Goal: Task Accomplishment & Management: Use online tool/utility

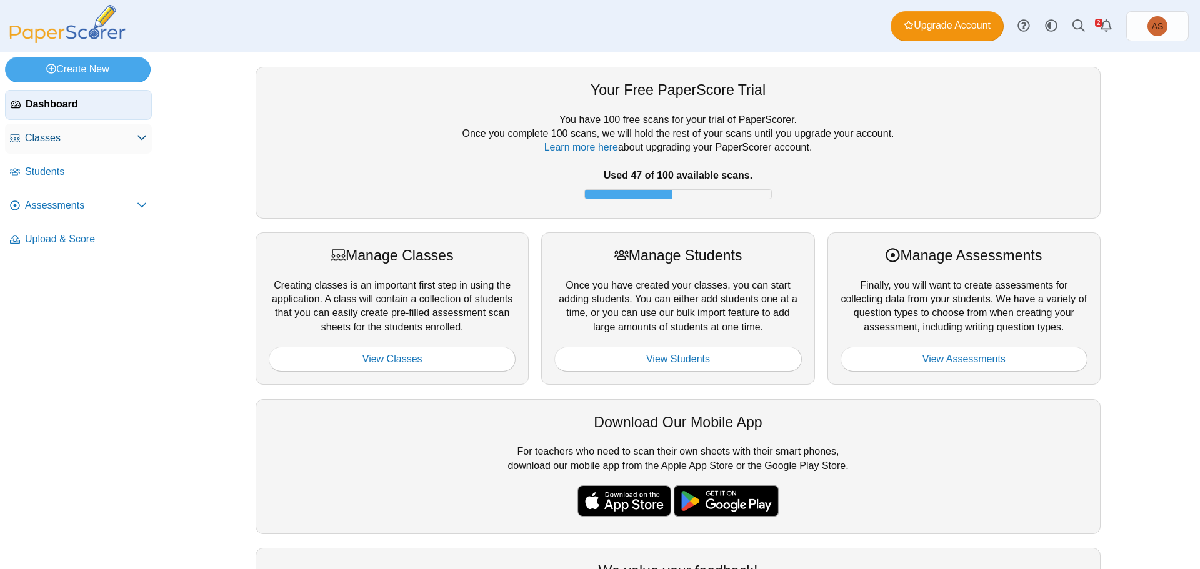
click at [58, 143] on span "Classes" at bounding box center [81, 138] width 112 height 14
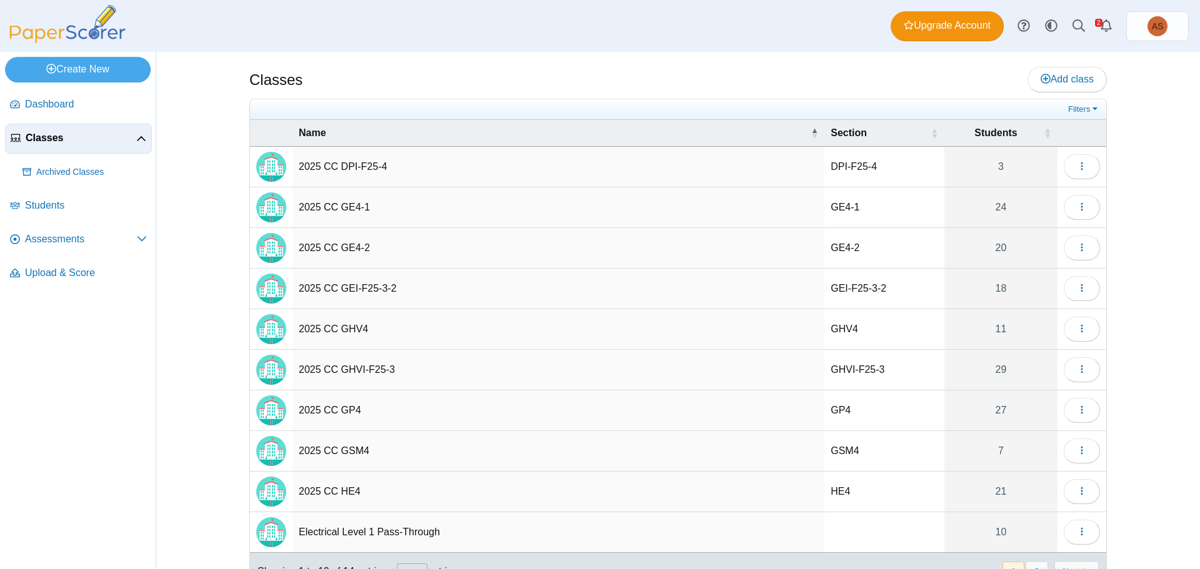
click at [386, 166] on td "2025 CC DPI-F25-4" at bounding box center [558, 167] width 532 height 41
click at [381, 166] on input "**********" at bounding box center [558, 166] width 519 height 25
click at [1071, 81] on span "Add class" at bounding box center [1067, 79] width 53 height 11
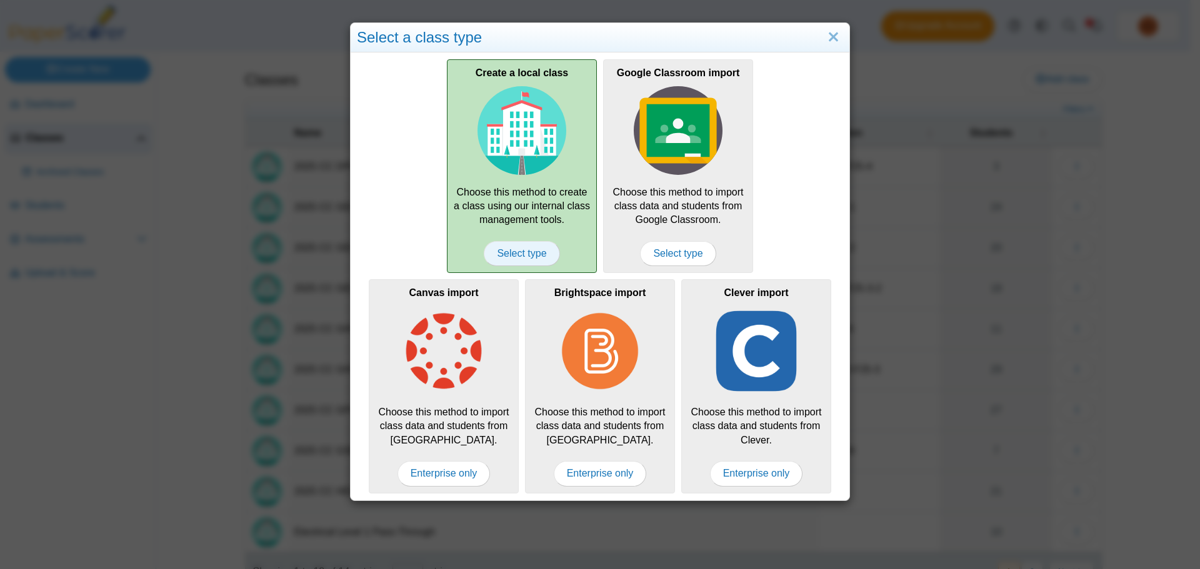
click at [518, 243] on span "Select type" at bounding box center [522, 253] width 76 height 25
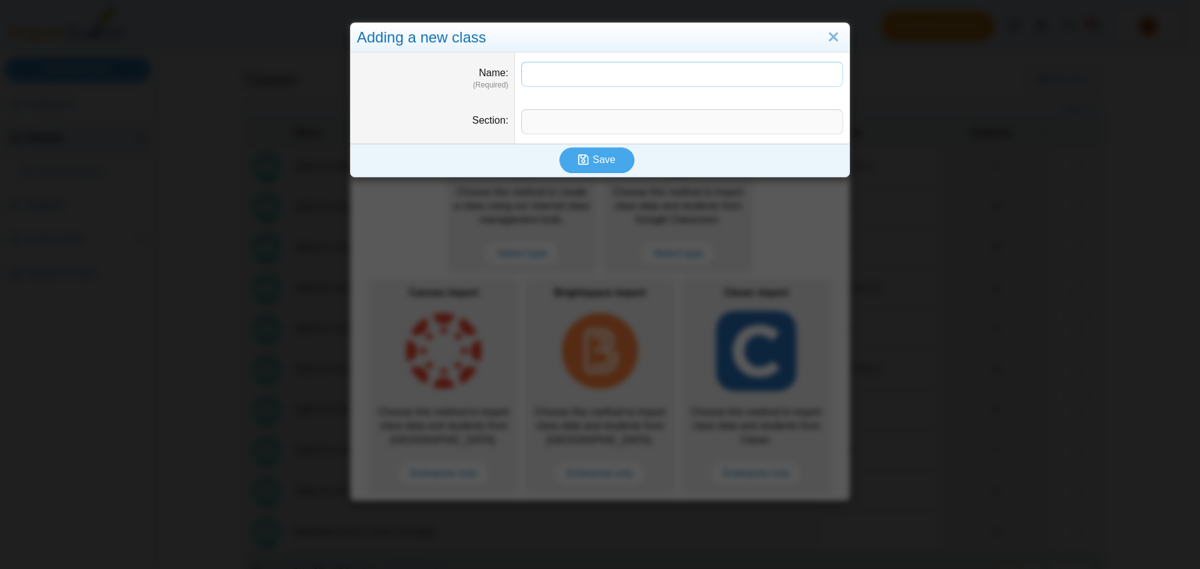
paste input "**********"
drag, startPoint x: 564, startPoint y: 74, endPoint x: 618, endPoint y: 76, distance: 54.4
click at [618, 76] on input "**********" at bounding box center [682, 74] width 322 height 25
type input "**********"
click at [557, 124] on input "Section" at bounding box center [682, 121] width 322 height 25
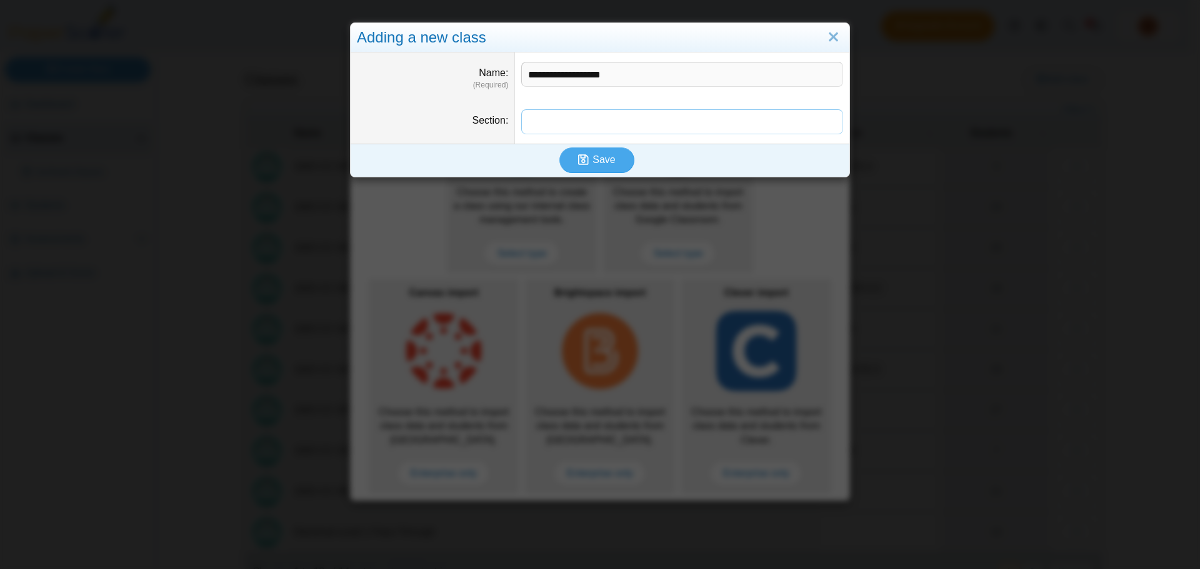
paste input "**********"
type input "**********"
click at [598, 158] on span "Save" at bounding box center [603, 159] width 22 height 11
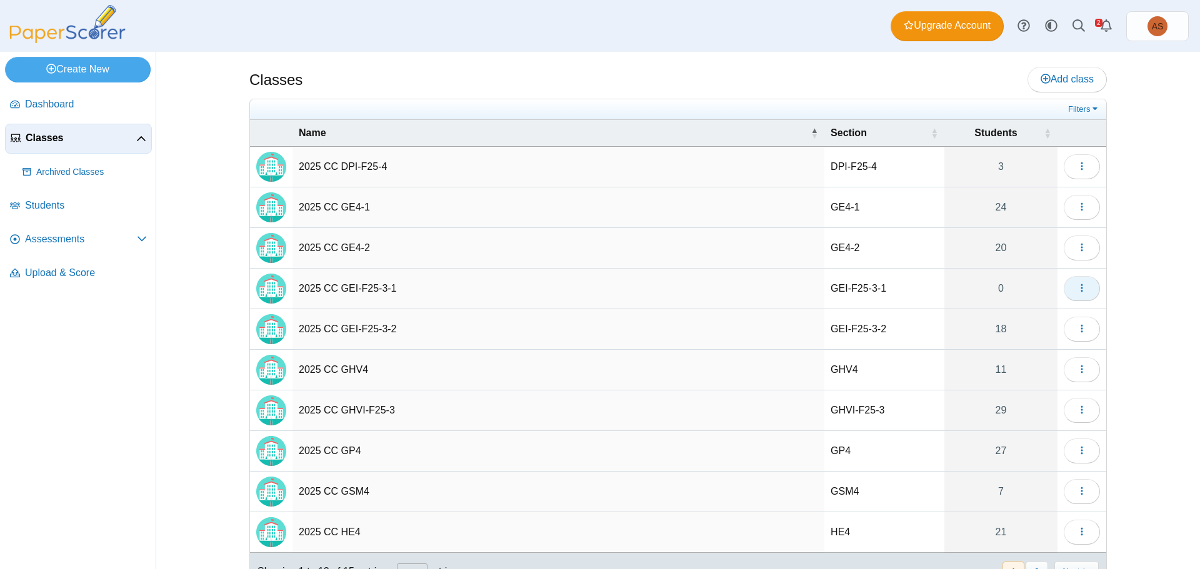
click at [1079, 290] on icon "button" at bounding box center [1082, 288] width 10 height 10
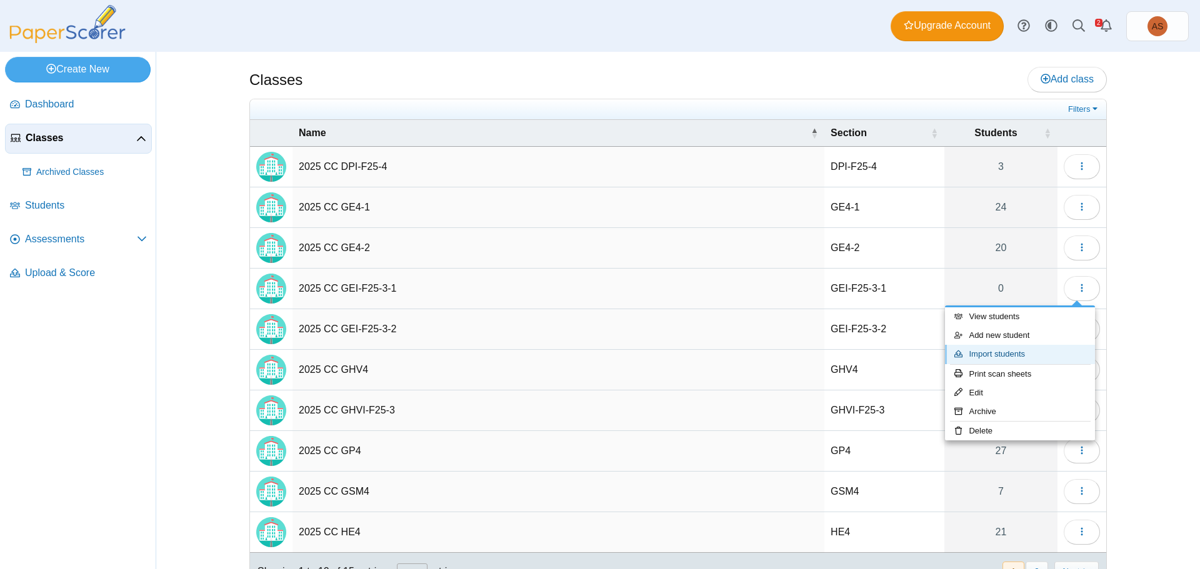
click at [1042, 359] on link "Import students" at bounding box center [1020, 354] width 150 height 19
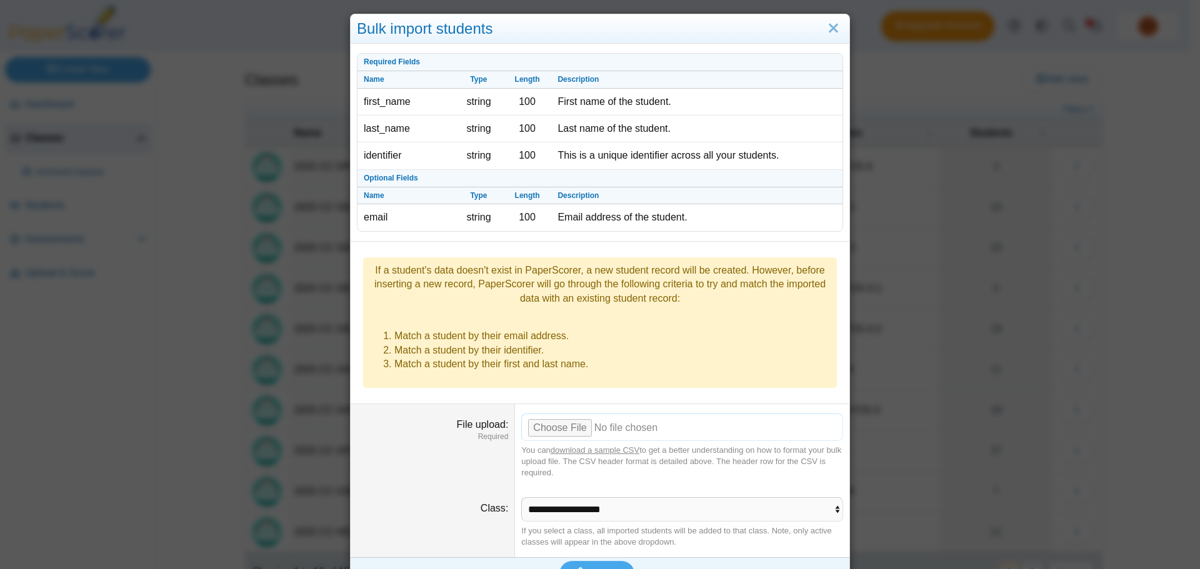
scroll to position [17, 0]
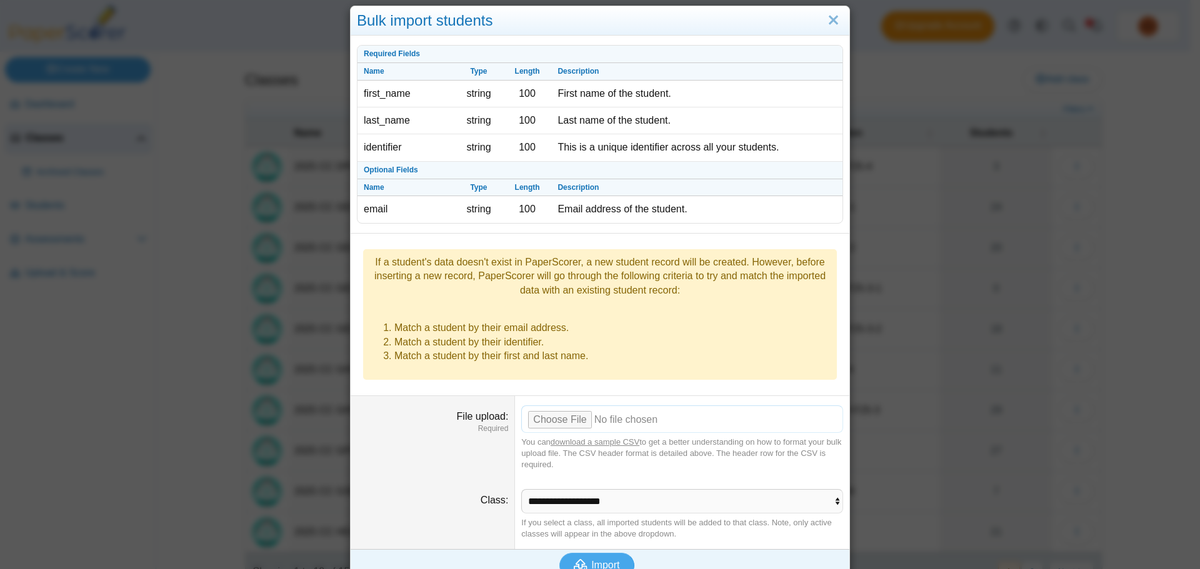
click at [570, 406] on input "File upload" at bounding box center [682, 419] width 322 height 27
type input "**********"
click at [613, 560] on span "Import" at bounding box center [605, 565] width 28 height 11
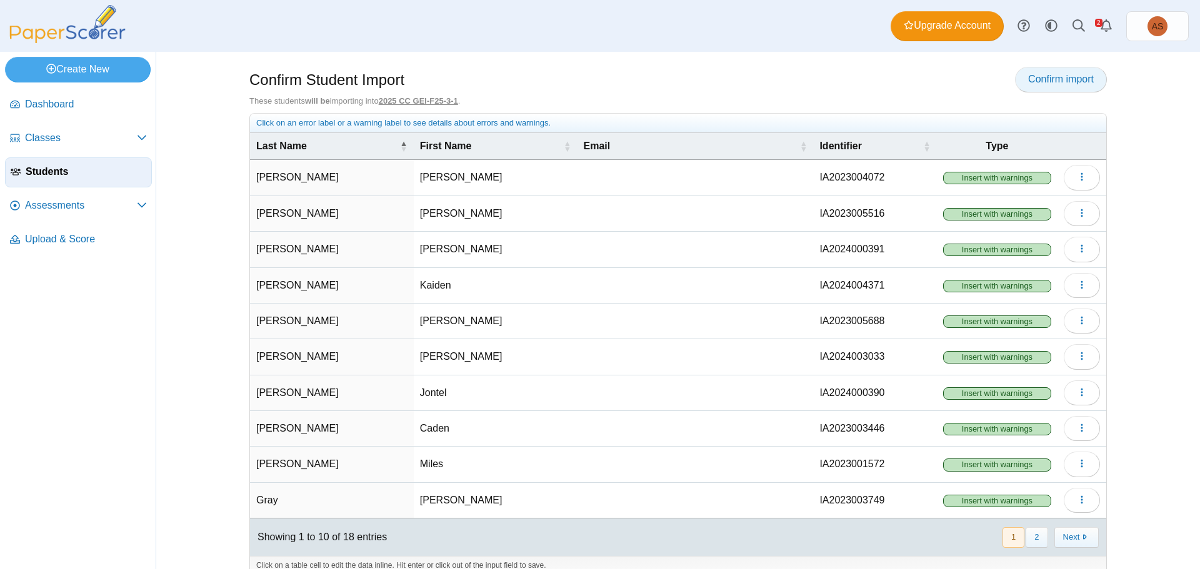
click at [1030, 79] on span "Confirm import" at bounding box center [1061, 79] width 66 height 11
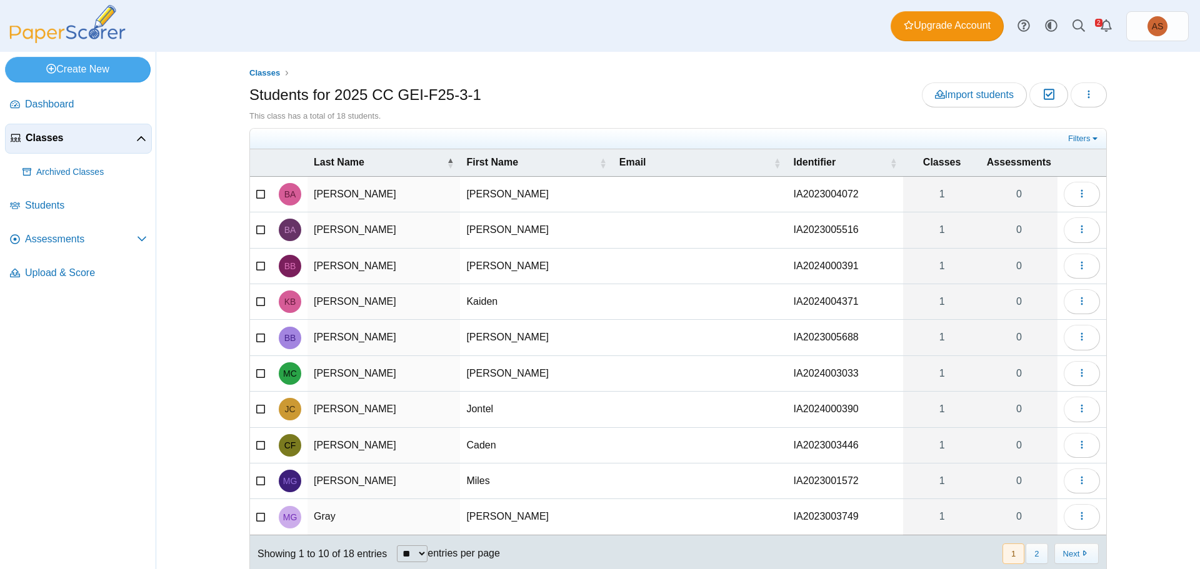
click at [37, 142] on span "Classes" at bounding box center [81, 138] width 111 height 14
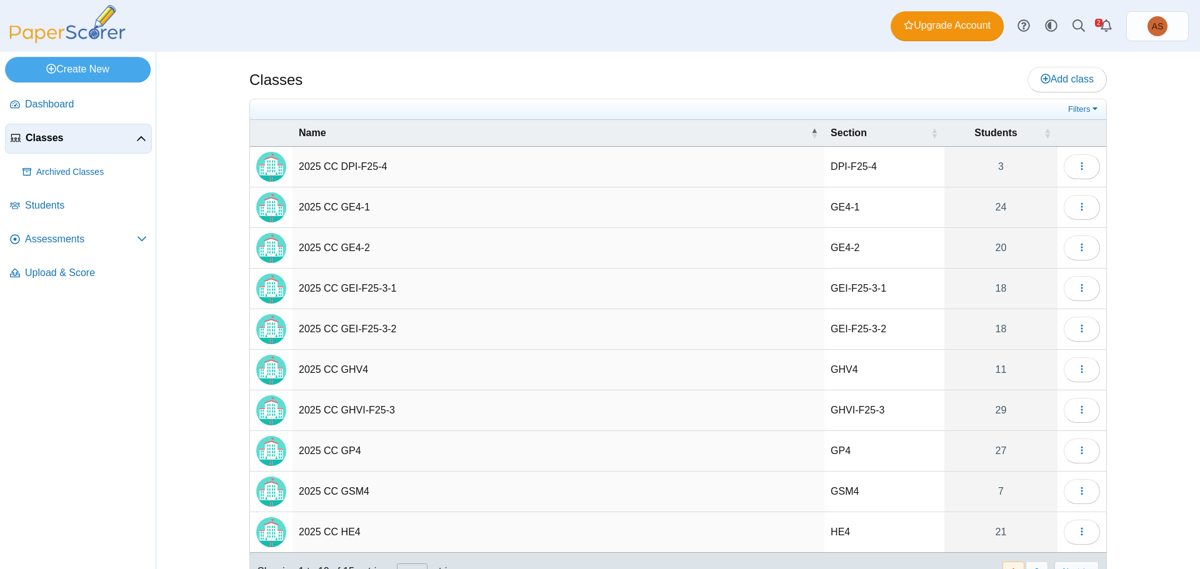
click at [417, 166] on td "2025 CC DPI-F25-4" at bounding box center [558, 167] width 532 height 41
click at [363, 167] on input "**********" at bounding box center [558, 166] width 519 height 25
click at [362, 167] on input "**********" at bounding box center [558, 166] width 519 height 25
click at [1069, 86] on link "Add class" at bounding box center [1066, 79] width 79 height 25
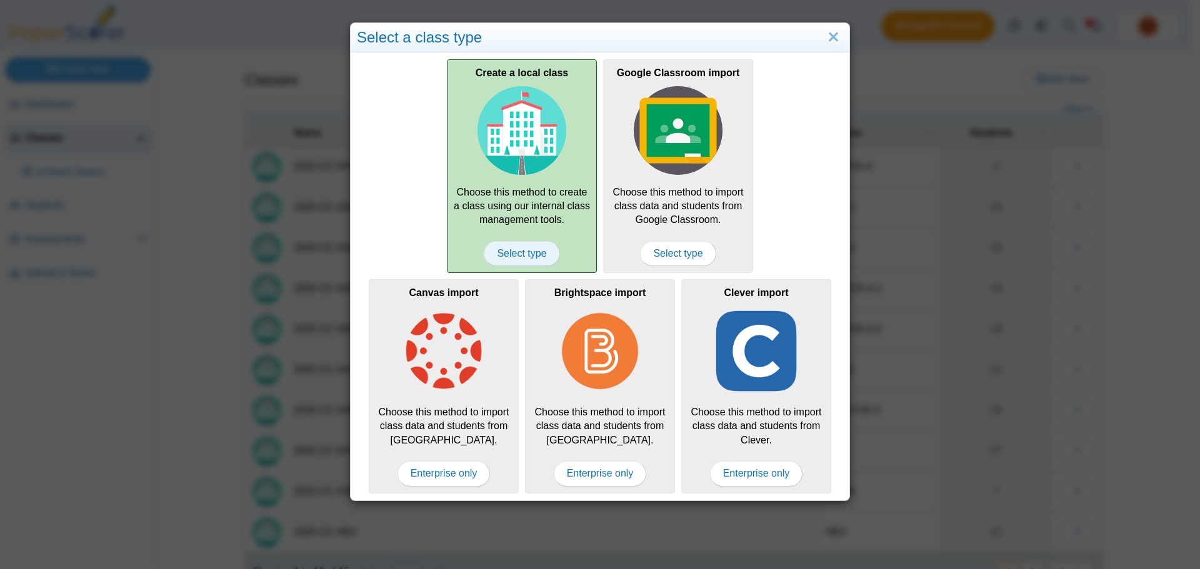
click at [533, 254] on span "Select type" at bounding box center [522, 253] width 76 height 25
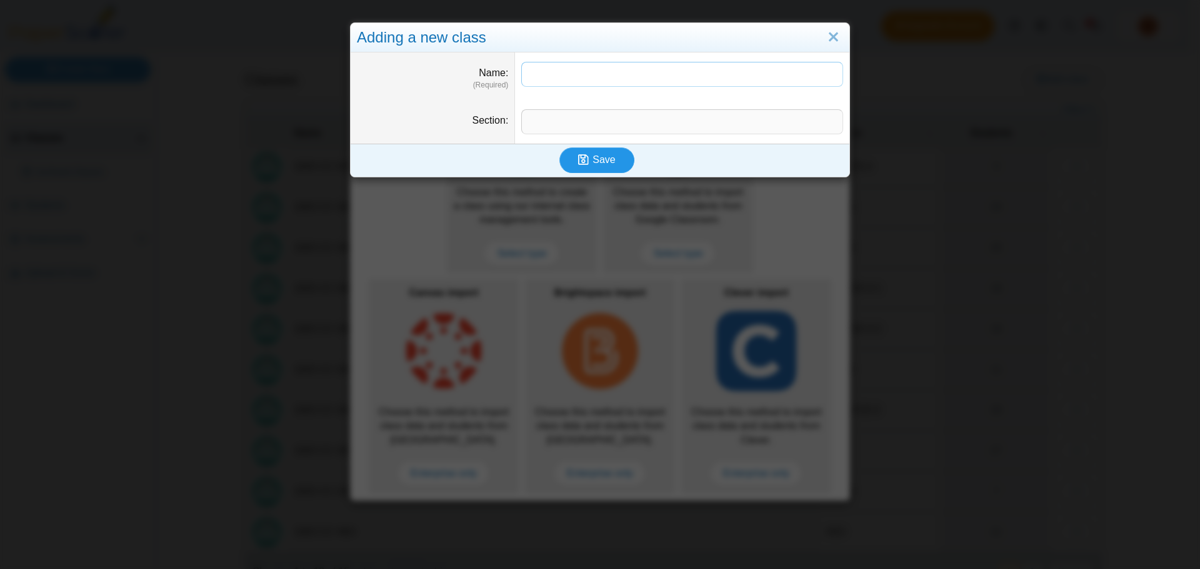
paste input "**********"
drag, startPoint x: 565, startPoint y: 73, endPoint x: 605, endPoint y: 75, distance: 40.0
click at [605, 75] on input "**********" at bounding box center [682, 74] width 322 height 25
type input "**********"
type input "***"
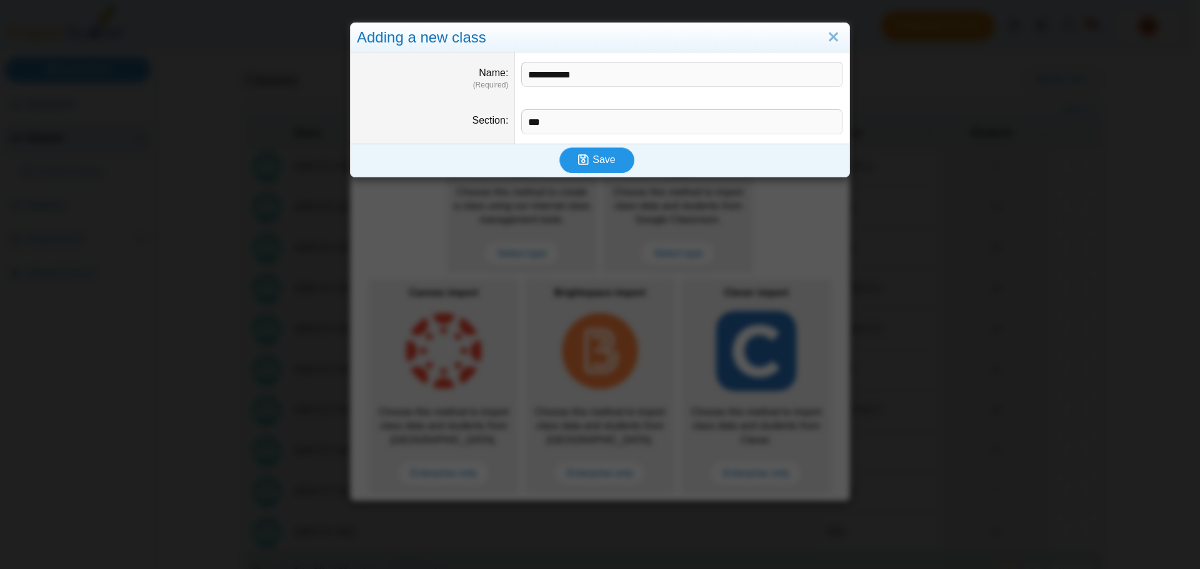
click at [607, 161] on span "Save" at bounding box center [603, 159] width 22 height 11
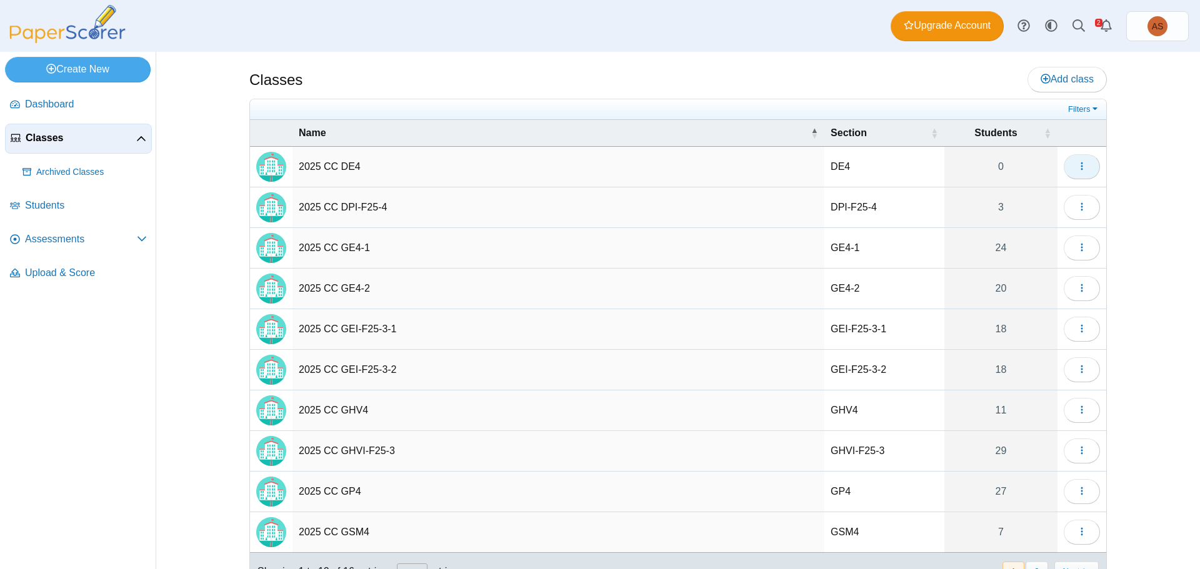
click at [1086, 167] on button "button" at bounding box center [1082, 166] width 36 height 25
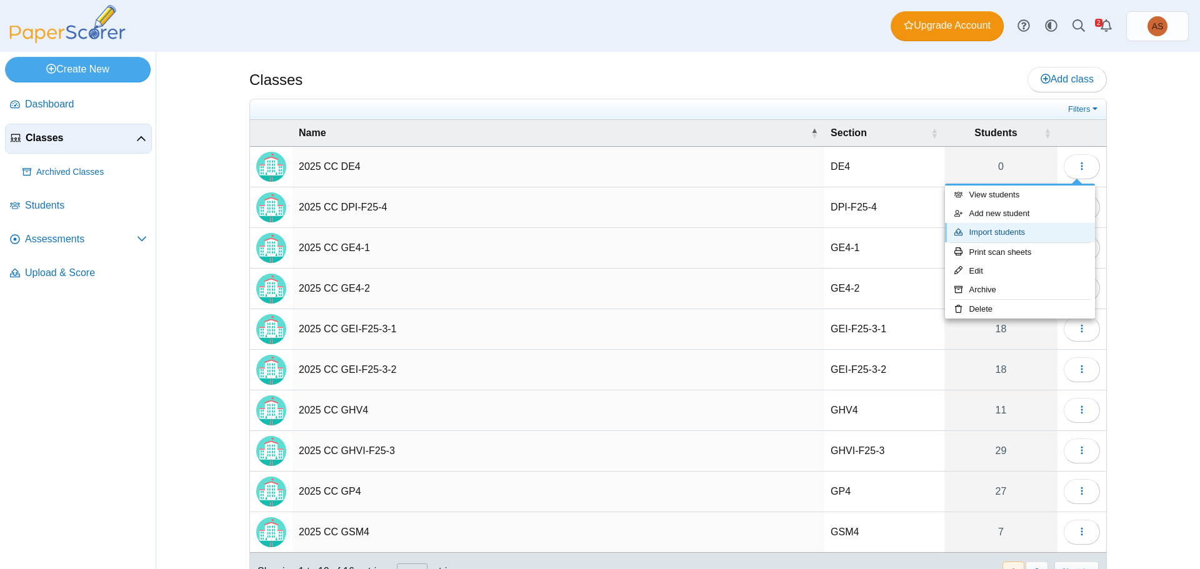
click at [1022, 229] on link "Import students" at bounding box center [1020, 232] width 150 height 19
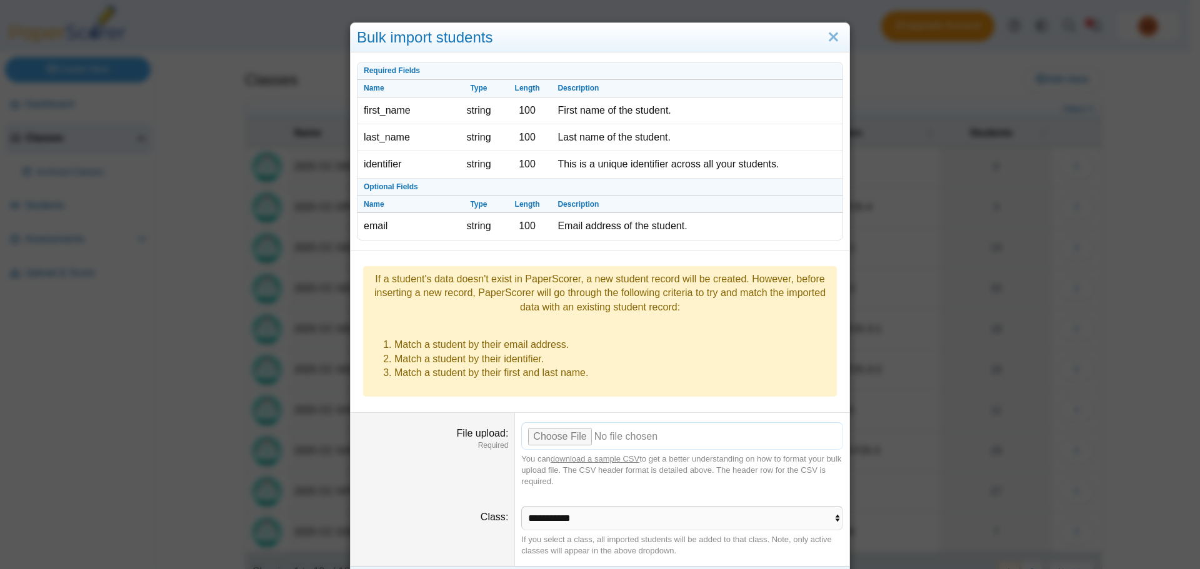
click at [566, 422] on input "File upload" at bounding box center [682, 435] width 322 height 27
type input "**********"
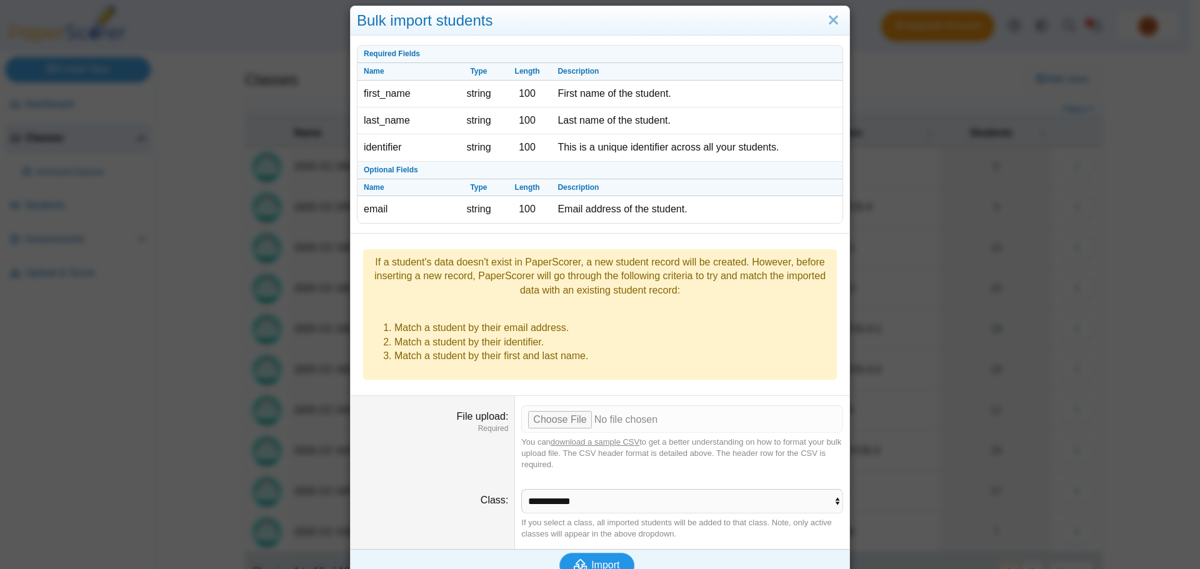
click at [592, 560] on span "Import" at bounding box center [605, 565] width 28 height 11
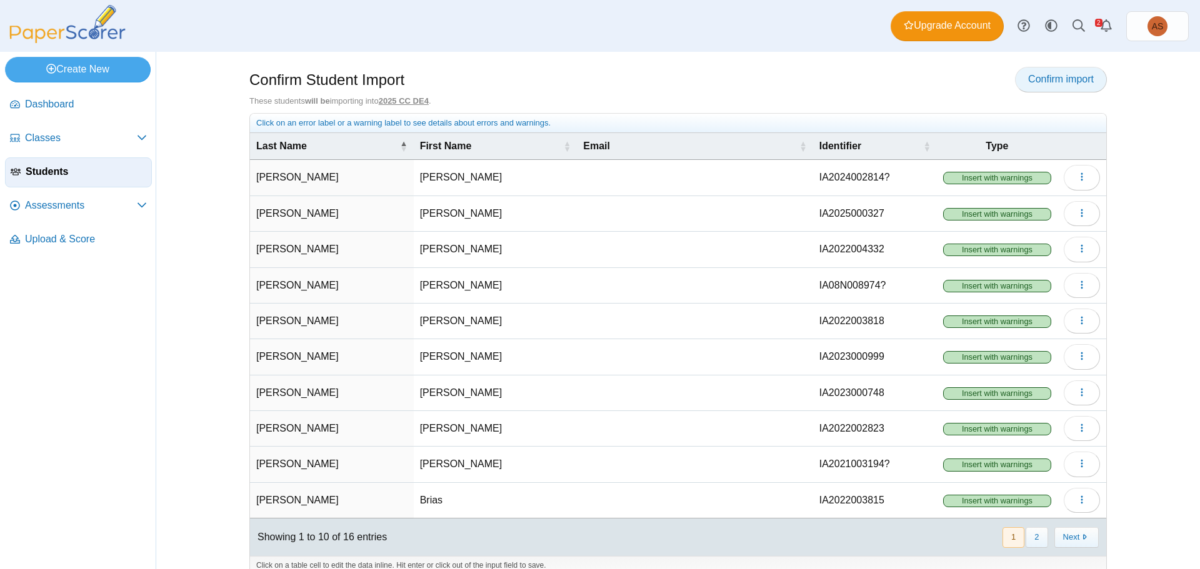
click at [1060, 76] on span "Confirm import" at bounding box center [1061, 79] width 66 height 11
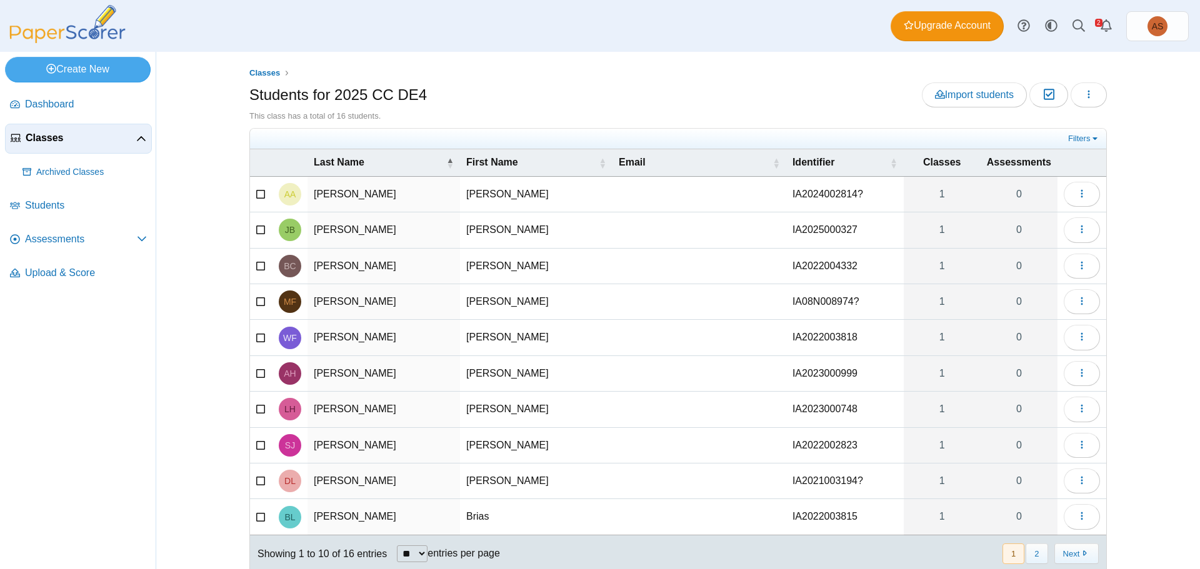
click at [52, 135] on span "Classes" at bounding box center [81, 138] width 111 height 14
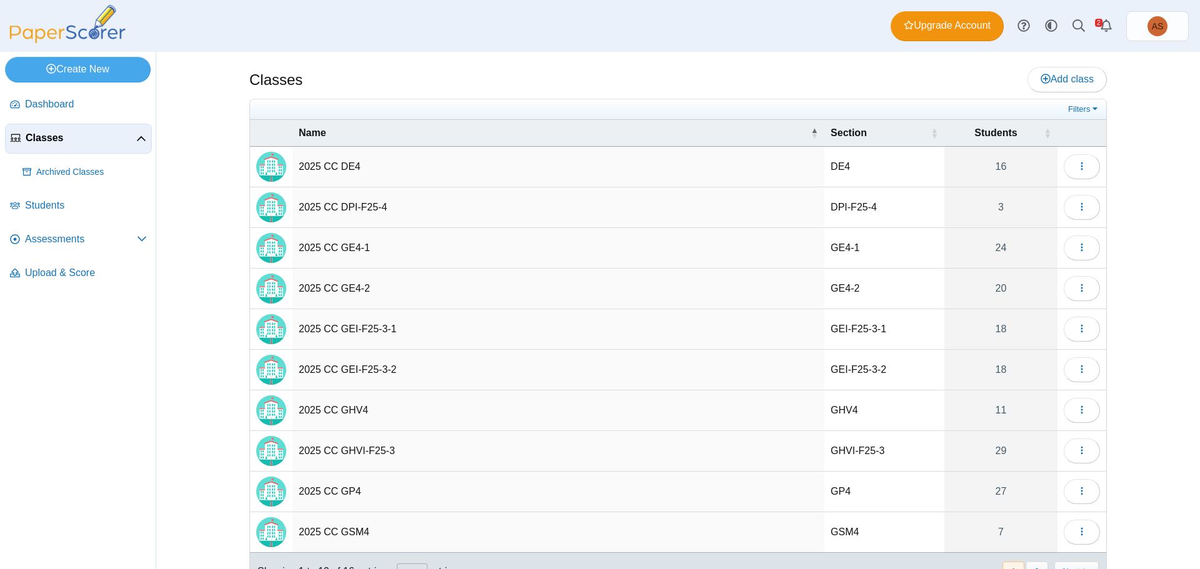
click at [346, 167] on td "2025 CC DE4" at bounding box center [558, 167] width 532 height 41
click at [346, 167] on input "**********" at bounding box center [558, 166] width 519 height 25
click at [1046, 85] on link "Add class" at bounding box center [1066, 79] width 79 height 25
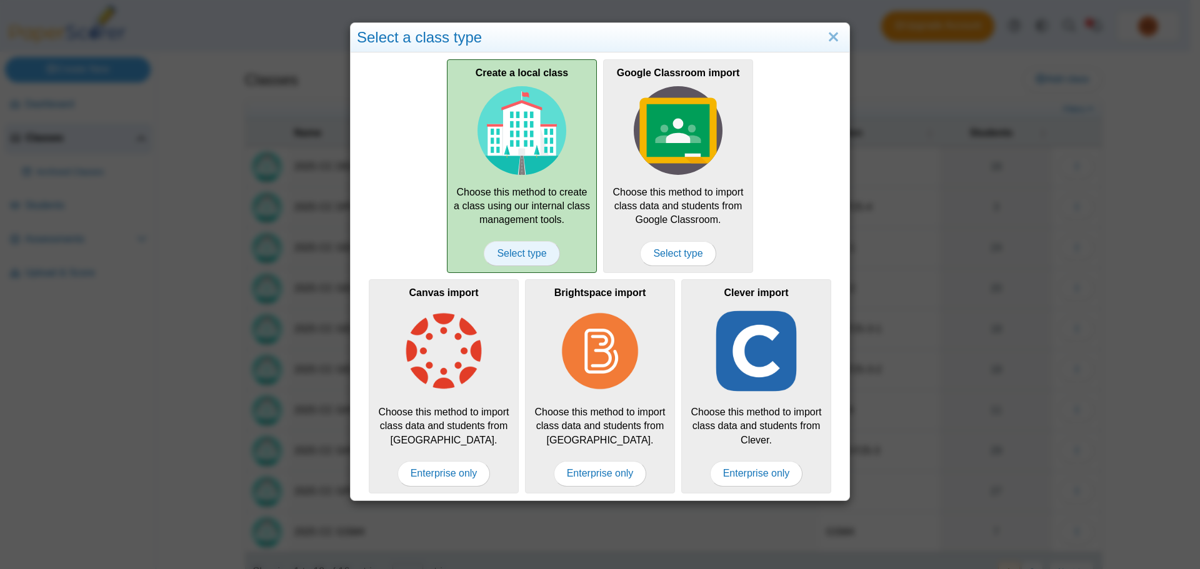
click at [547, 261] on span "Select type" at bounding box center [522, 253] width 76 height 25
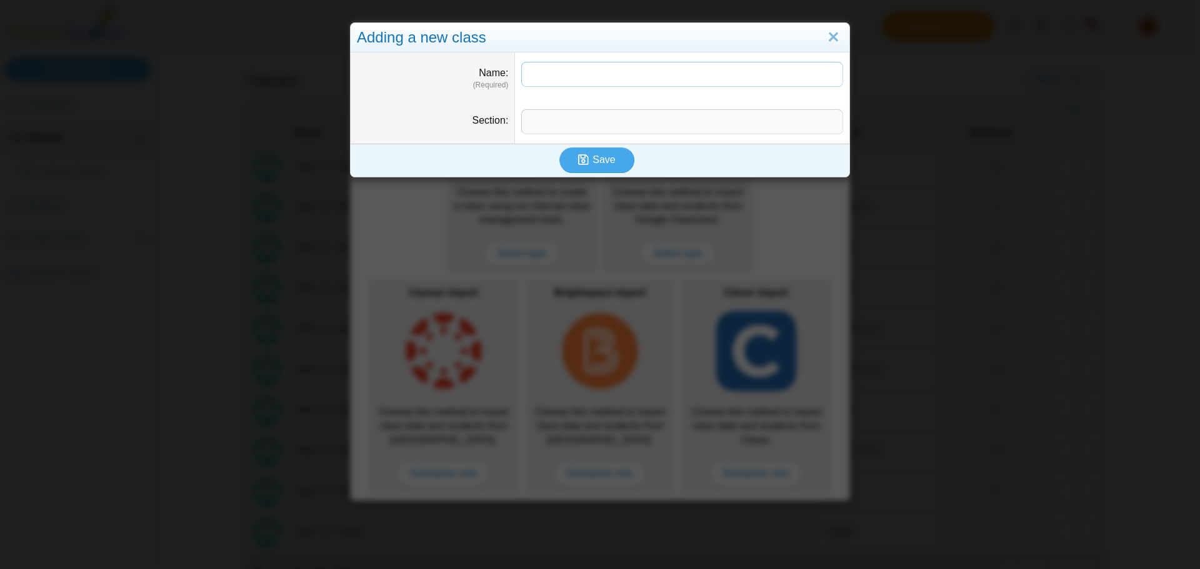
paste input "**********"
drag, startPoint x: 564, startPoint y: 76, endPoint x: 606, endPoint y: 76, distance: 41.2
click at [606, 76] on input "**********" at bounding box center [682, 74] width 322 height 25
type input "**********"
drag, startPoint x: 542, startPoint y: 121, endPoint x: 558, endPoint y: 129, distance: 17.6
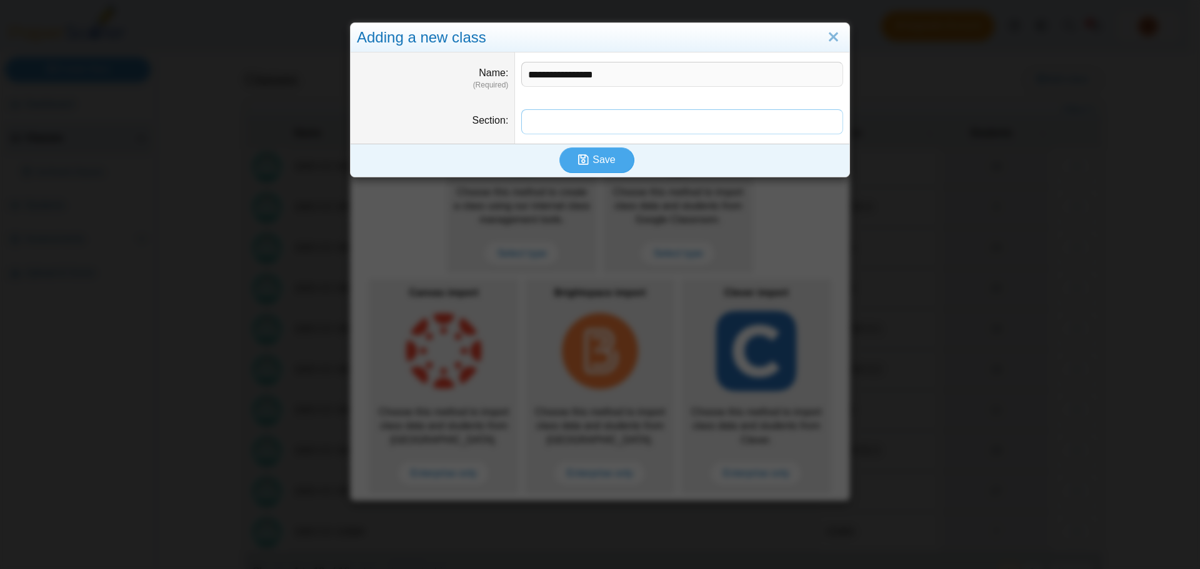
click at [542, 121] on input "Section" at bounding box center [682, 121] width 322 height 25
paste input "*********"
type input "*********"
click at [578, 155] on icon "submit" at bounding box center [583, 160] width 11 height 12
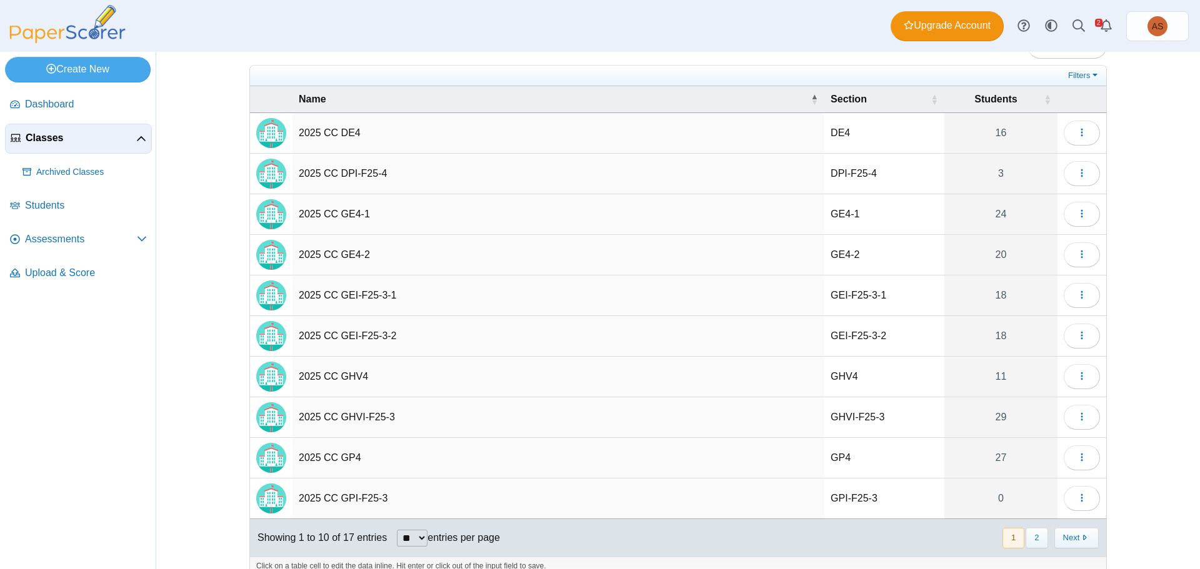
scroll to position [52, 0]
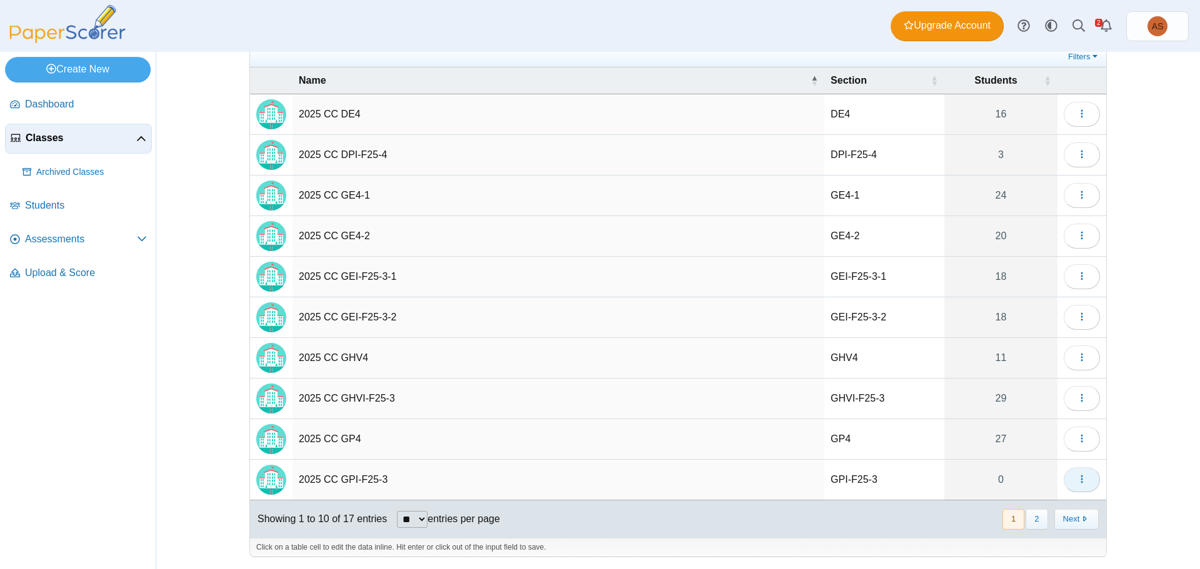
click at [1083, 482] on button "button" at bounding box center [1082, 479] width 36 height 25
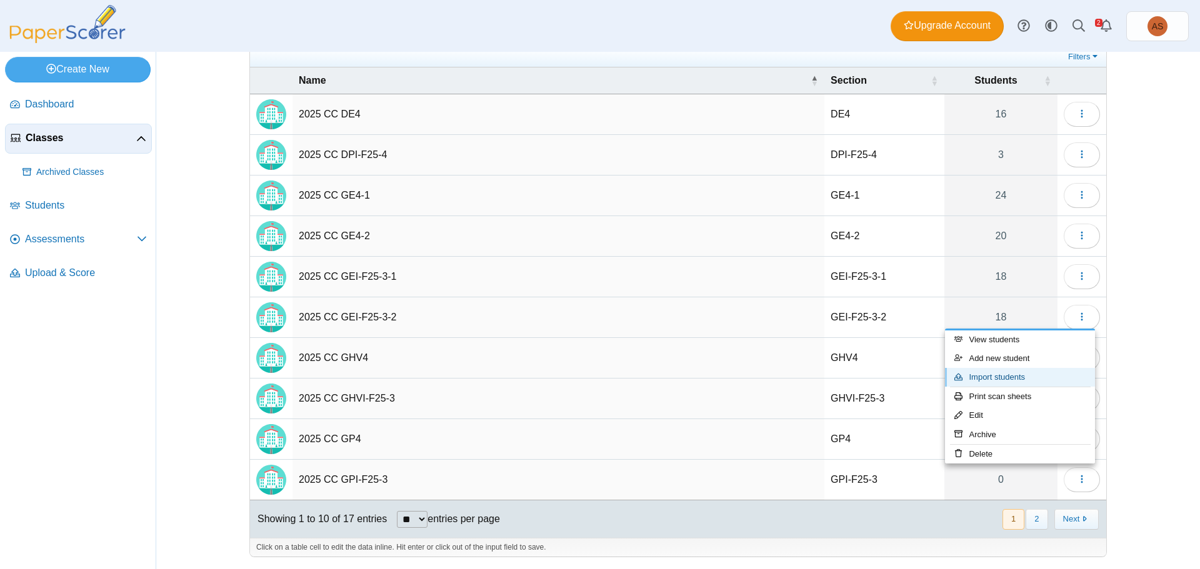
click at [1008, 376] on link "Import students" at bounding box center [1020, 377] width 150 height 19
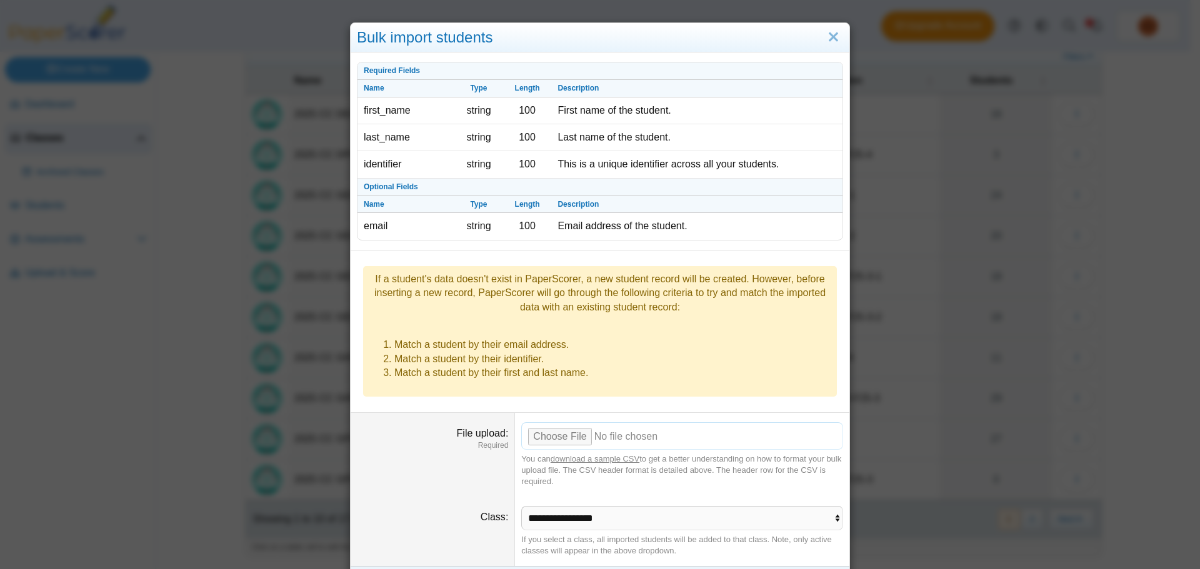
click at [557, 422] on input "File upload" at bounding box center [682, 435] width 322 height 27
type input "**********"
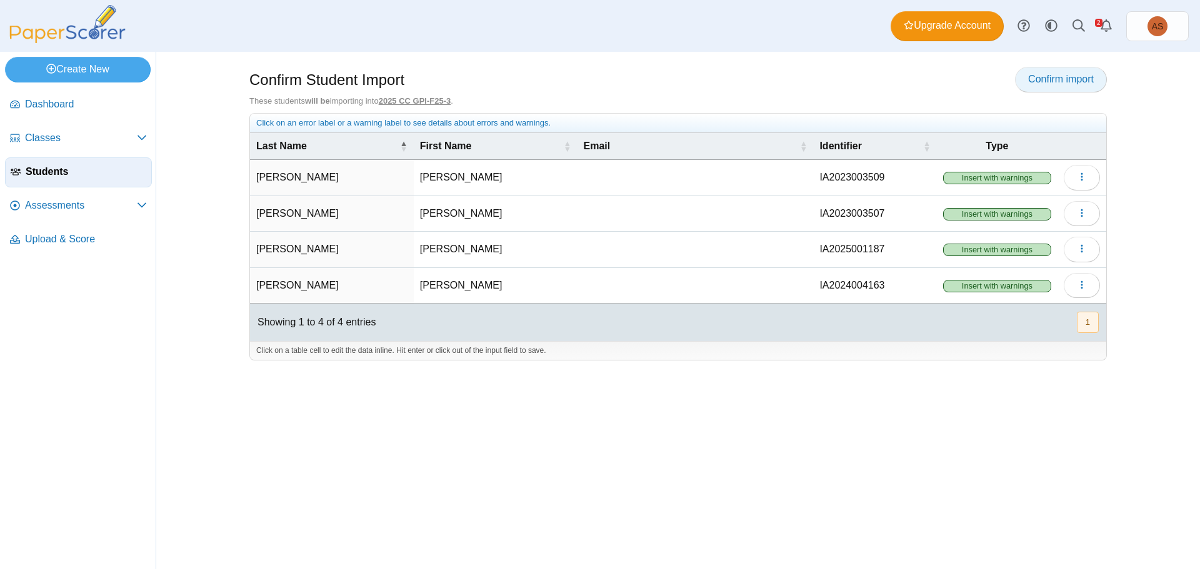
click at [1061, 83] on span "Confirm import" at bounding box center [1061, 79] width 66 height 11
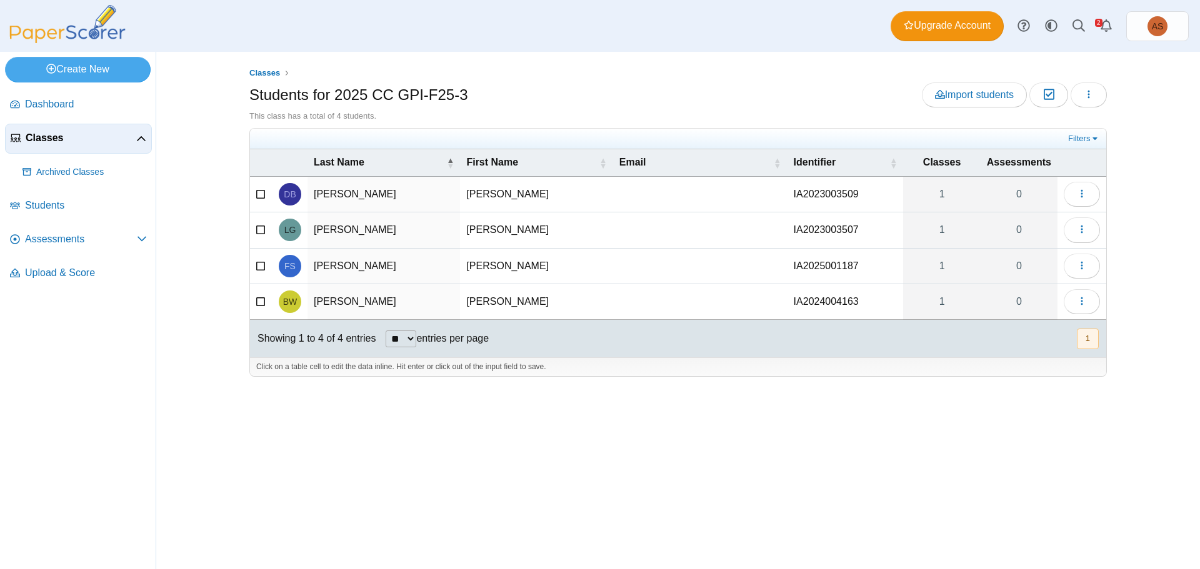
click at [42, 136] on span "Classes" at bounding box center [81, 138] width 111 height 14
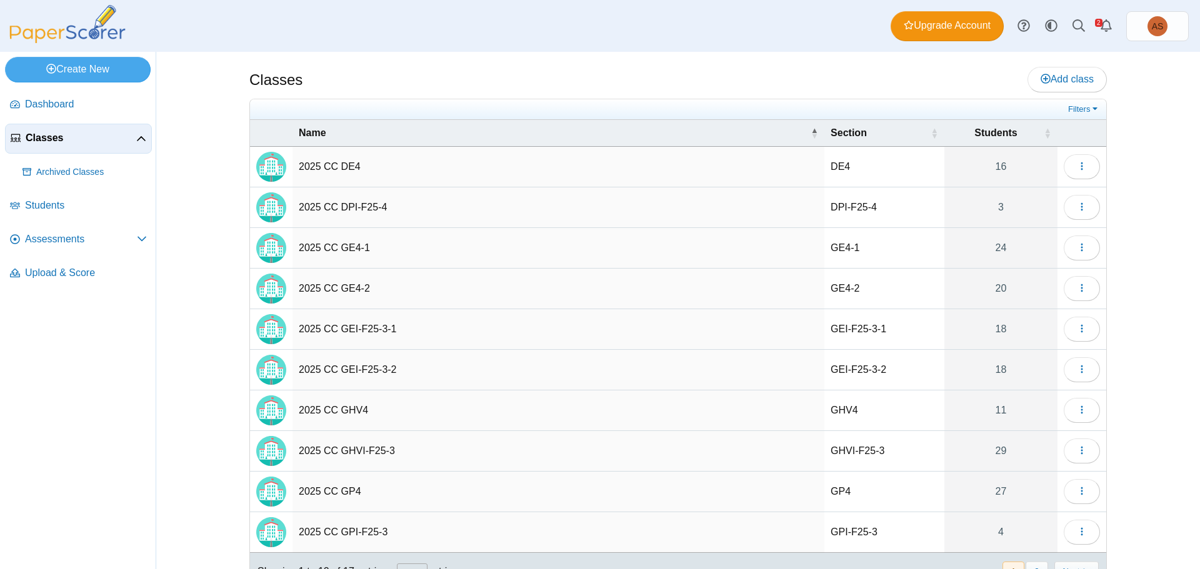
click at [383, 332] on td "2025 CC GEI-F25-3-1" at bounding box center [558, 329] width 532 height 41
click at [387, 331] on input "**********" at bounding box center [558, 329] width 519 height 25
click at [1049, 79] on span "Add class" at bounding box center [1067, 79] width 53 height 11
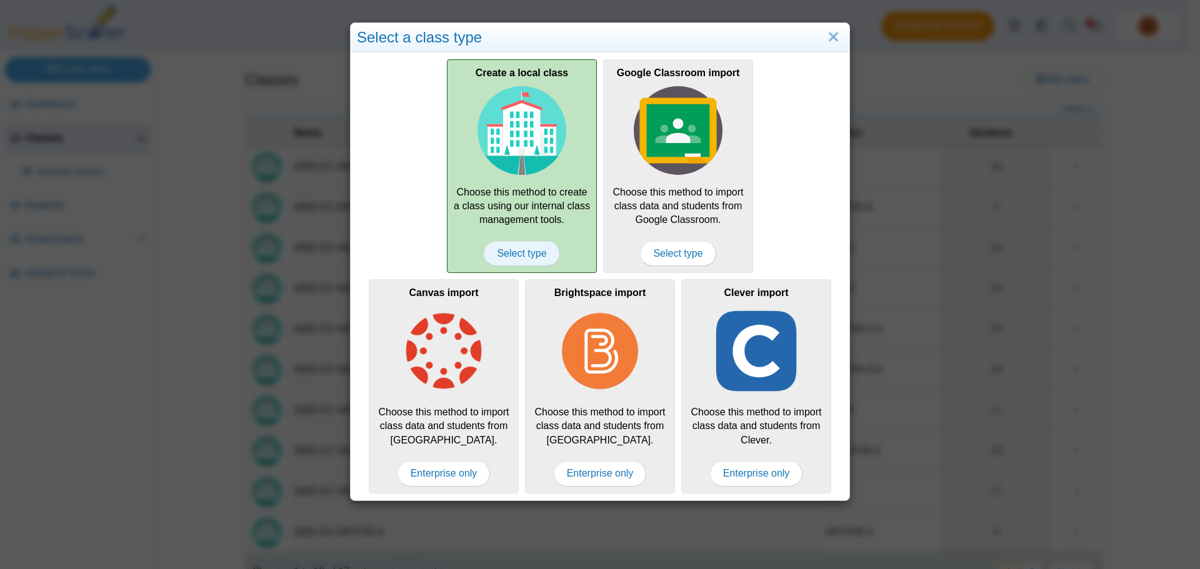
click at [502, 252] on span "Select type" at bounding box center [522, 253] width 76 height 25
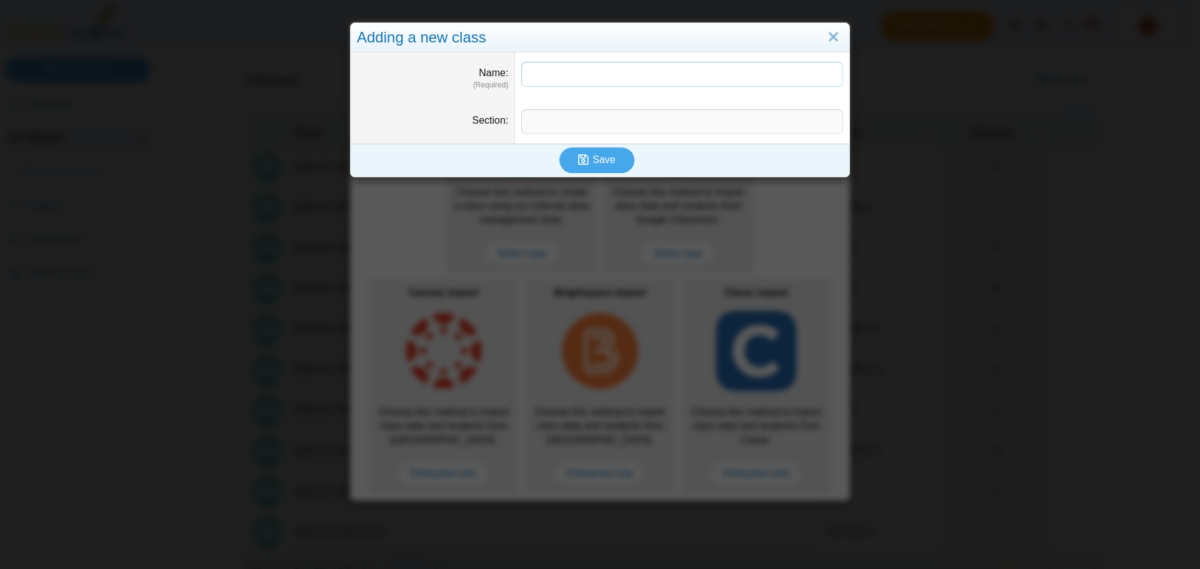
paste input "**********"
drag, startPoint x: 566, startPoint y: 72, endPoint x: 609, endPoint y: 68, distance: 43.9
click at [609, 68] on input "**********" at bounding box center [682, 74] width 322 height 25
type input "**********"
click at [564, 121] on input "Section" at bounding box center [682, 121] width 322 height 25
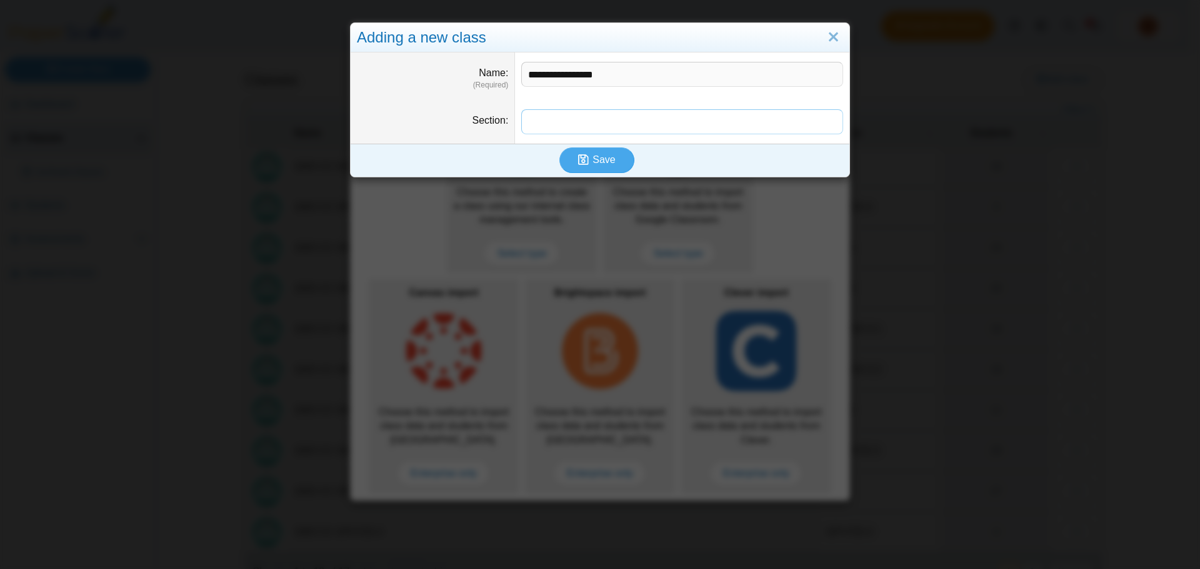
paste input "*********"
type input "*********"
click at [594, 163] on span "Save" at bounding box center [603, 159] width 22 height 11
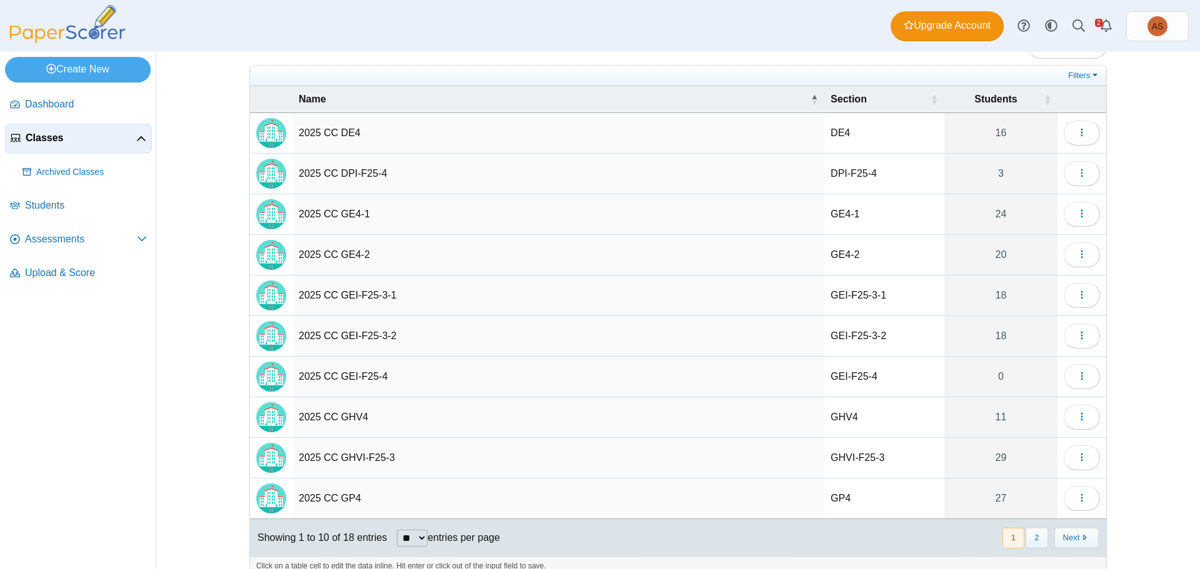
scroll to position [52, 0]
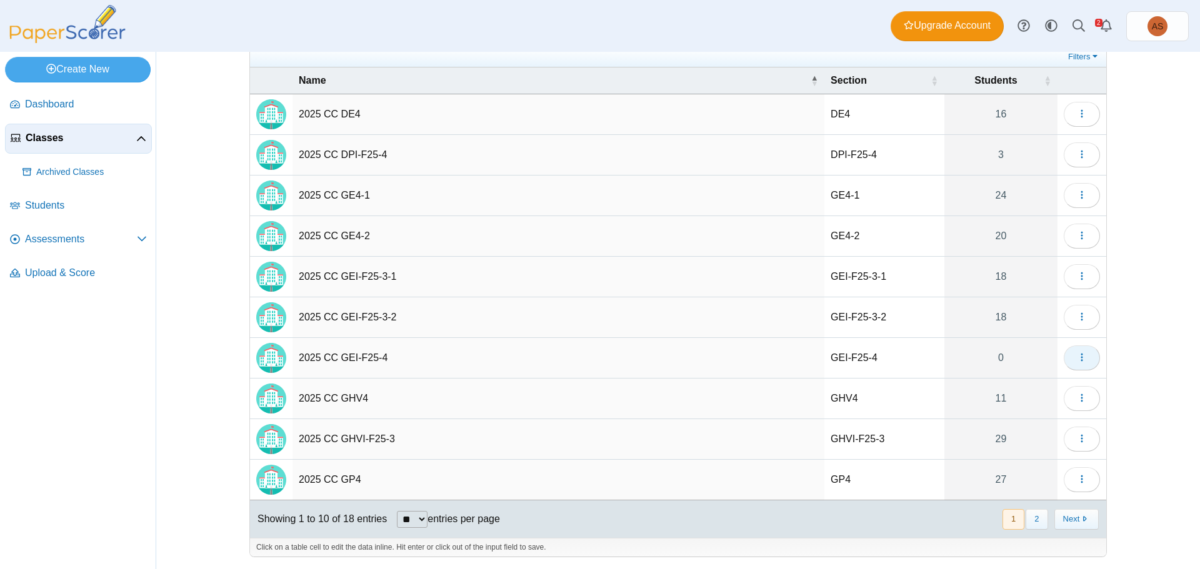
click at [1077, 354] on icon "button" at bounding box center [1082, 357] width 10 height 10
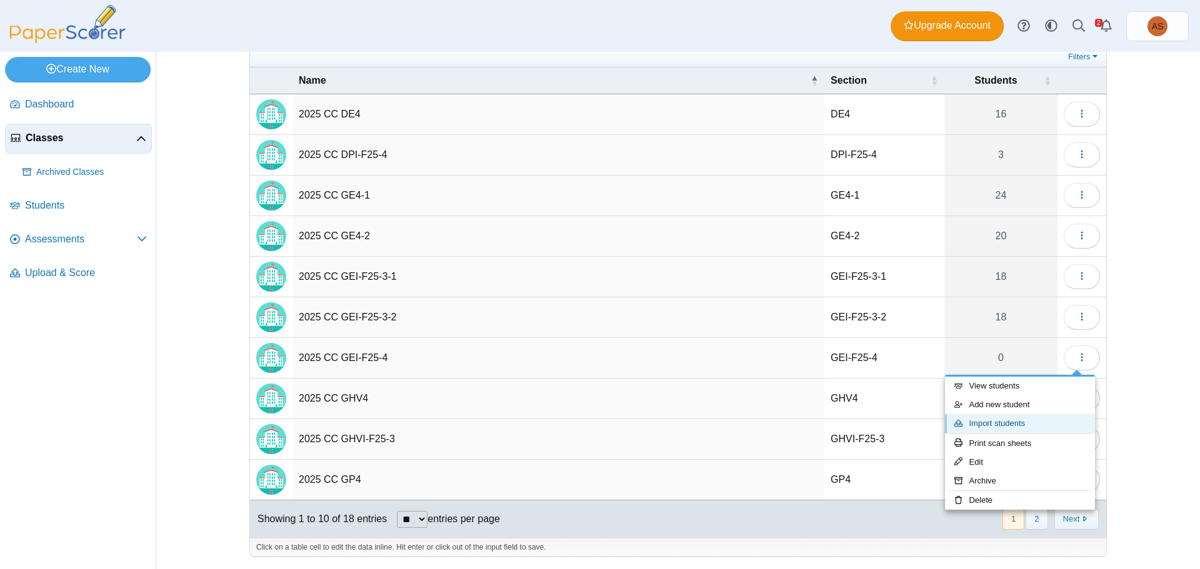
click at [999, 424] on link "Import students" at bounding box center [1020, 423] width 150 height 19
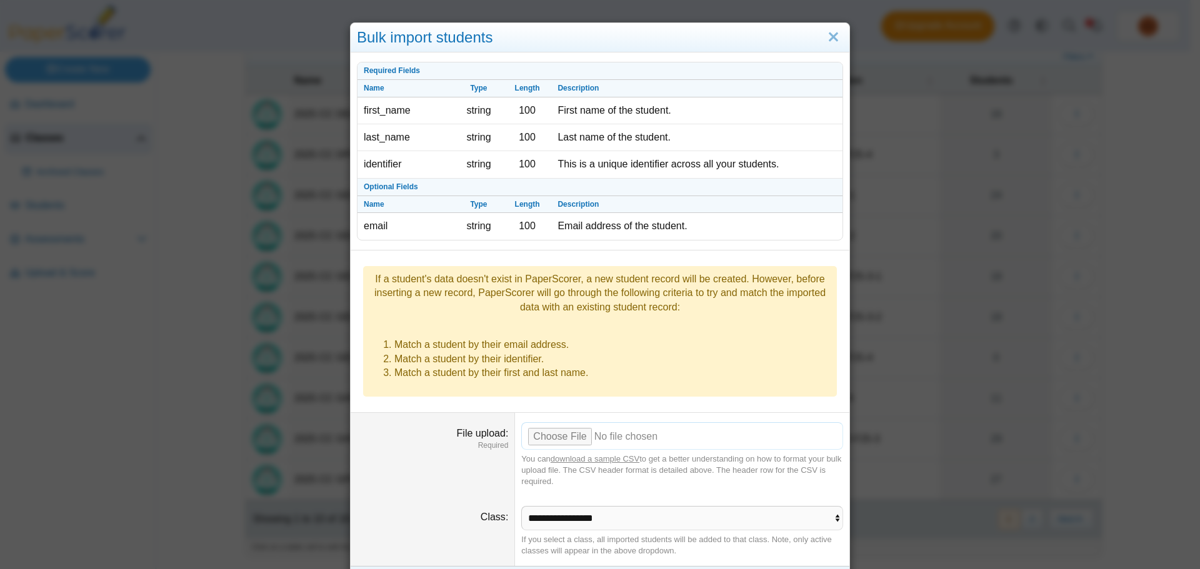
click at [562, 422] on input "File upload" at bounding box center [682, 435] width 322 height 27
type input "**********"
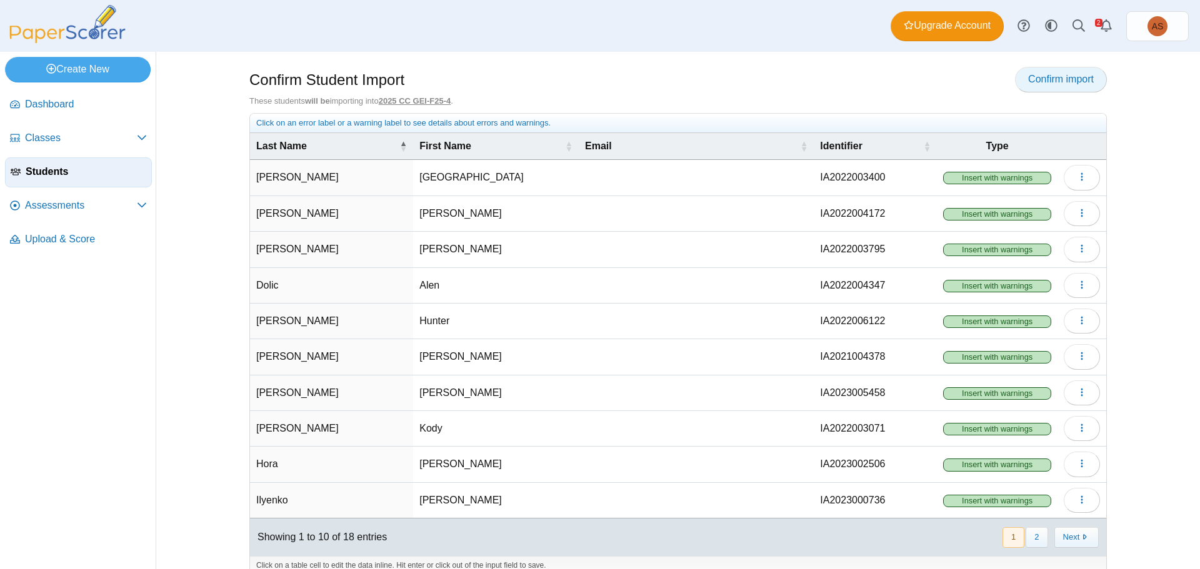
click at [1039, 76] on span "Confirm import" at bounding box center [1061, 79] width 66 height 11
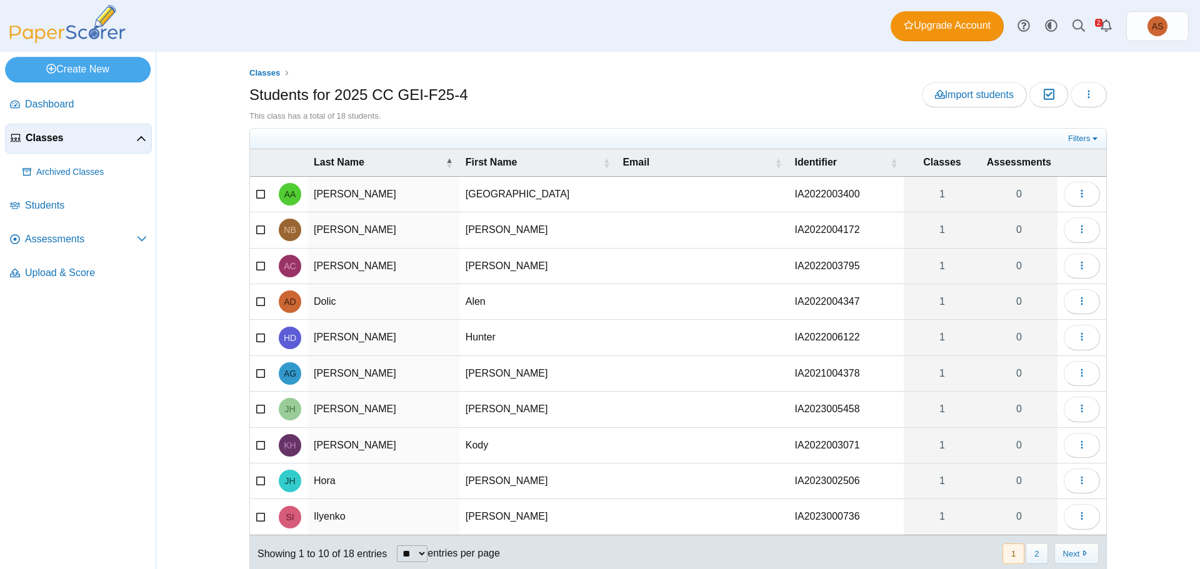
click at [47, 132] on span "Classes" at bounding box center [81, 138] width 111 height 14
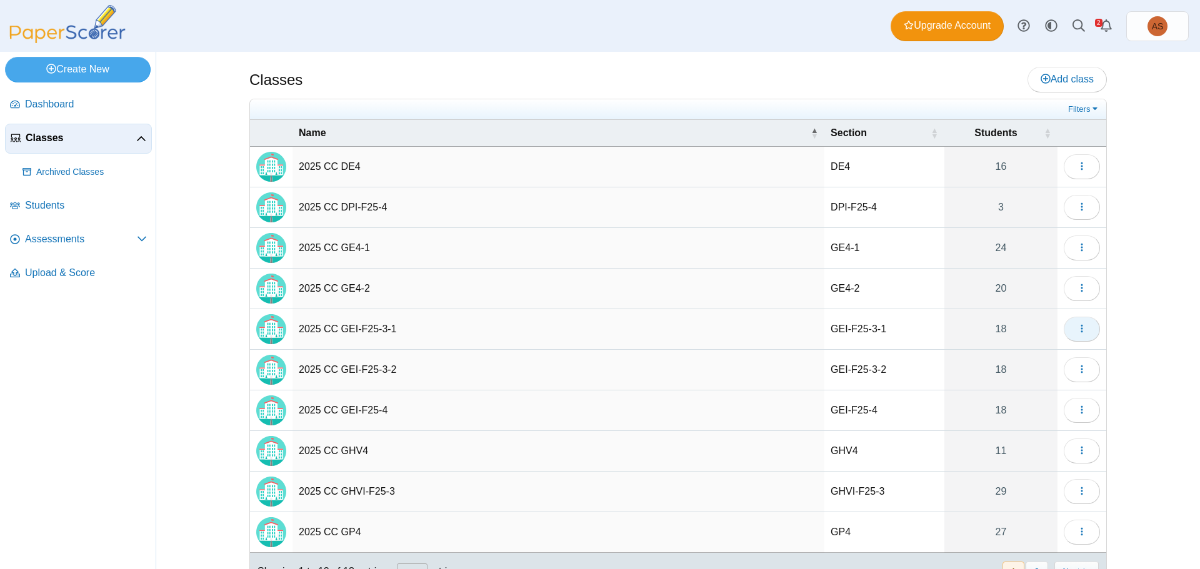
click at [1079, 334] on span "button" at bounding box center [1082, 329] width 10 height 11
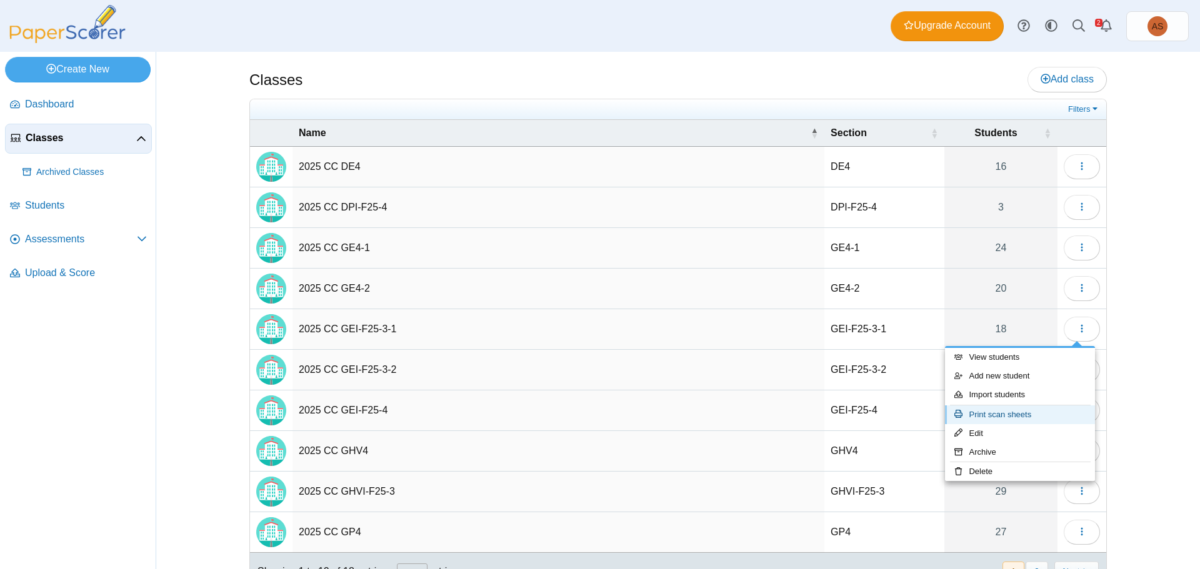
click at [1029, 414] on link "Print scan sheets" at bounding box center [1020, 415] width 150 height 19
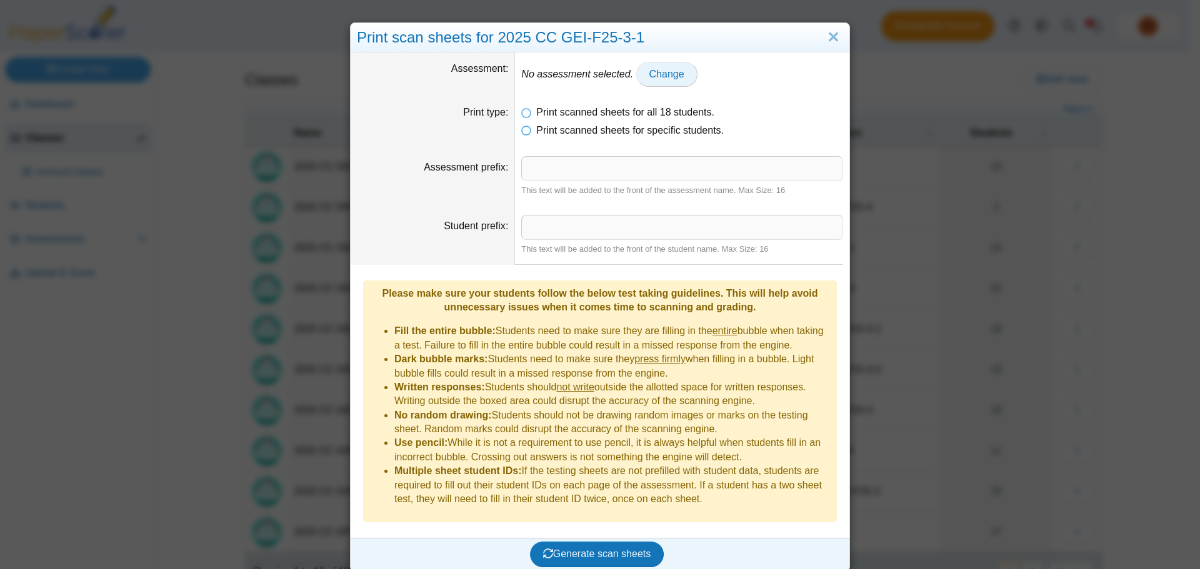
click at [661, 76] on span "Change" at bounding box center [666, 74] width 35 height 11
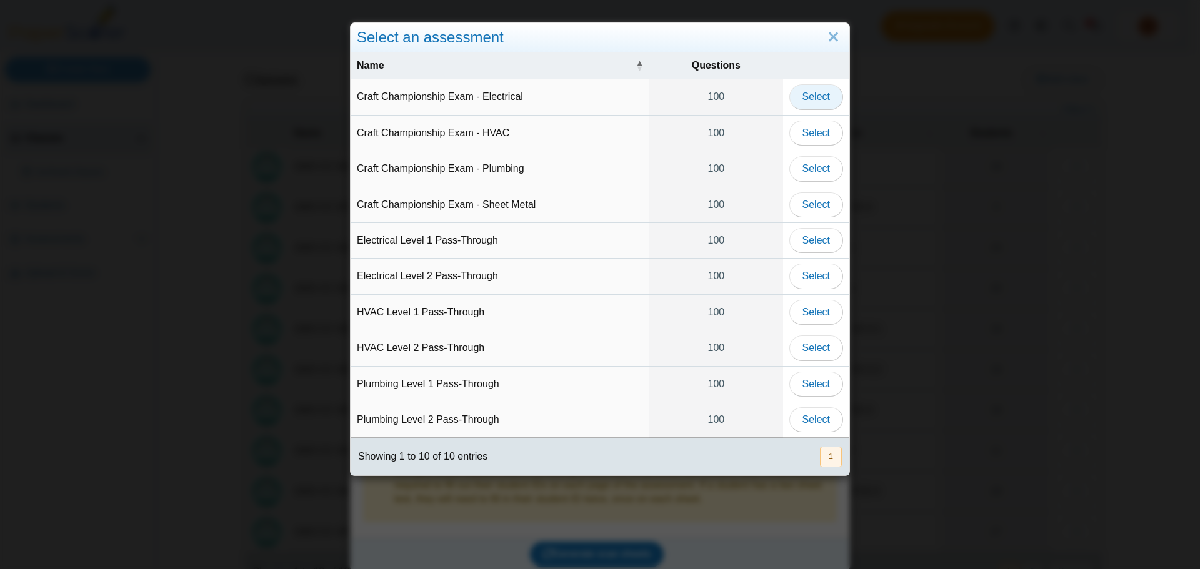
click at [805, 102] on span "Select" at bounding box center [815, 96] width 27 height 11
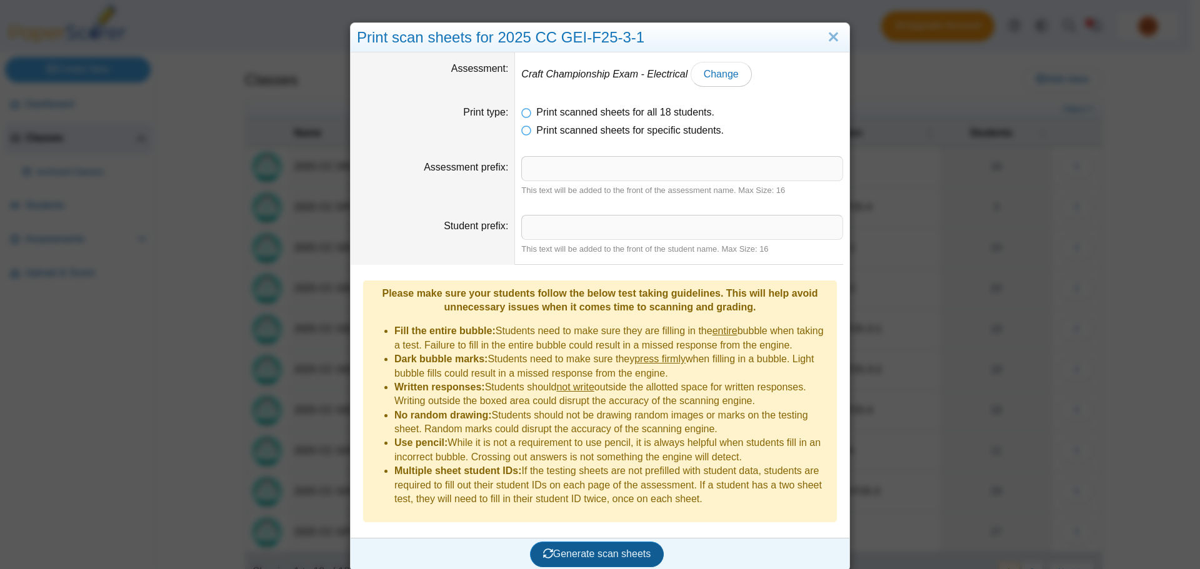
click at [610, 549] on span "Generate scan sheets" at bounding box center [597, 554] width 108 height 11
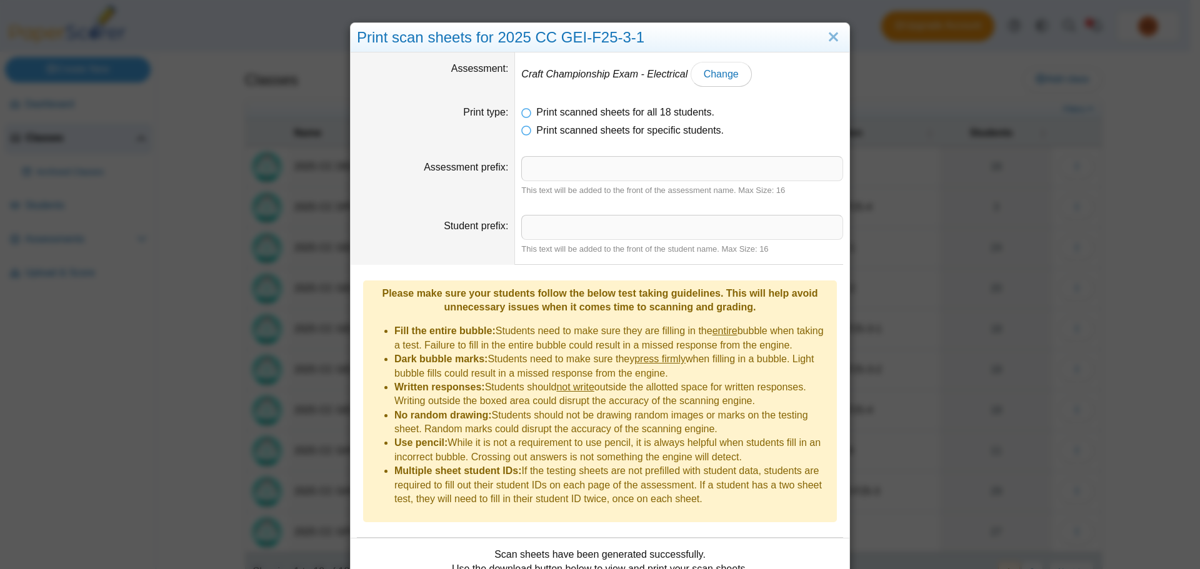
scroll to position [61, 0]
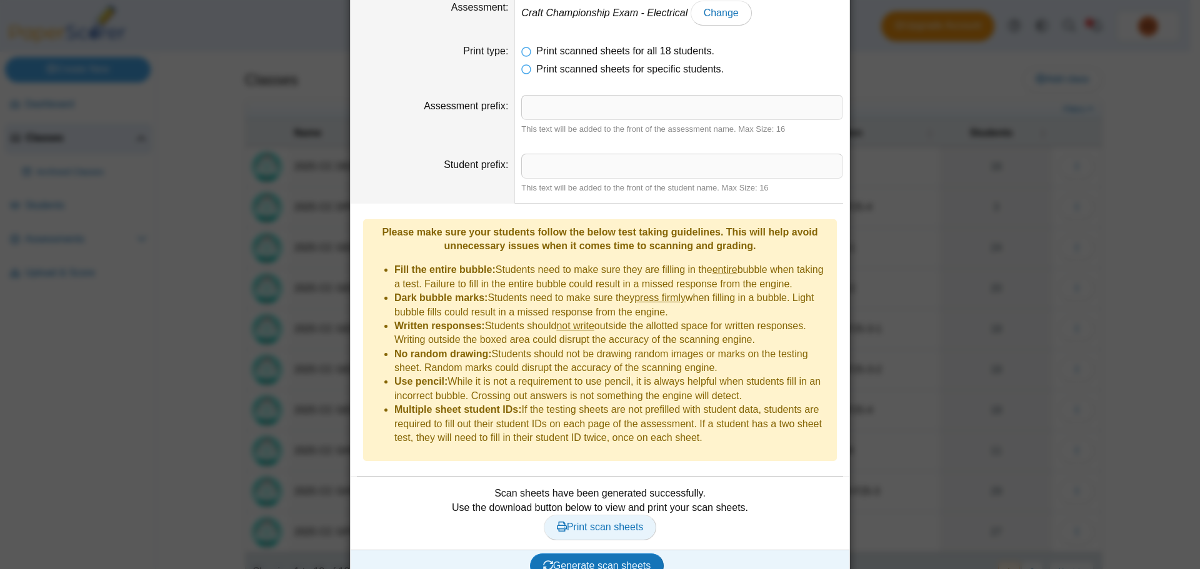
click at [611, 522] on span "Print scan sheets" at bounding box center [600, 527] width 87 height 11
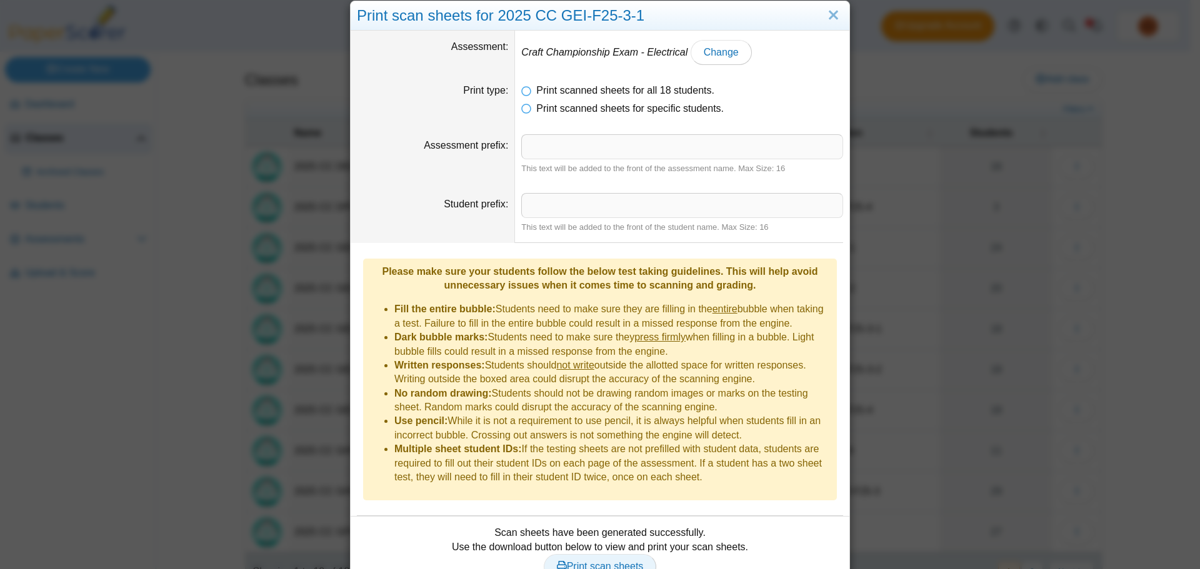
scroll to position [0, 0]
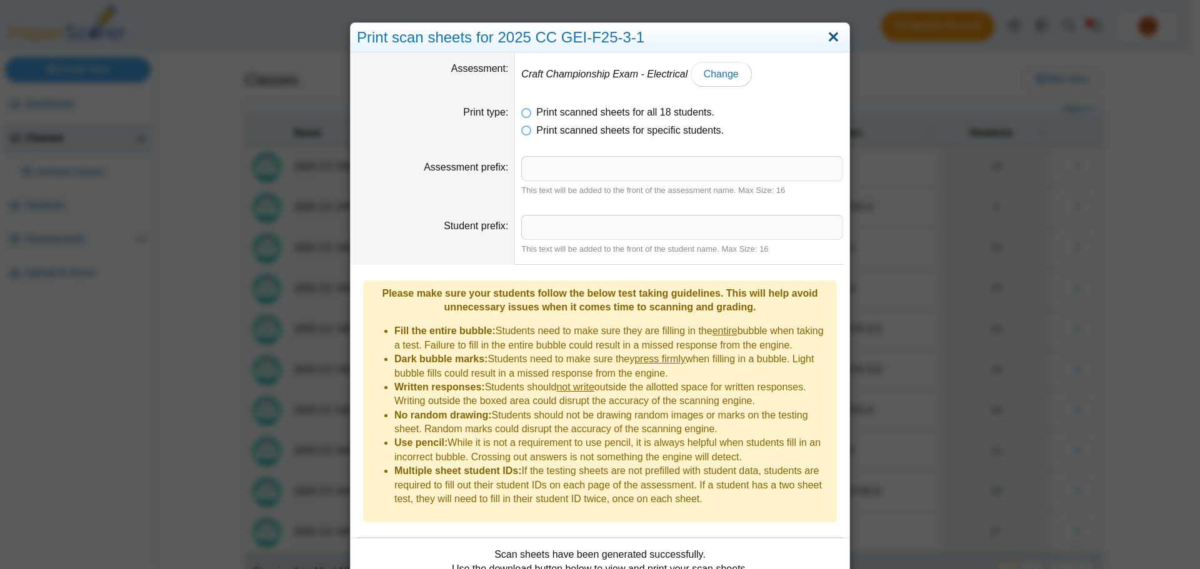
click at [834, 34] on link "Close" at bounding box center [833, 37] width 19 height 21
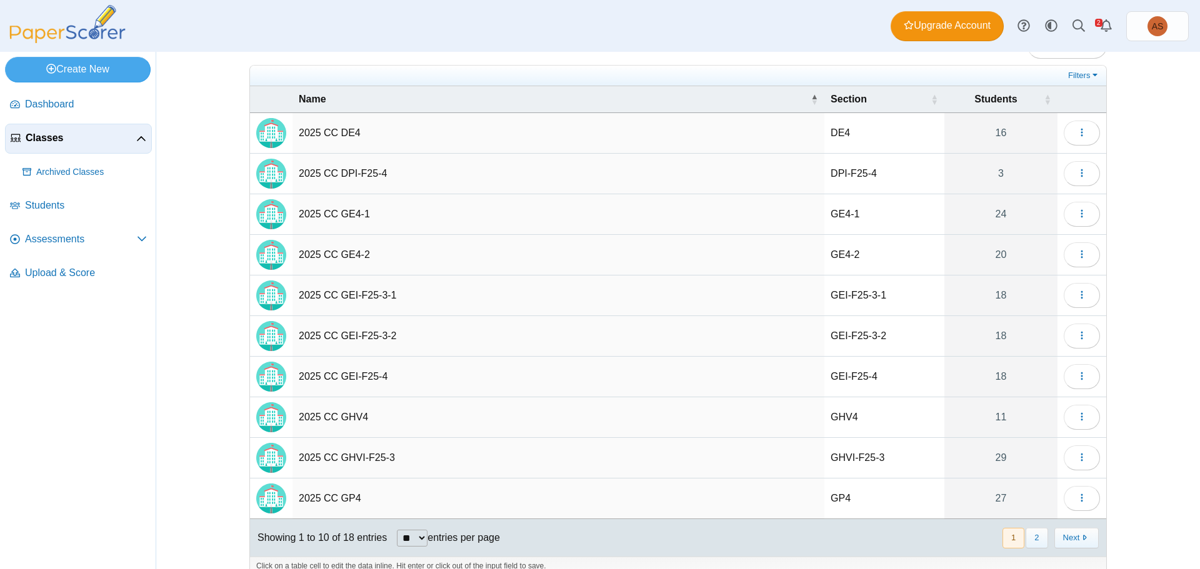
scroll to position [52, 0]
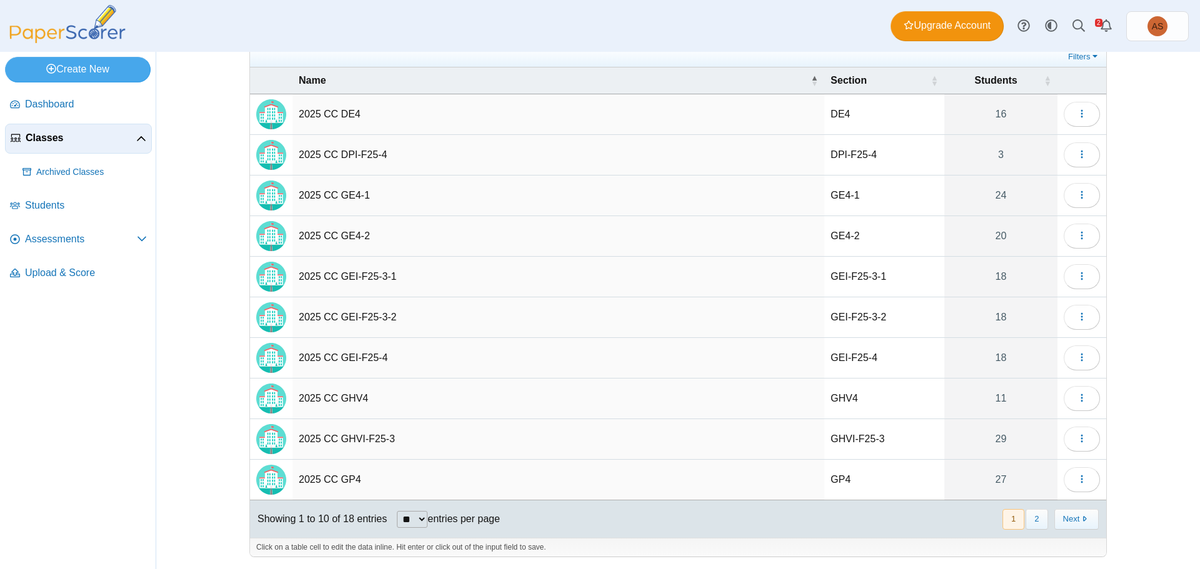
click at [34, 134] on span "Classes" at bounding box center [81, 138] width 111 height 14
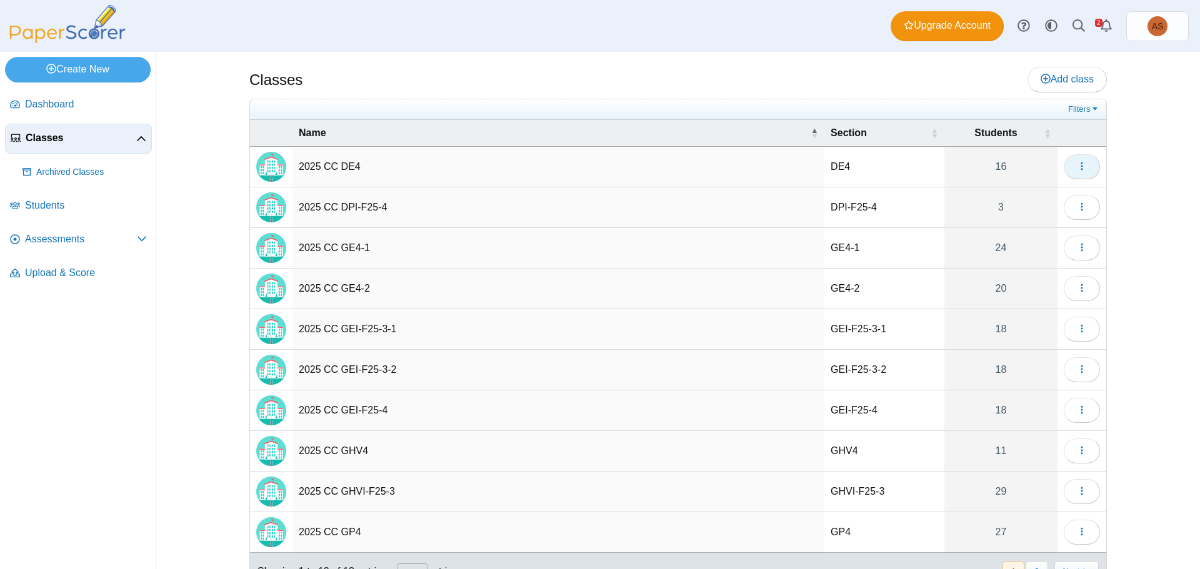
click at [1081, 166] on icon "button" at bounding box center [1082, 166] width 10 height 10
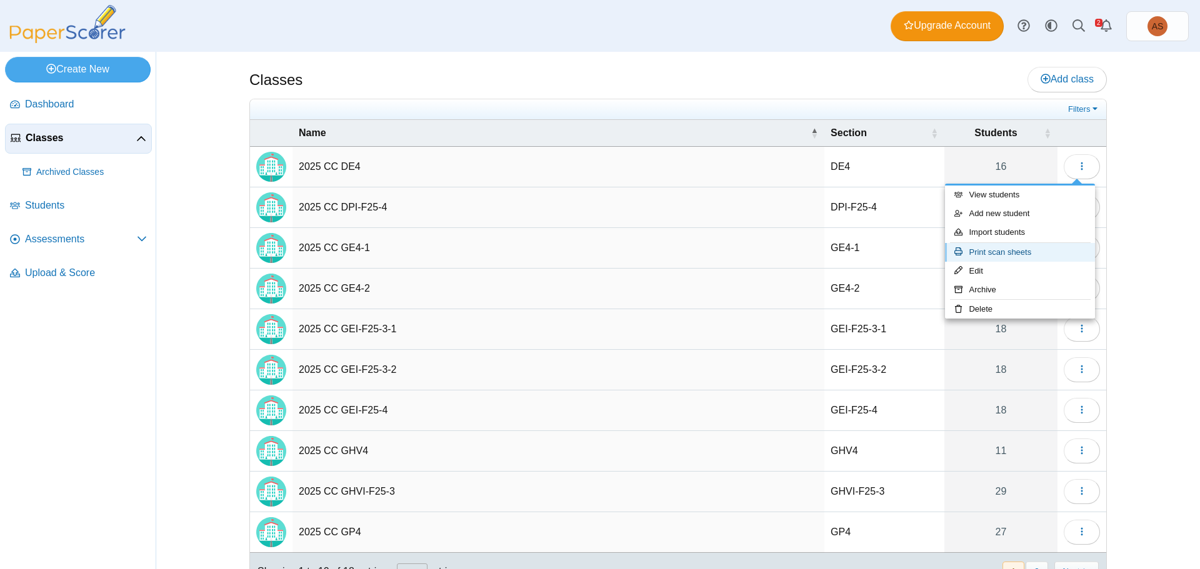
click at [1001, 254] on link "Print scan sheets" at bounding box center [1020, 252] width 150 height 19
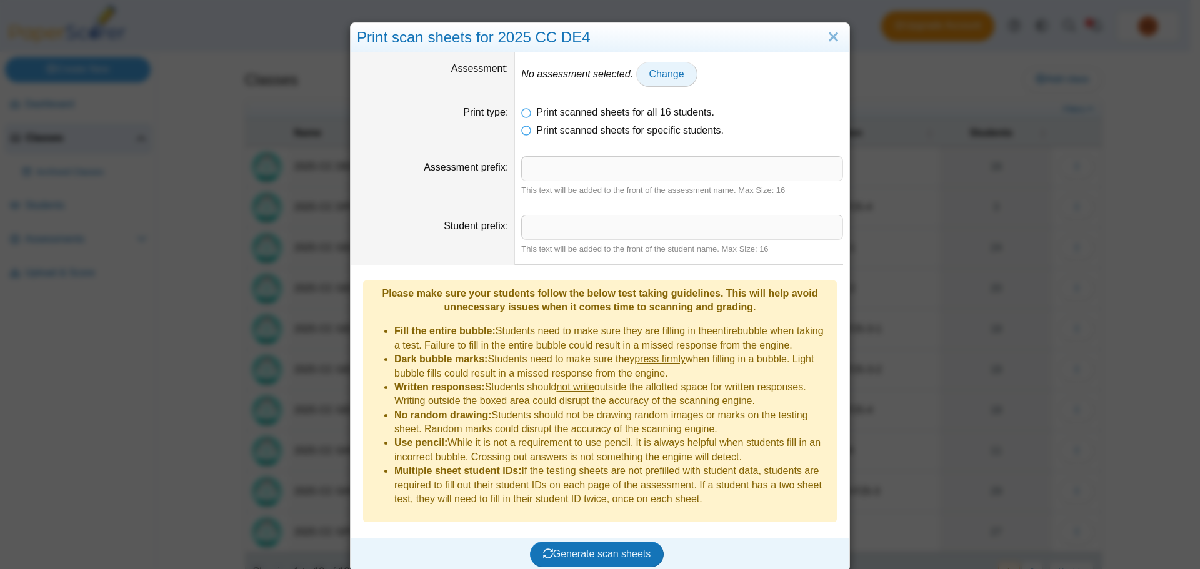
click at [649, 73] on span "Change" at bounding box center [666, 74] width 35 height 11
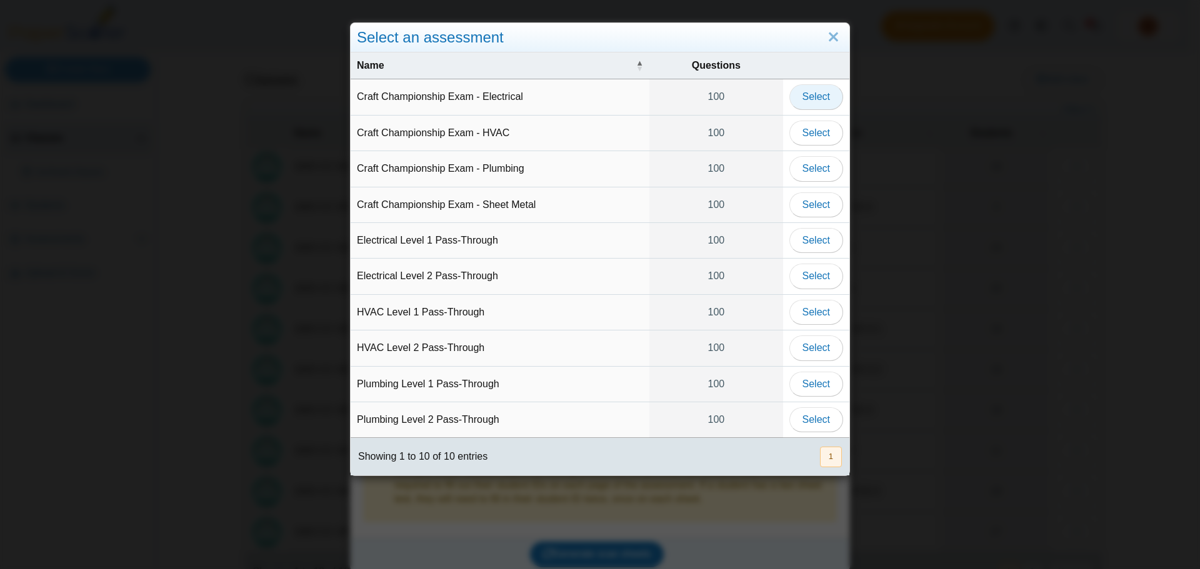
click at [796, 93] on button "Select" at bounding box center [816, 96] width 54 height 25
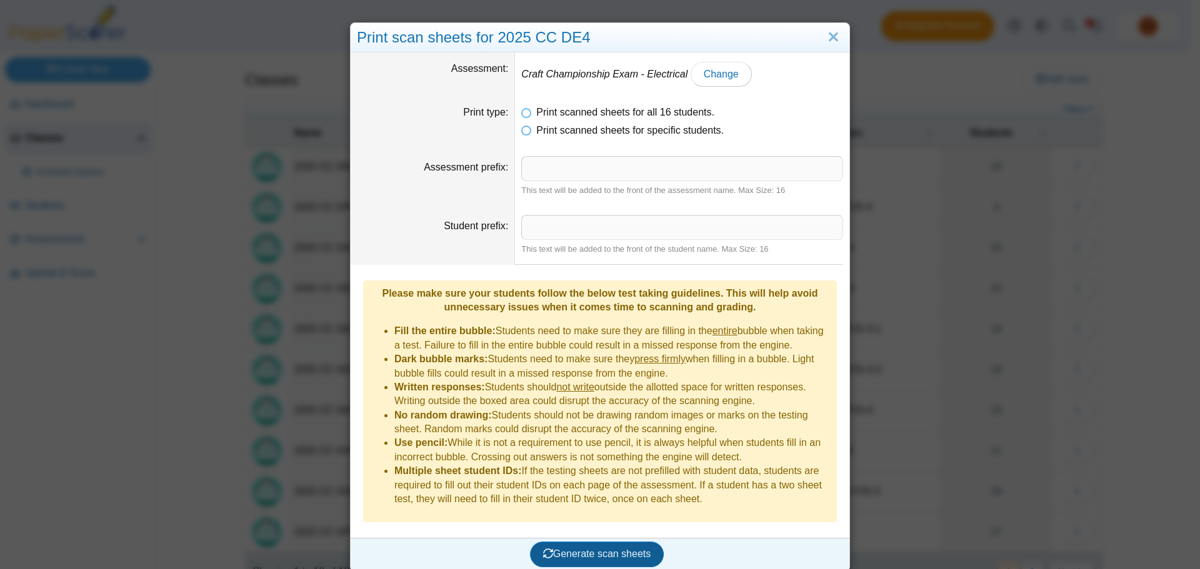
click at [592, 549] on span "Generate scan sheets" at bounding box center [597, 554] width 108 height 11
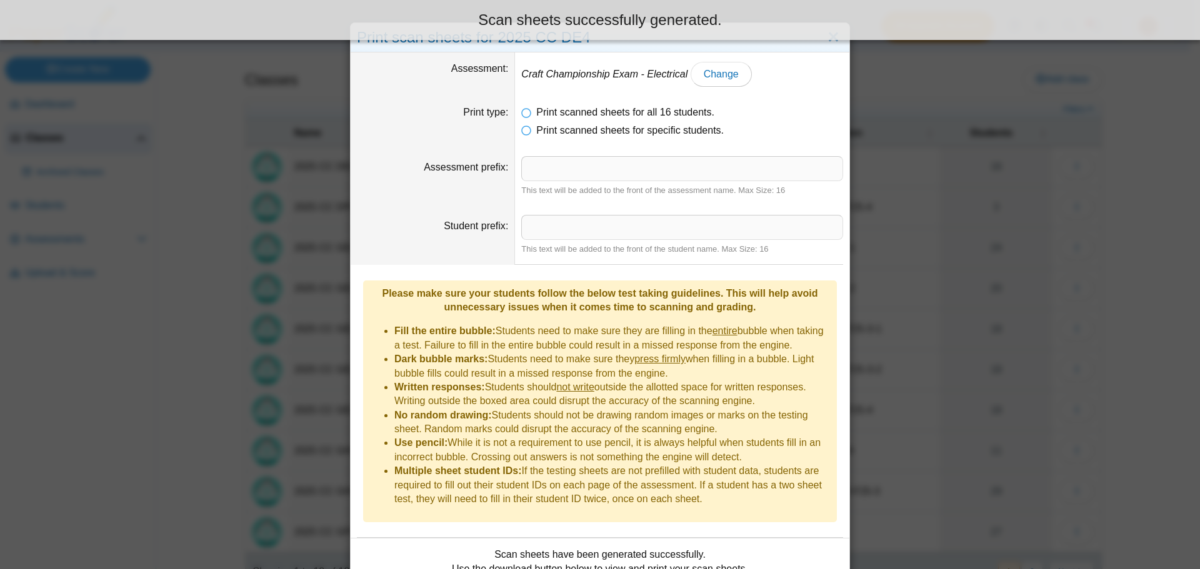
scroll to position [61, 0]
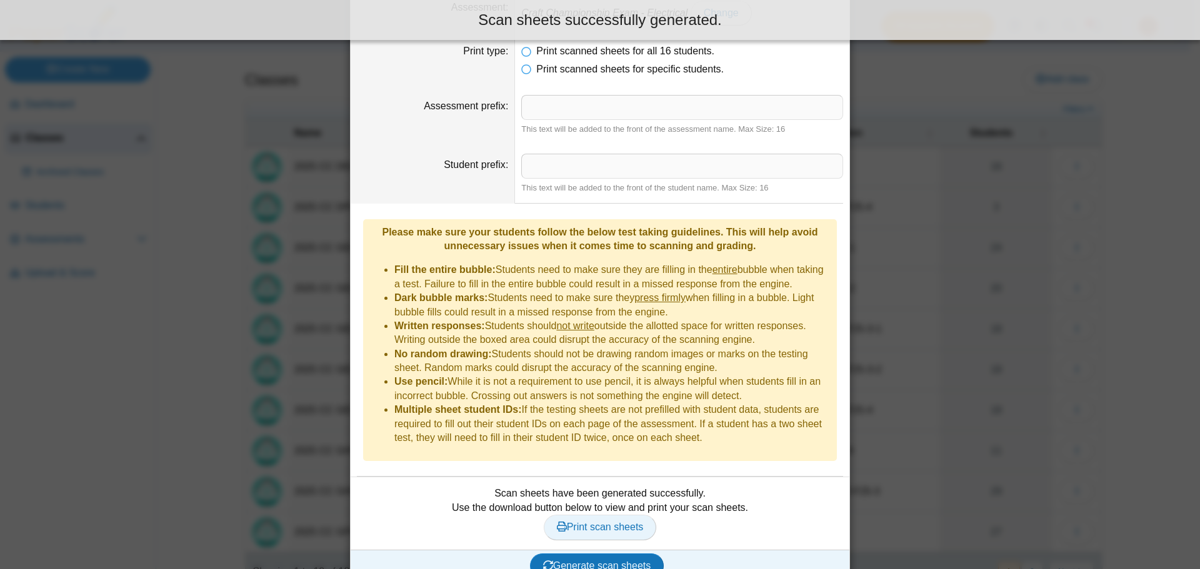
click at [615, 515] on link "Print scan sheets" at bounding box center [600, 527] width 113 height 25
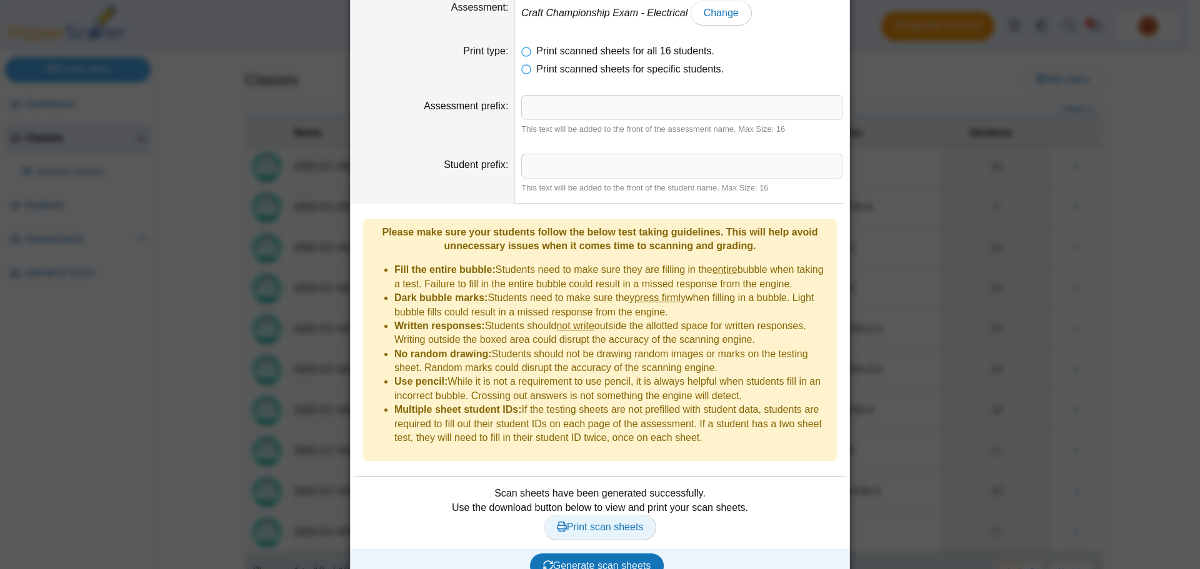
scroll to position [0, 0]
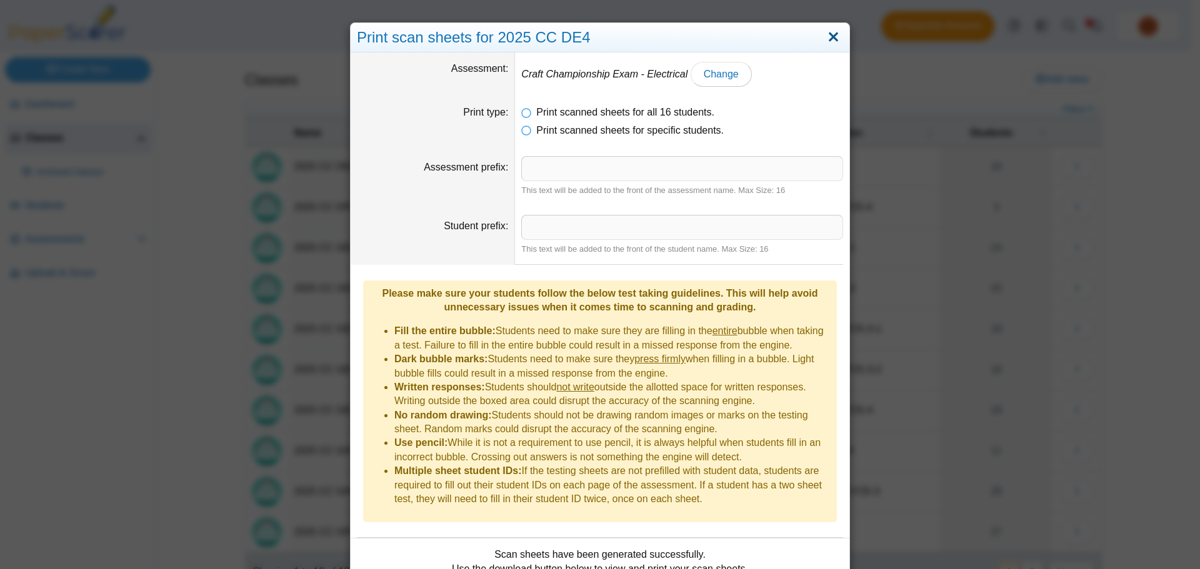
click at [834, 36] on link "Close" at bounding box center [833, 37] width 19 height 21
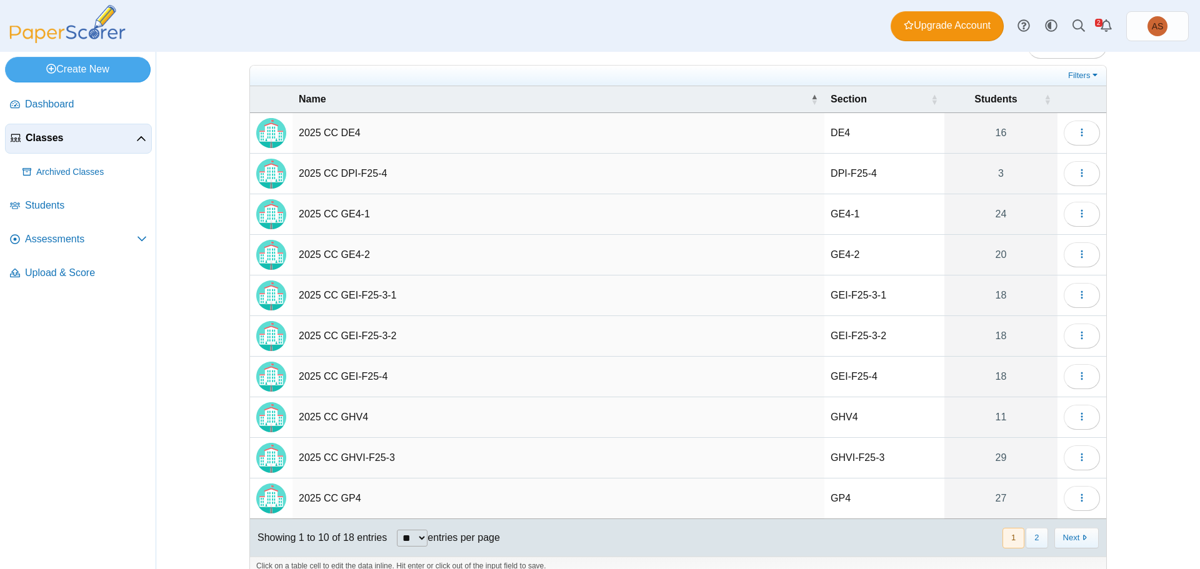
scroll to position [52, 0]
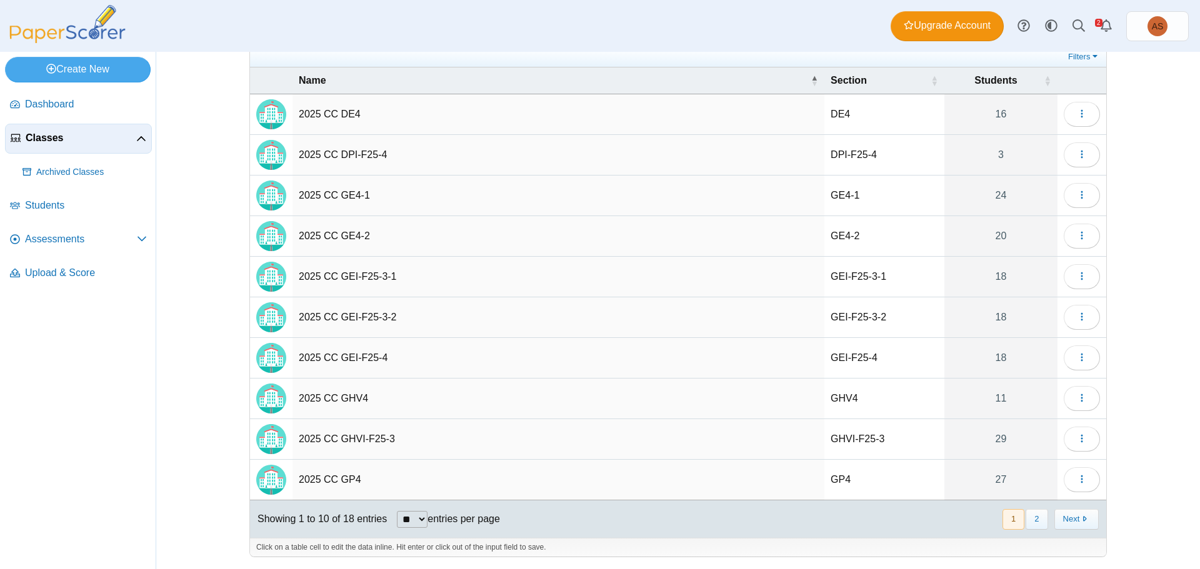
click at [417, 520] on select "** ** ** ***" at bounding box center [412, 519] width 31 height 17
select select "***"
click at [397, 511] on select "** ** ** ***" at bounding box center [412, 519] width 31 height 17
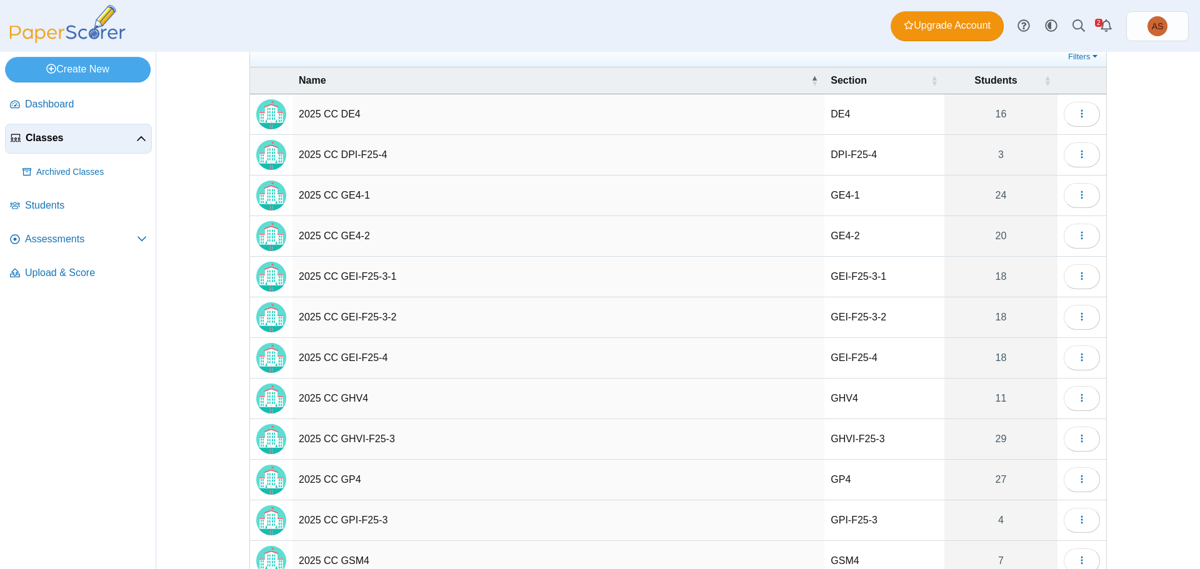
scroll to position [115, 0]
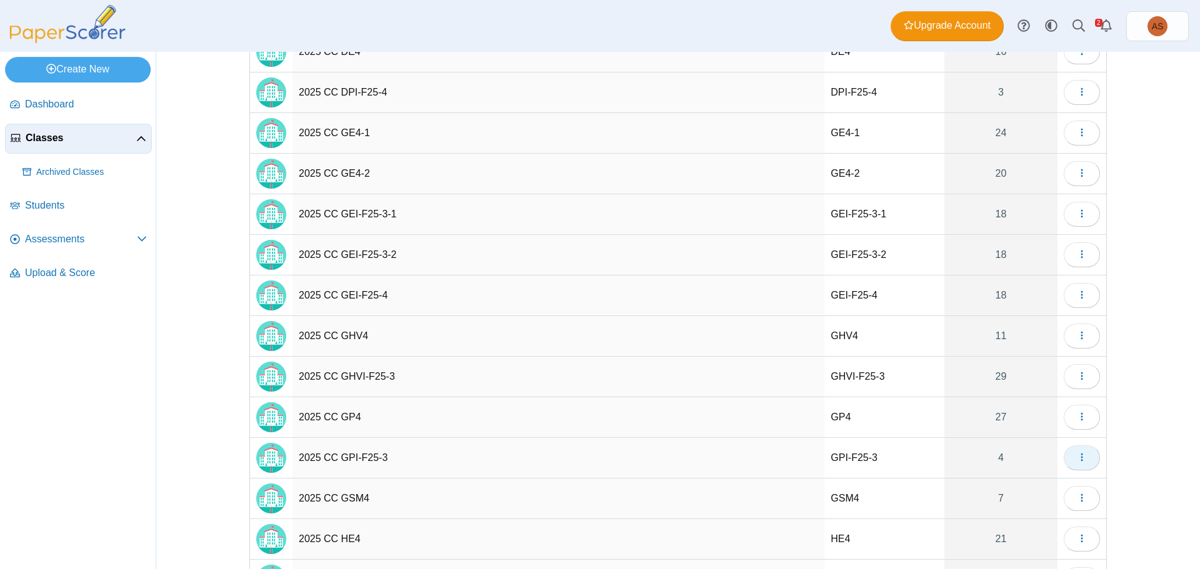
click at [1079, 459] on icon "button" at bounding box center [1082, 457] width 10 height 10
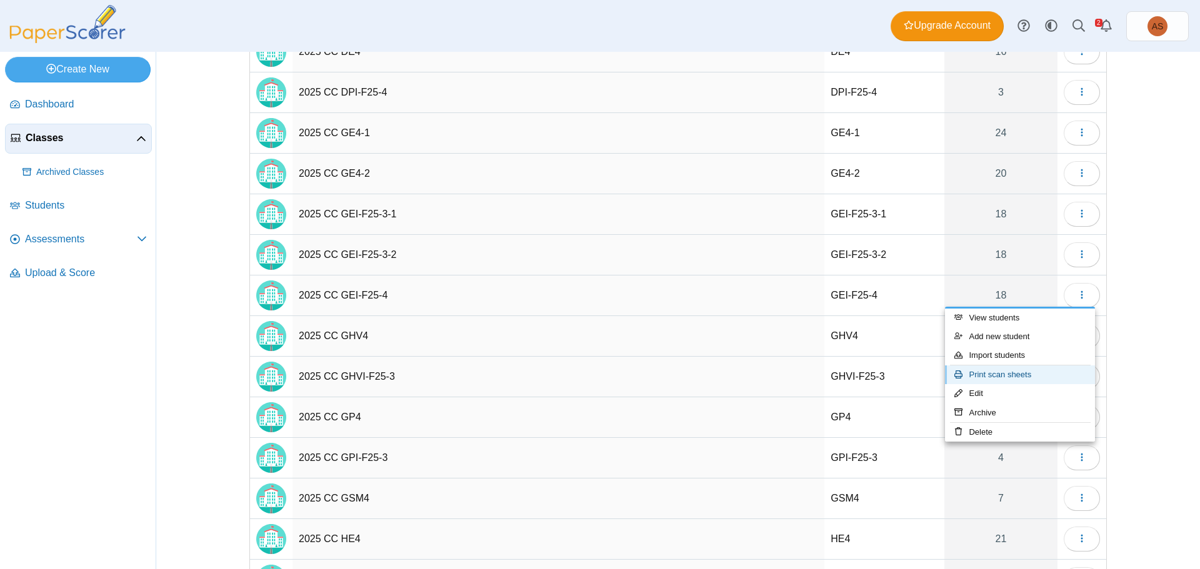
click at [1019, 376] on link "Print scan sheets" at bounding box center [1020, 375] width 150 height 19
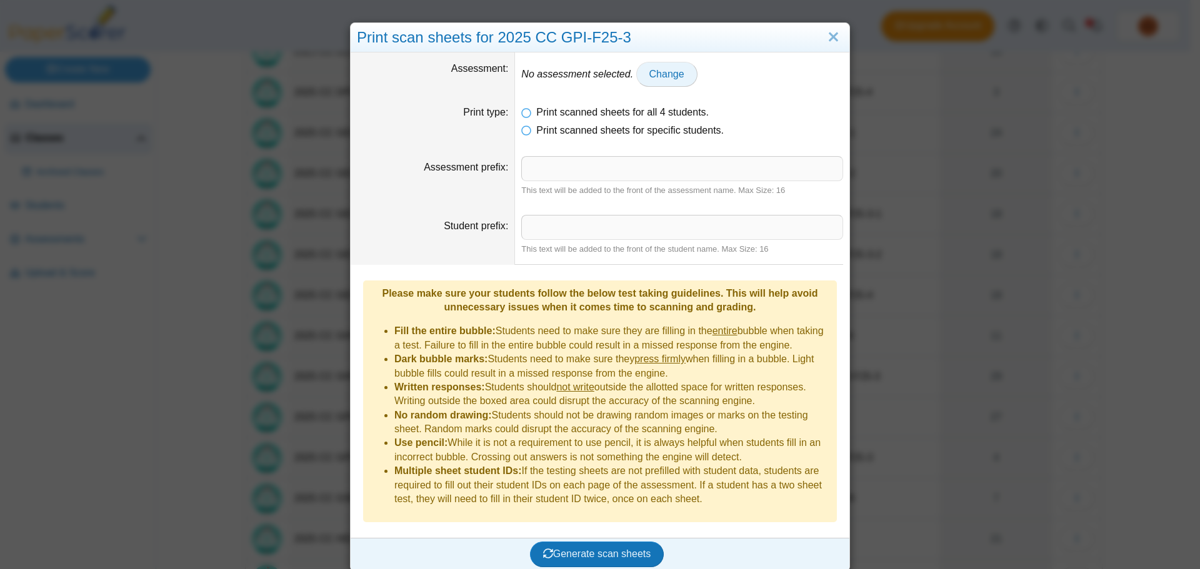
click at [653, 71] on span "Change" at bounding box center [666, 74] width 35 height 11
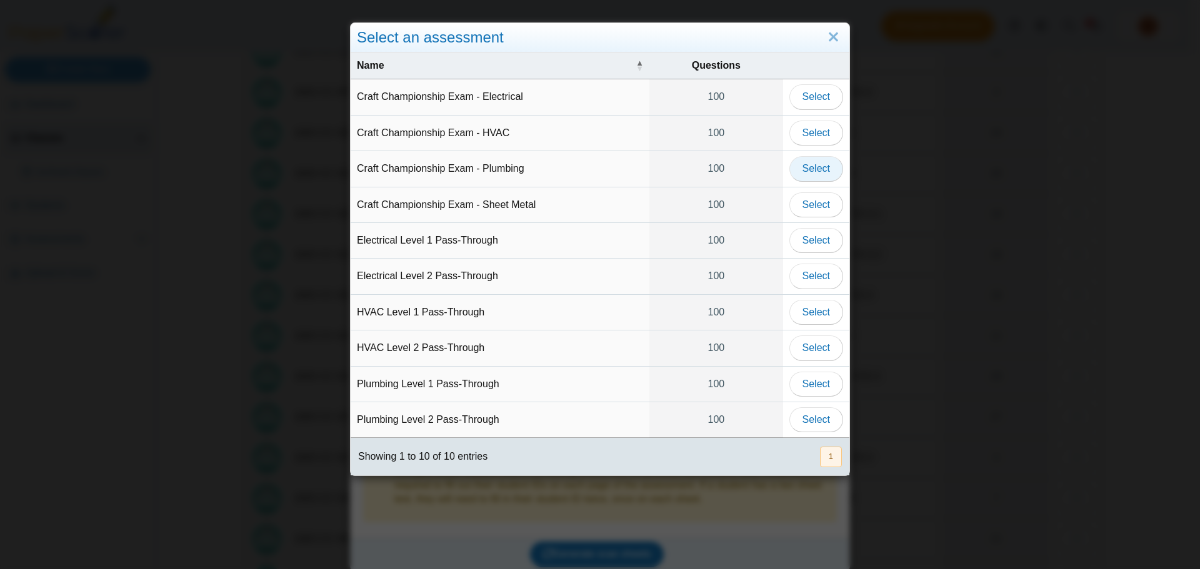
click at [805, 167] on span "Select" at bounding box center [815, 168] width 27 height 11
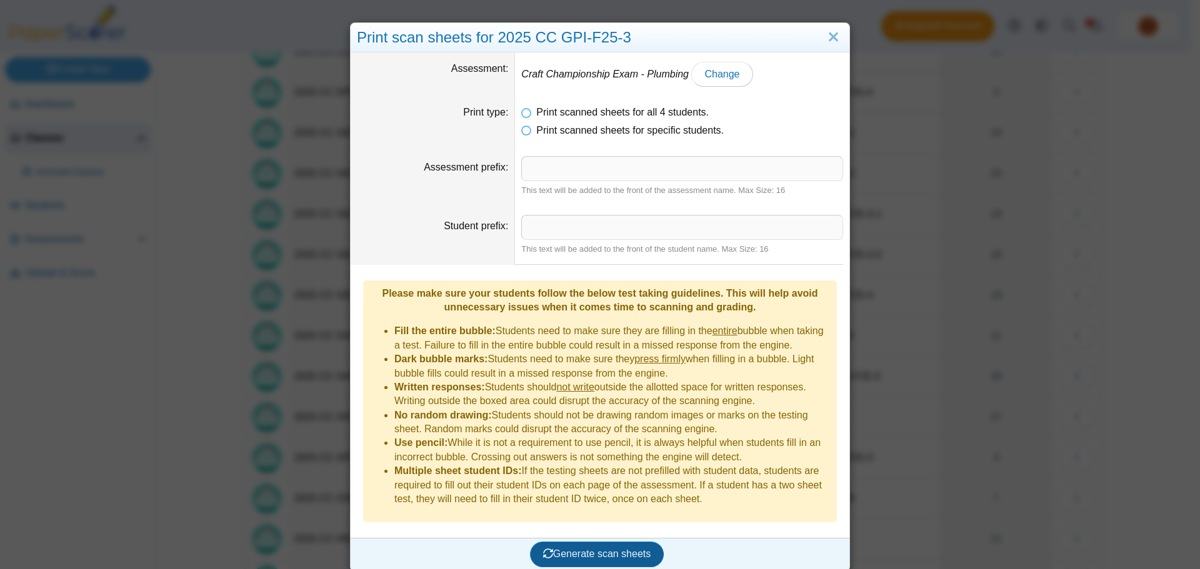
click at [584, 549] on span "Generate scan sheets" at bounding box center [597, 554] width 108 height 11
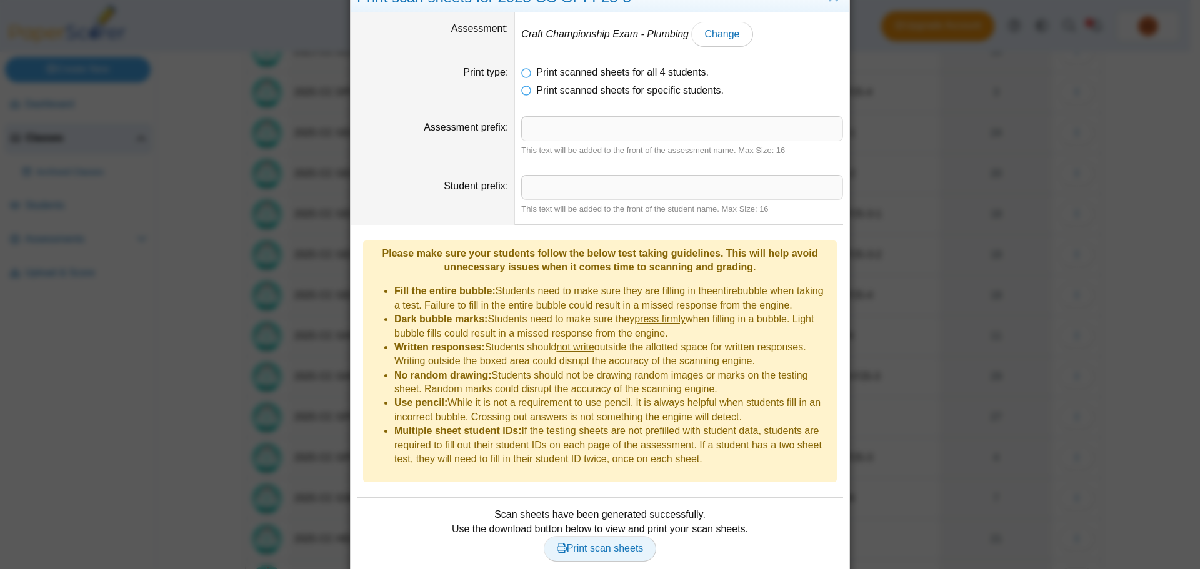
scroll to position [61, 0]
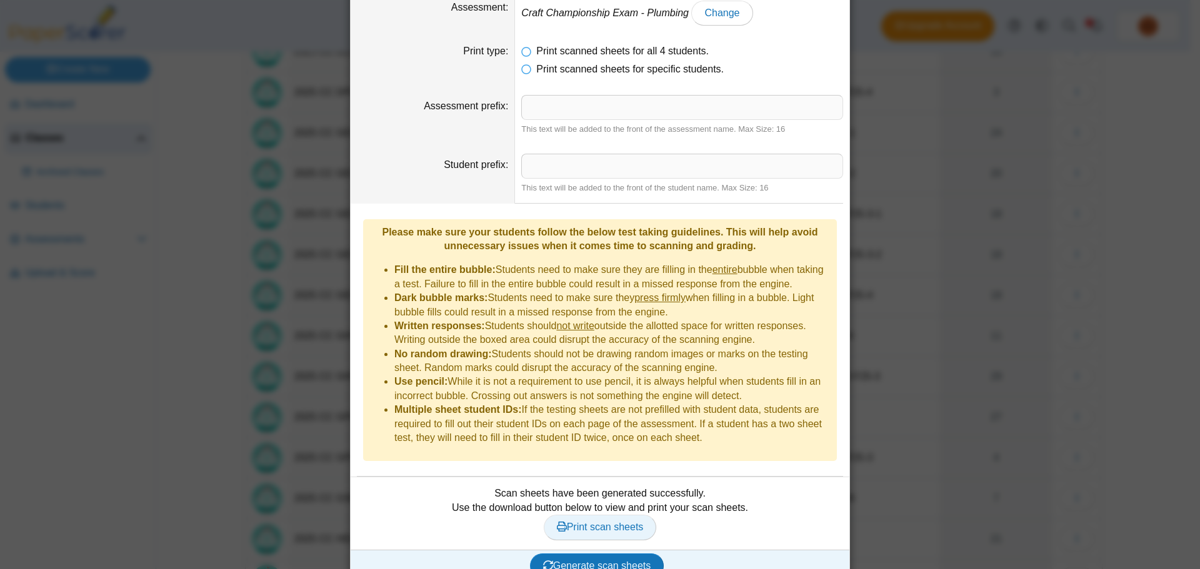
click at [580, 522] on span "Print scan sheets" at bounding box center [600, 527] width 87 height 11
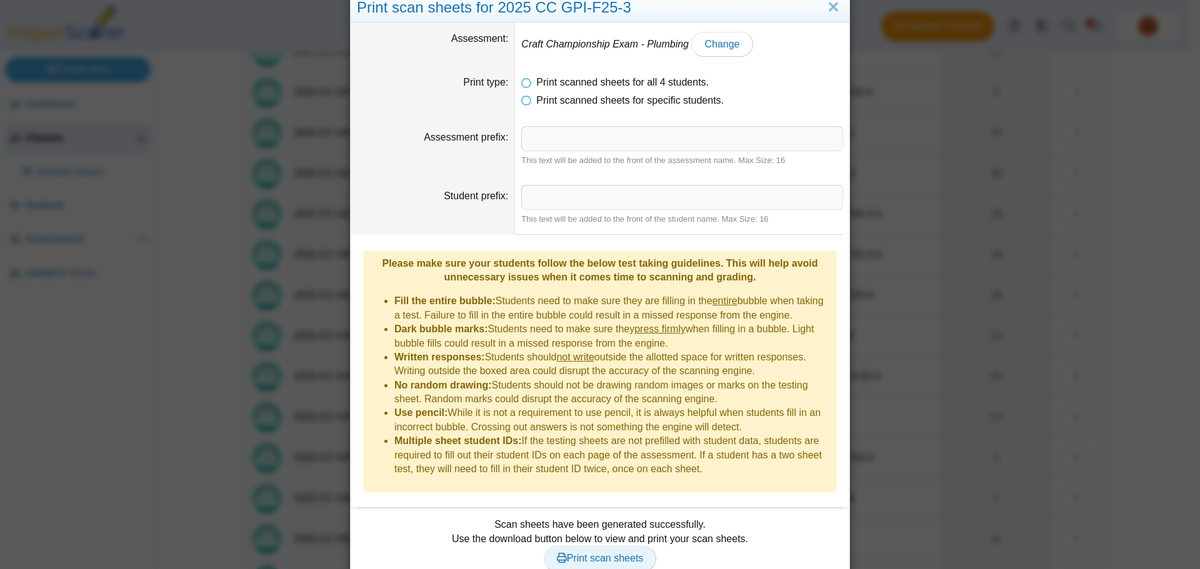
scroll to position [0, 0]
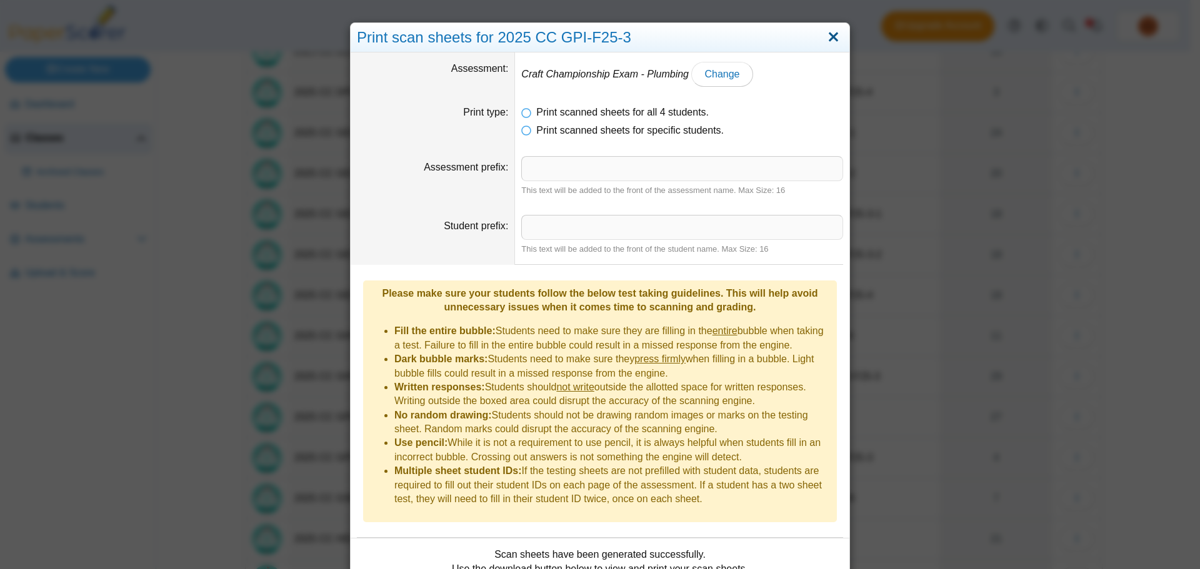
click at [829, 44] on link "Close" at bounding box center [833, 37] width 19 height 21
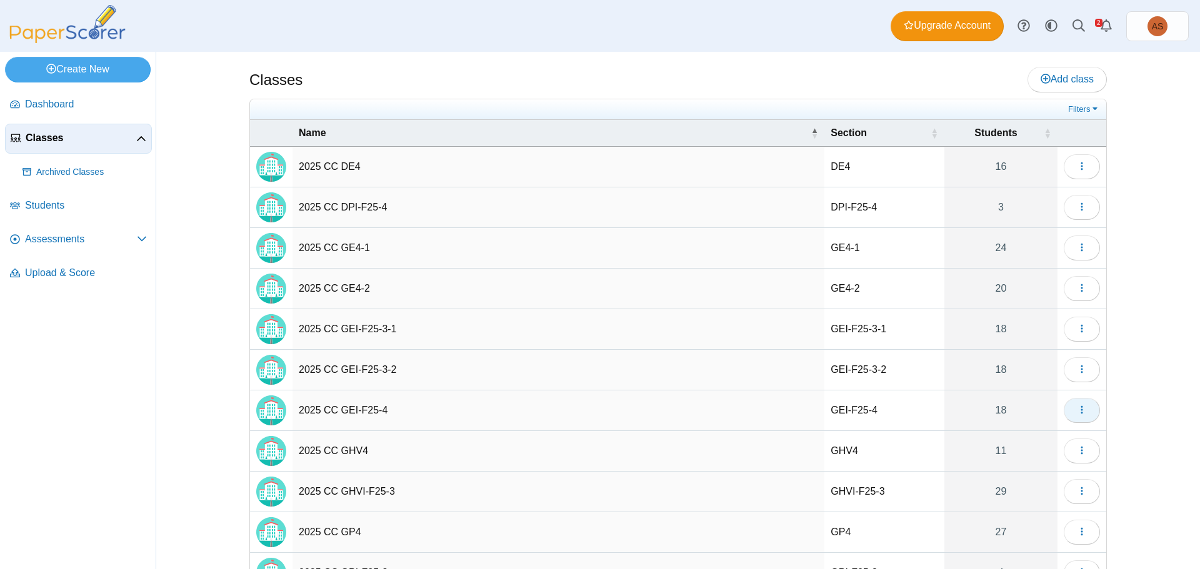
click at [1080, 414] on icon "button" at bounding box center [1082, 410] width 10 height 10
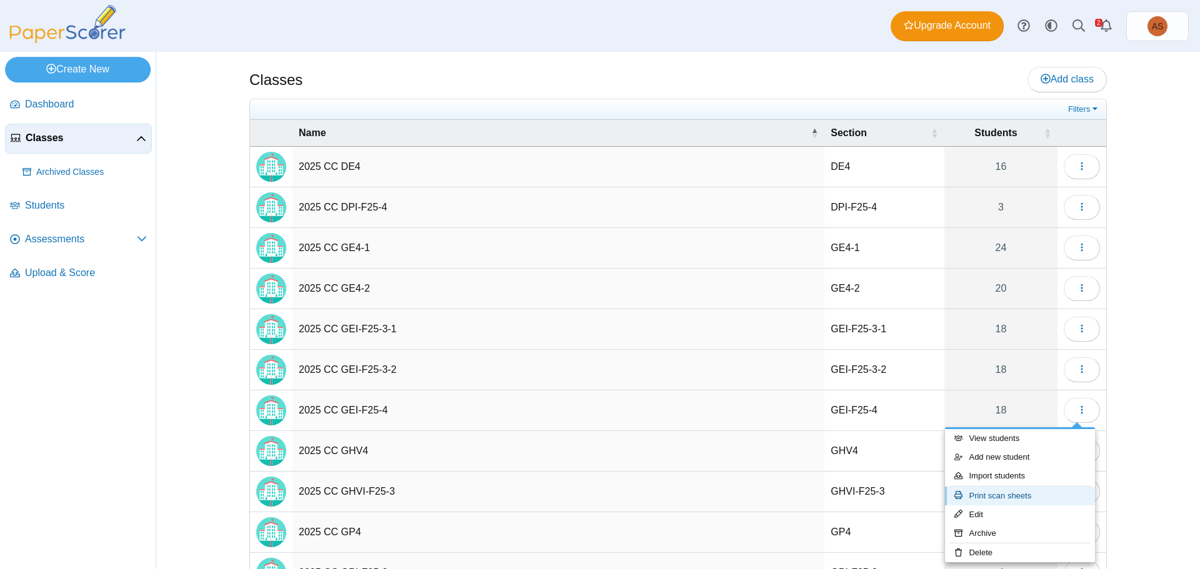
click at [1015, 497] on link "Print scan sheets" at bounding box center [1020, 496] width 150 height 19
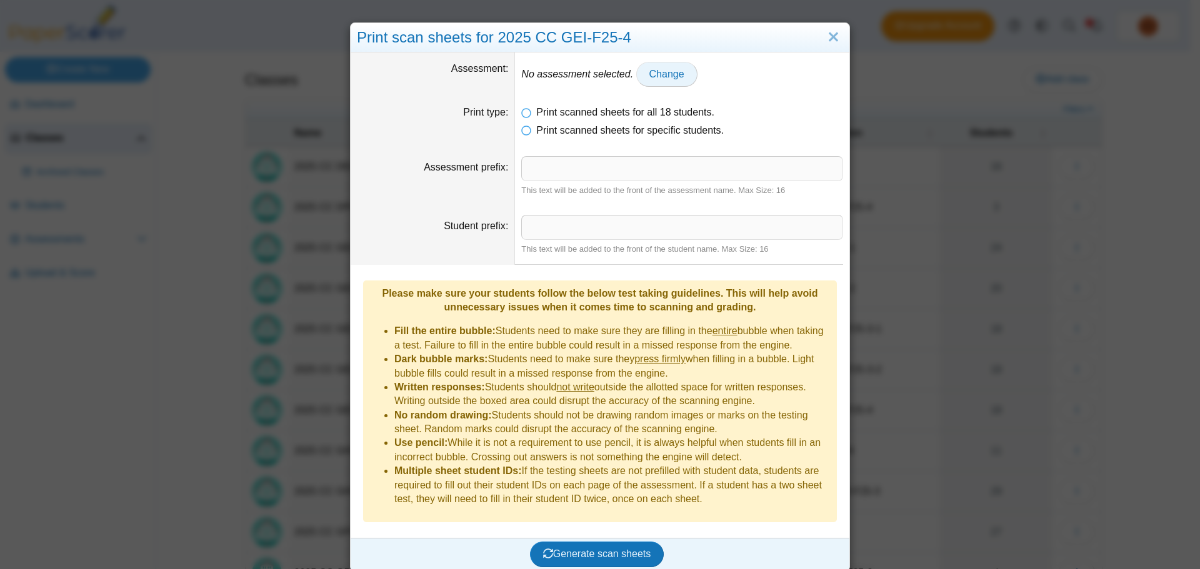
click at [649, 74] on span "Change" at bounding box center [666, 74] width 35 height 11
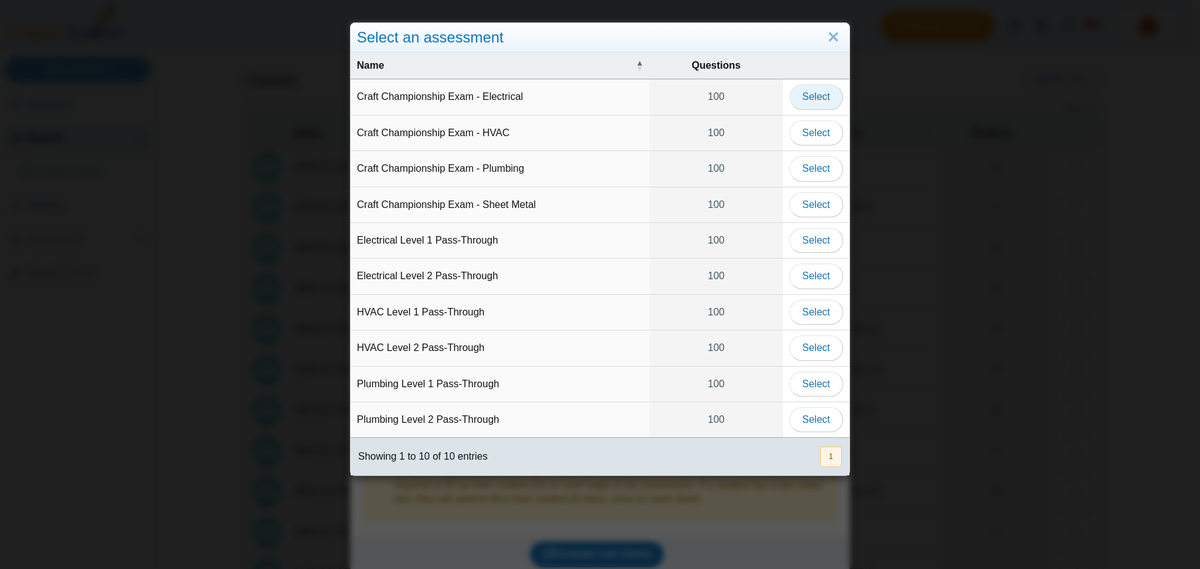
click at [830, 99] on button "Select" at bounding box center [816, 96] width 54 height 25
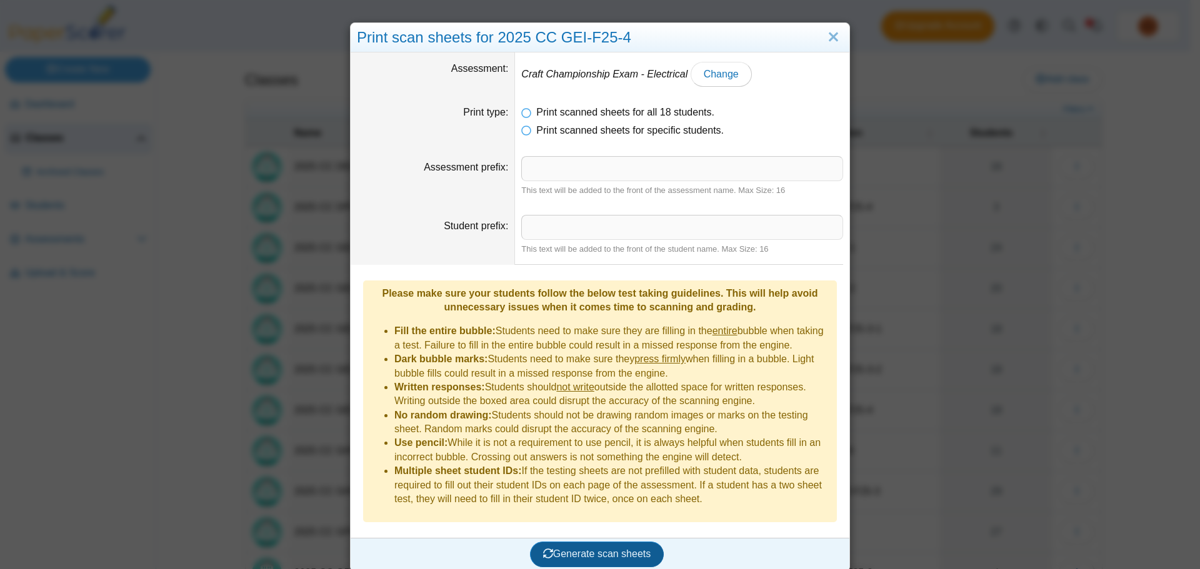
click at [617, 549] on span "Generate scan sheets" at bounding box center [597, 554] width 108 height 11
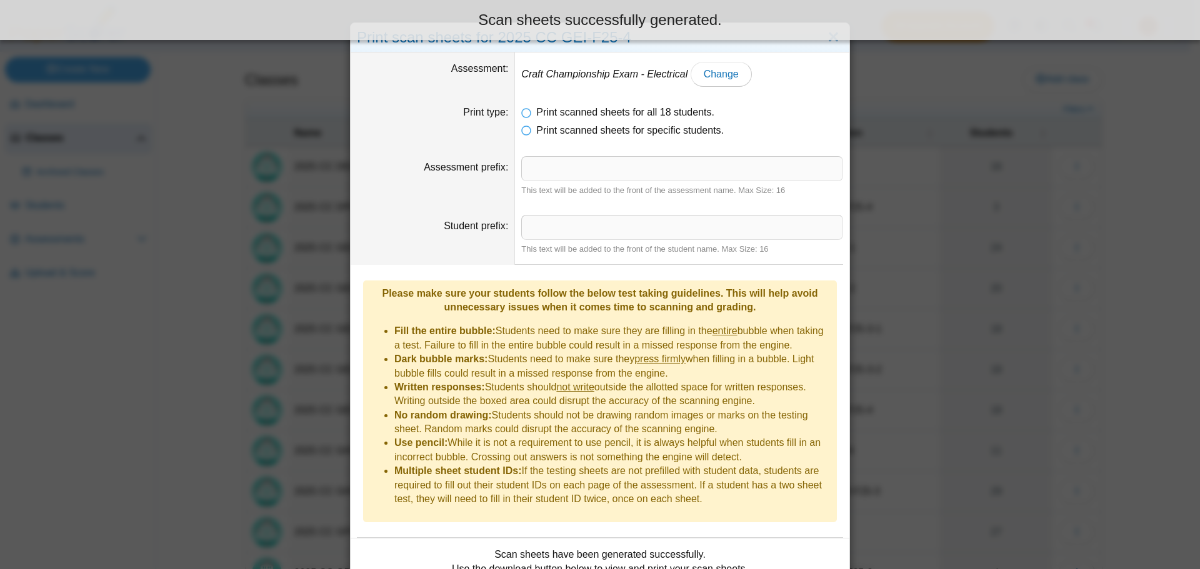
scroll to position [61, 0]
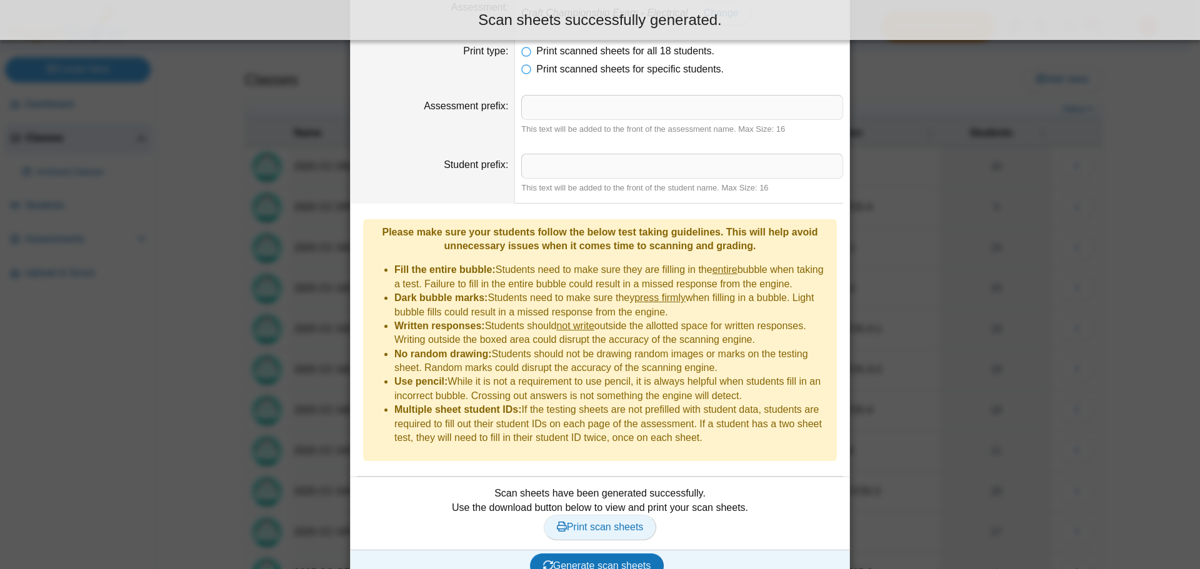
click at [595, 522] on span "Print scan sheets" at bounding box center [600, 527] width 87 height 11
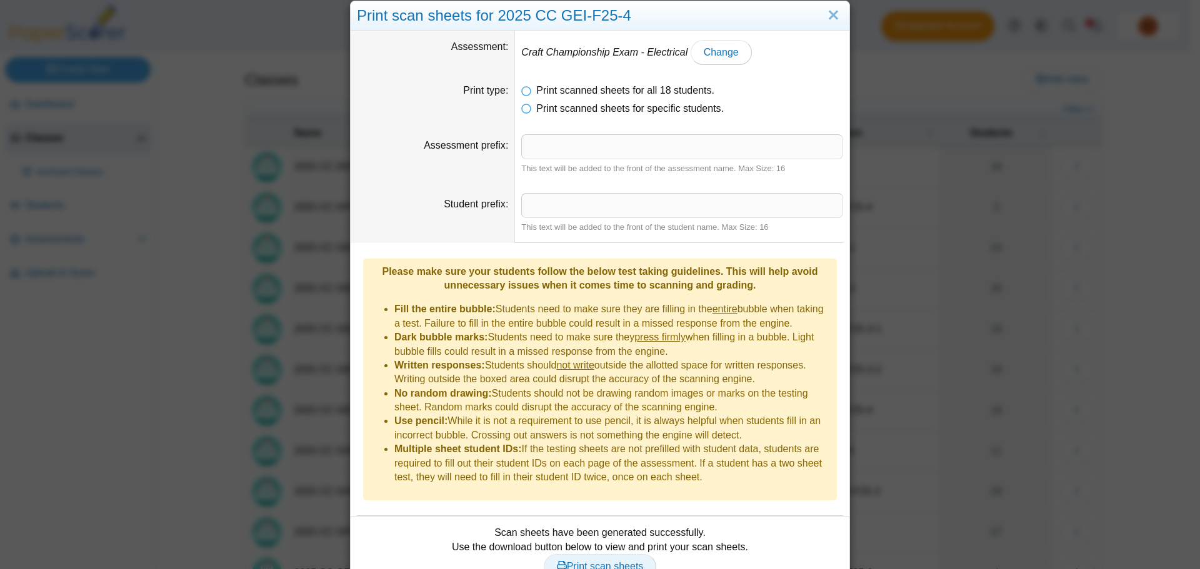
scroll to position [0, 0]
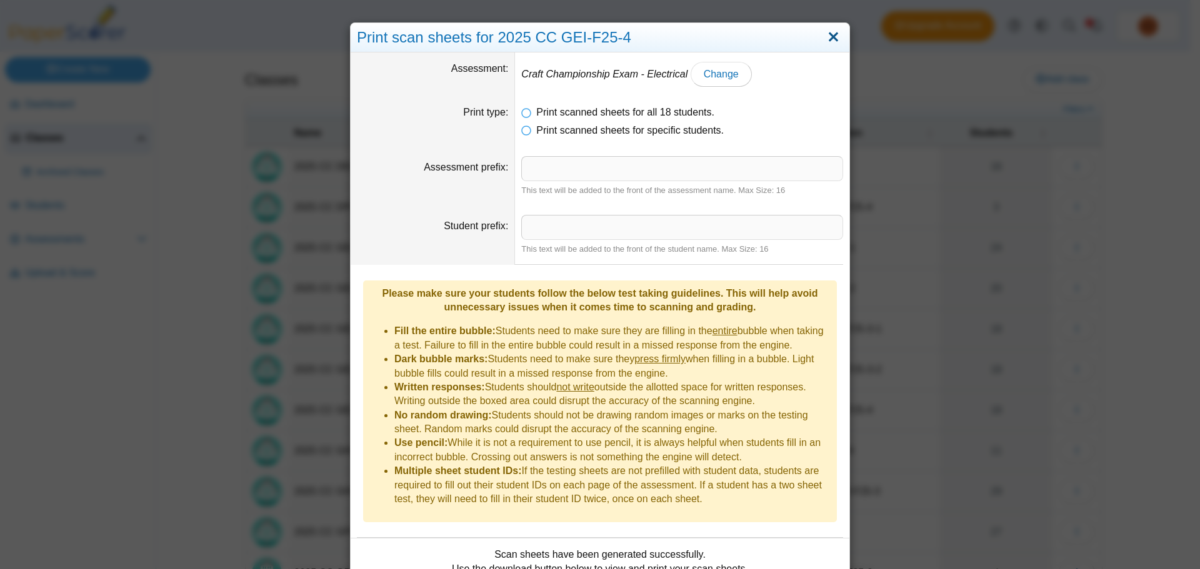
click at [827, 39] on link "Close" at bounding box center [833, 37] width 19 height 21
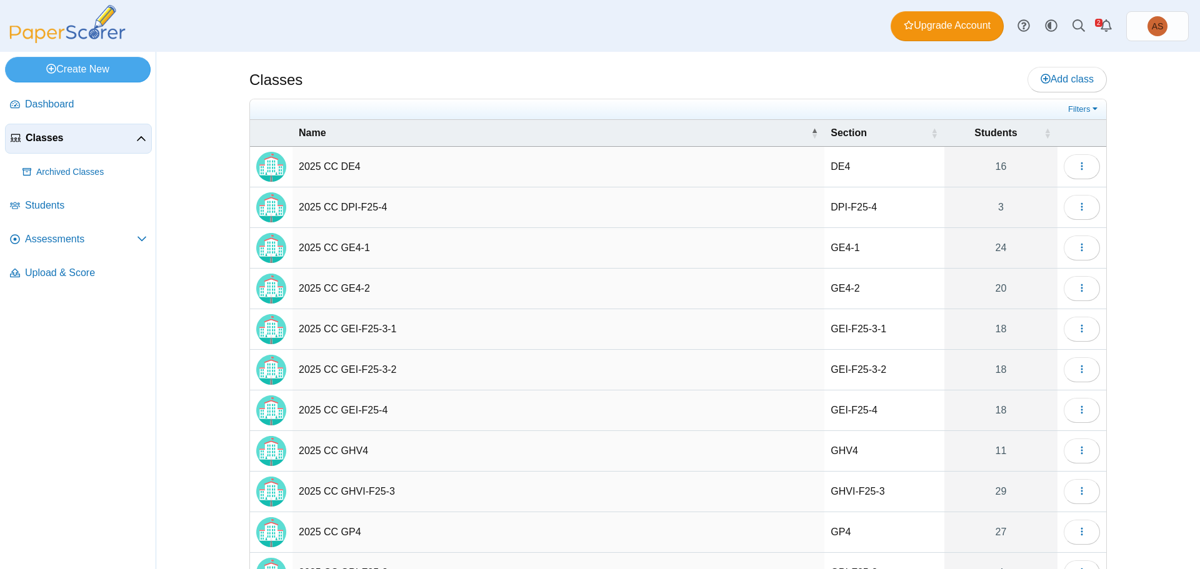
click at [1147, 377] on div "Classes Add class DE4" at bounding box center [678, 310] width 1044 height 517
click at [1081, 332] on use "button" at bounding box center [1082, 329] width 2 height 8
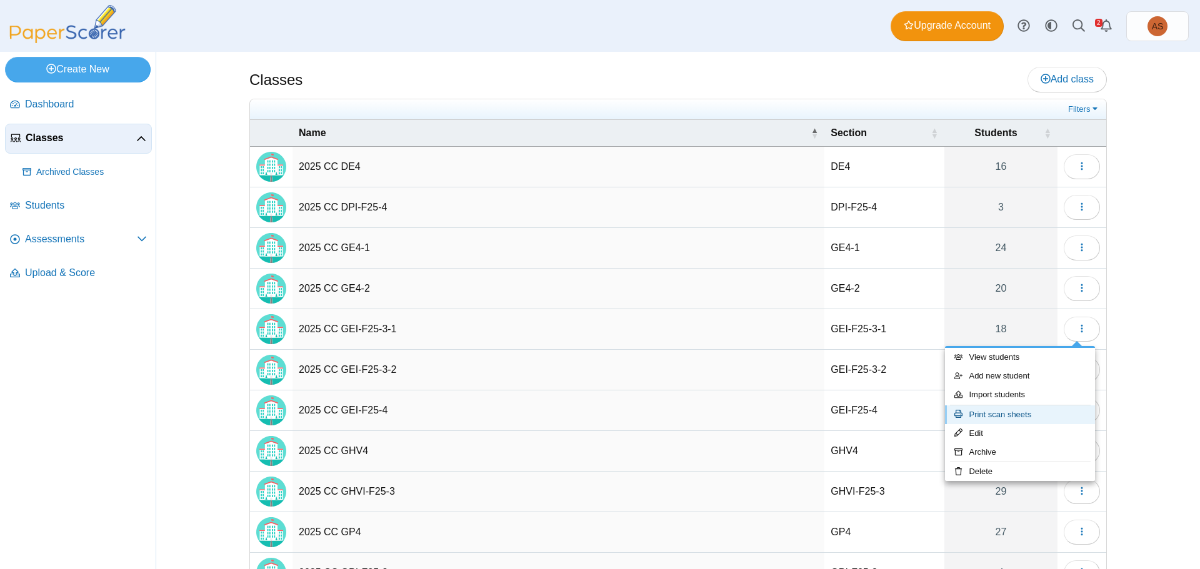
click at [1012, 417] on link "Print scan sheets" at bounding box center [1020, 415] width 150 height 19
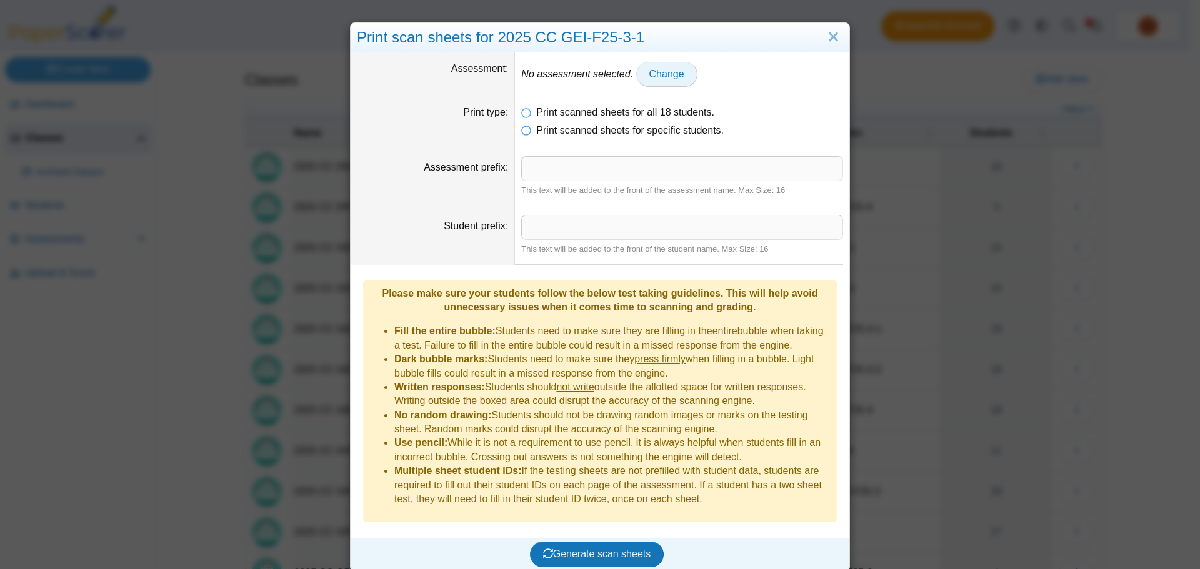
click at [649, 70] on span "Change" at bounding box center [666, 74] width 35 height 11
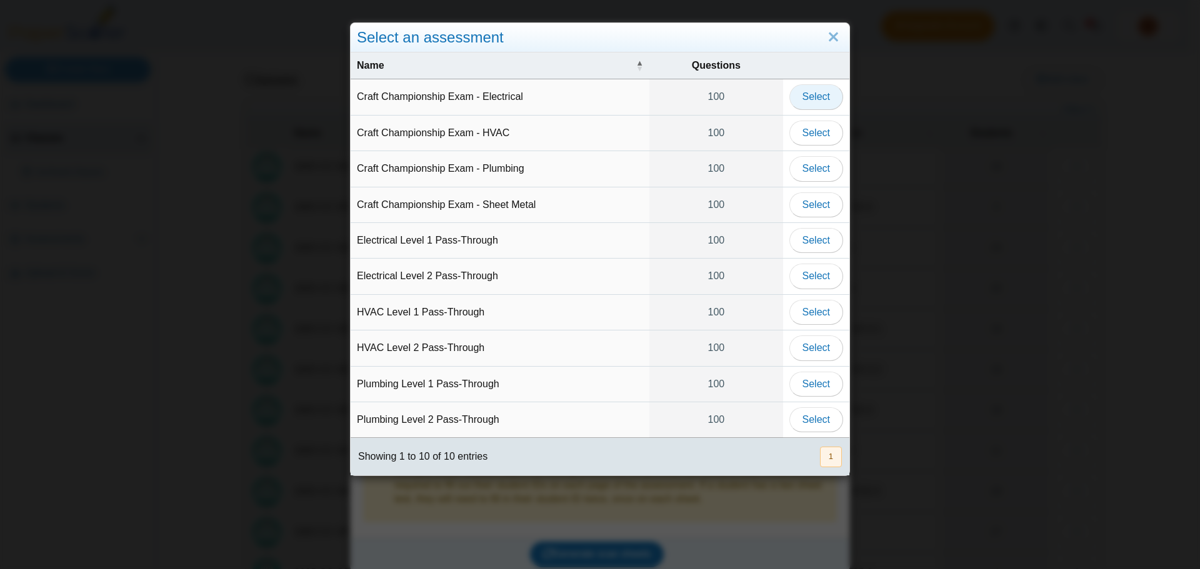
click at [807, 94] on span "Select" at bounding box center [815, 96] width 27 height 11
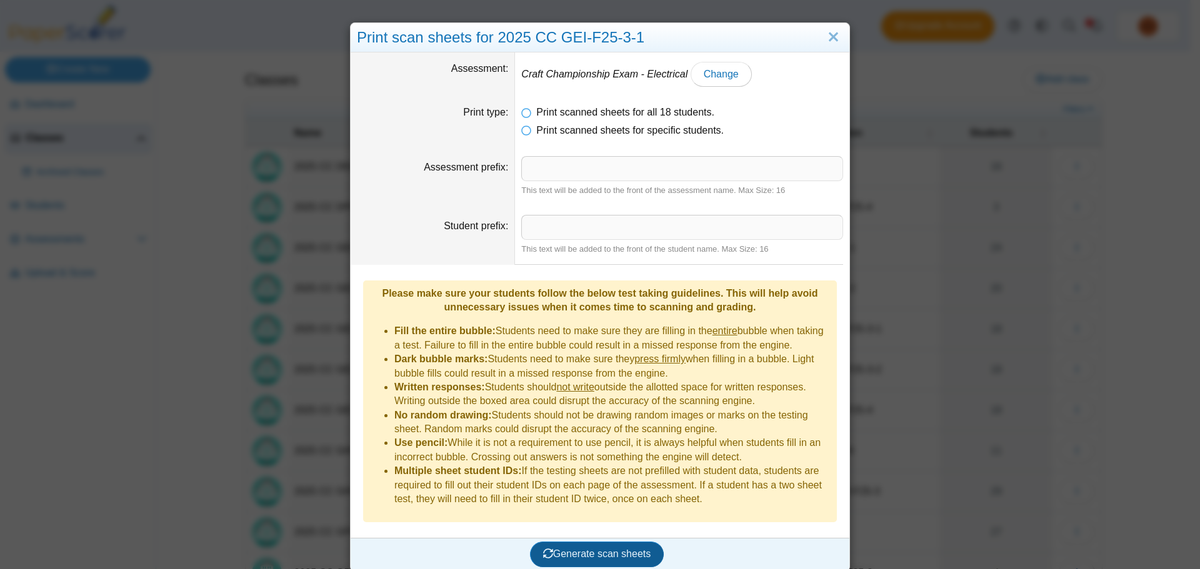
click at [564, 549] on span "Generate scan sheets" at bounding box center [597, 554] width 108 height 11
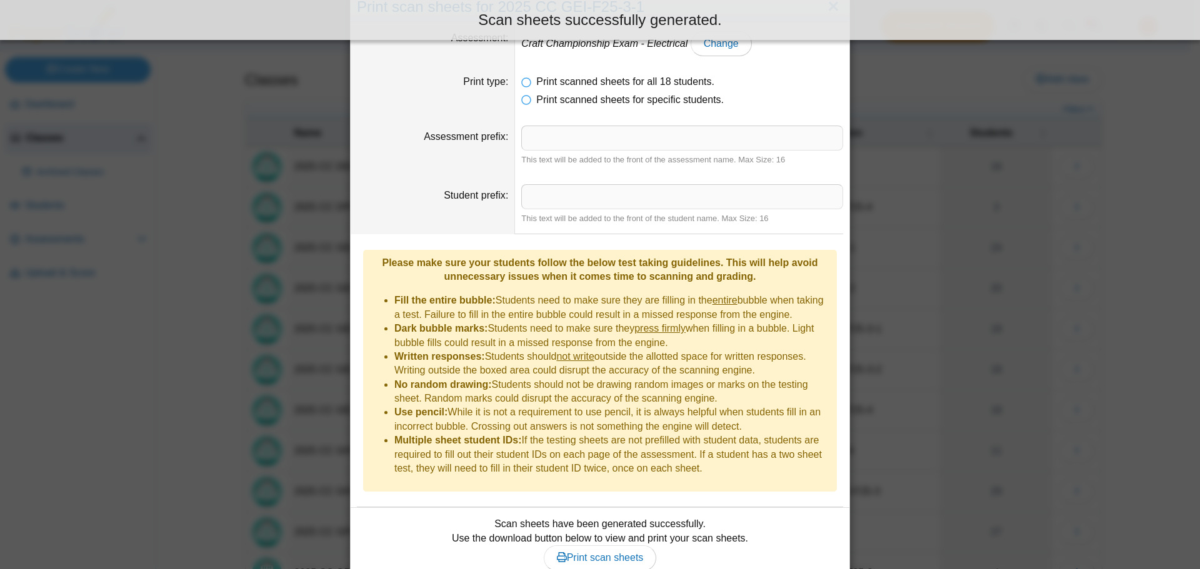
scroll to position [61, 0]
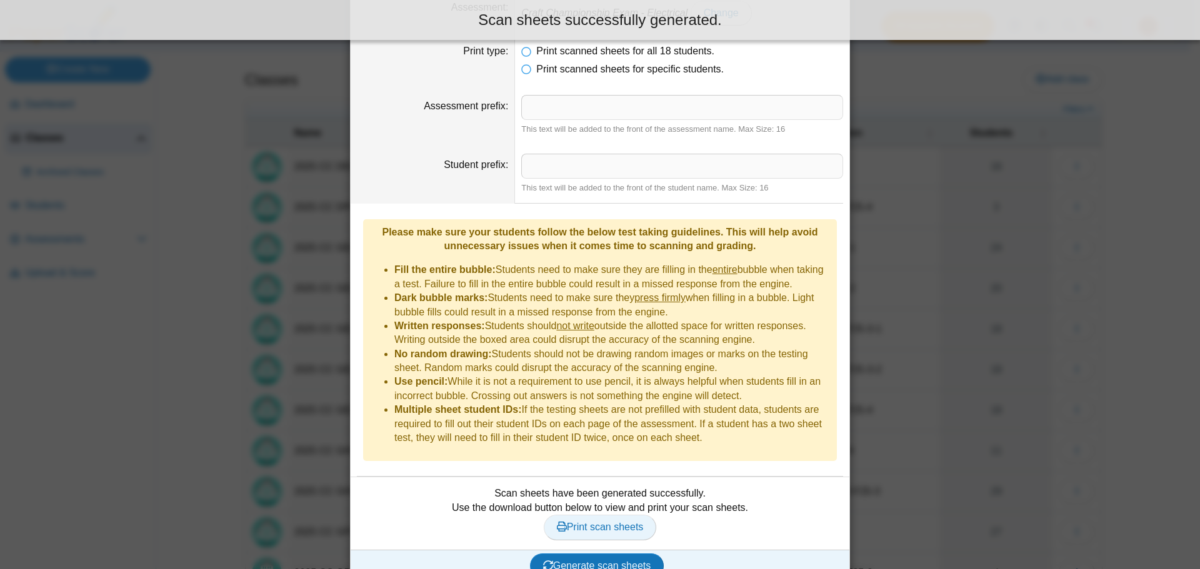
click at [562, 522] on span "Print scan sheets" at bounding box center [600, 527] width 87 height 11
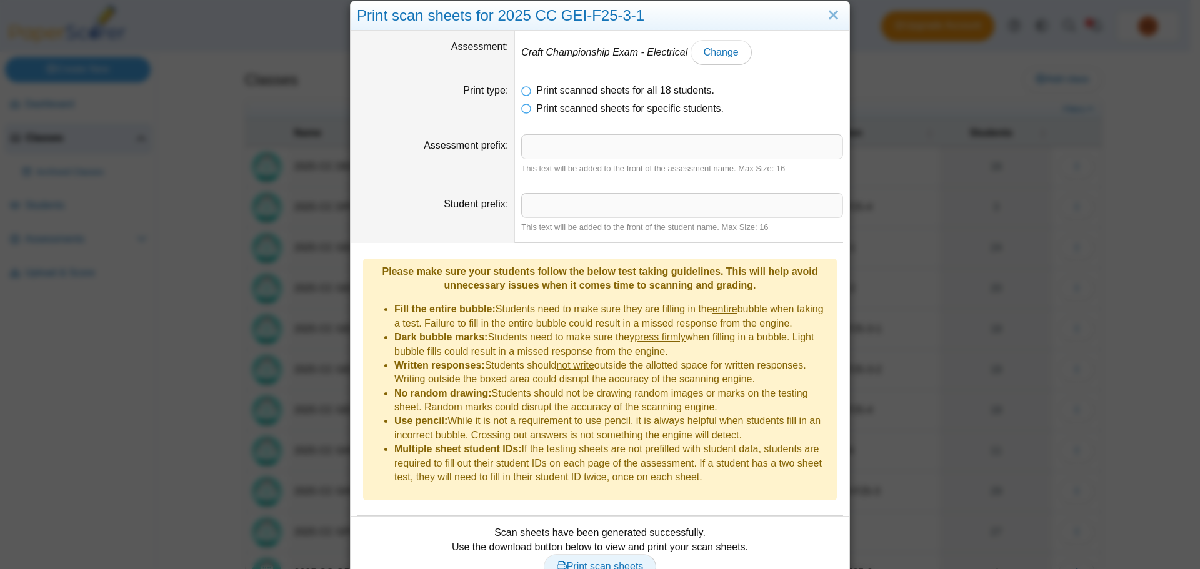
scroll to position [0, 0]
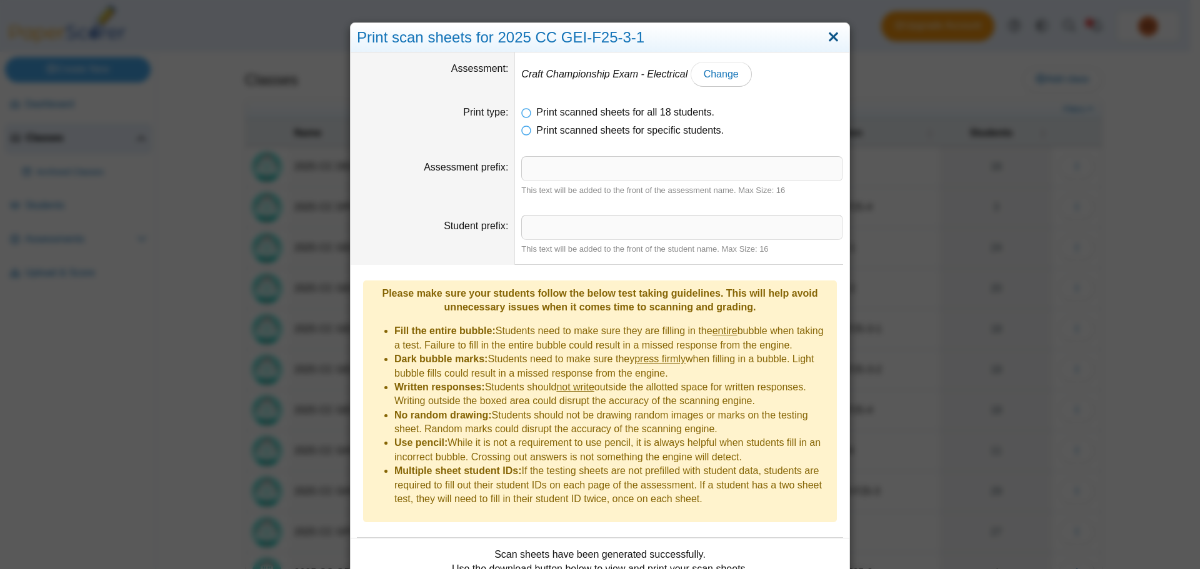
click at [825, 33] on link "Close" at bounding box center [833, 37] width 19 height 21
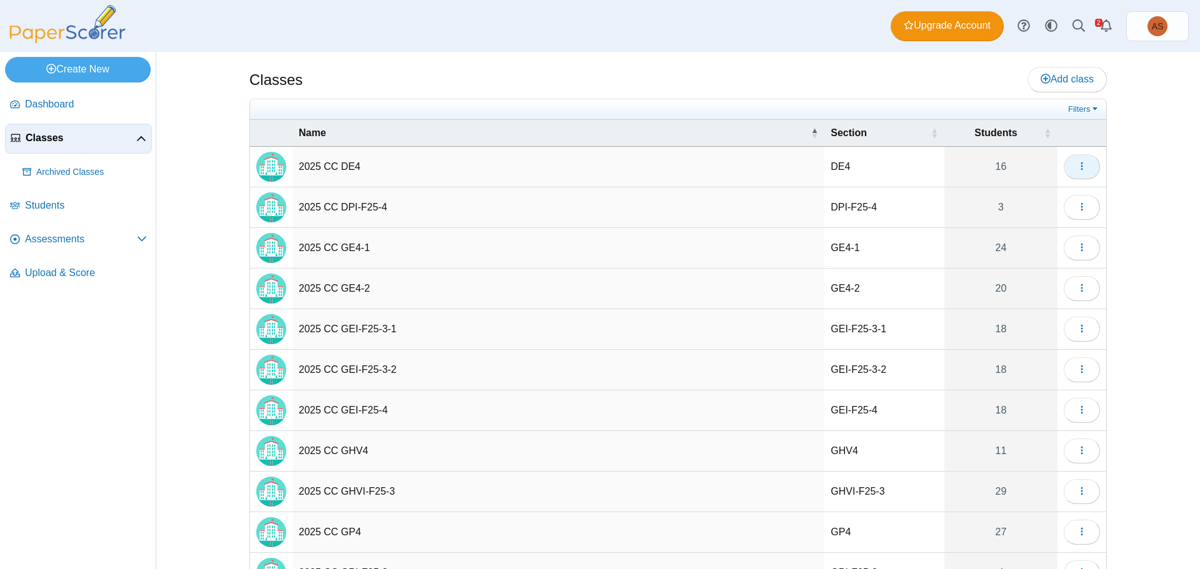
click at [1071, 159] on button "button" at bounding box center [1082, 166] width 36 height 25
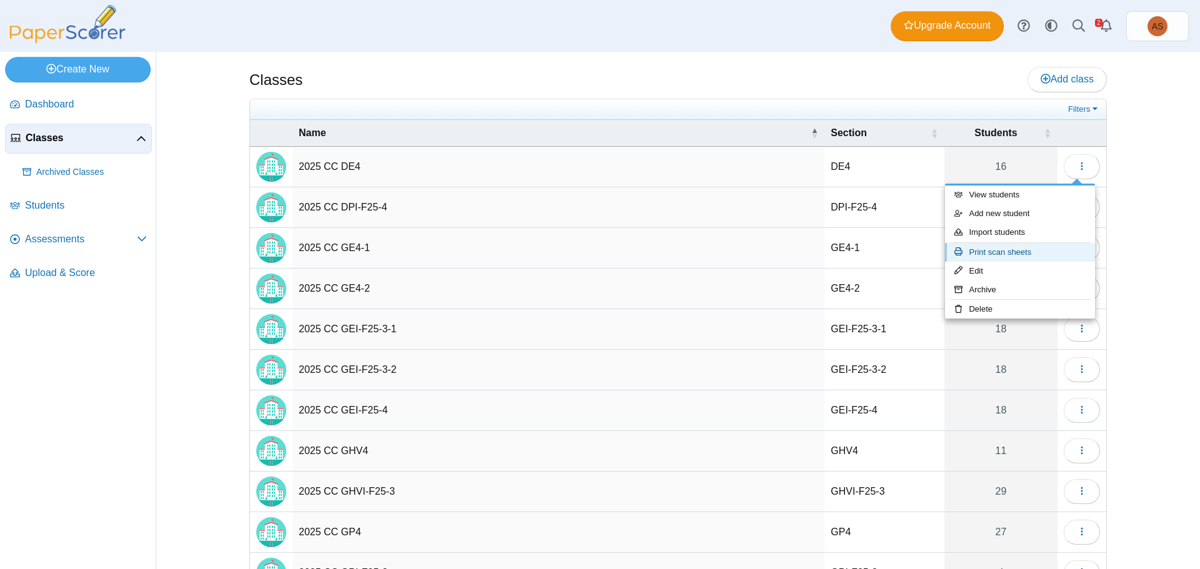
click at [1021, 256] on link "Print scan sheets" at bounding box center [1020, 252] width 150 height 19
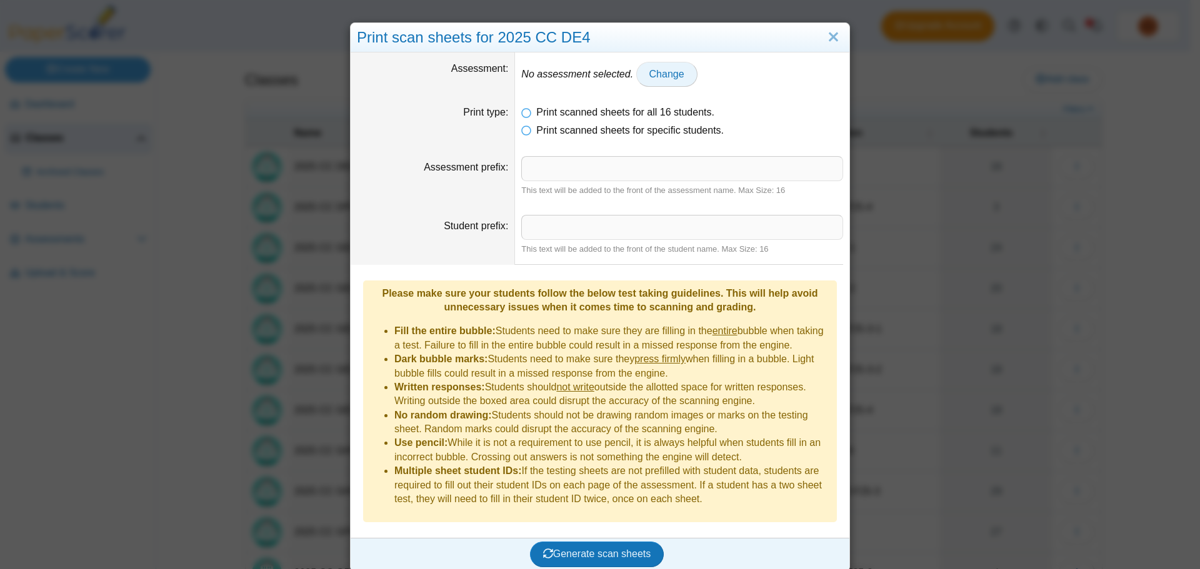
click at [651, 69] on span "Change" at bounding box center [666, 74] width 35 height 11
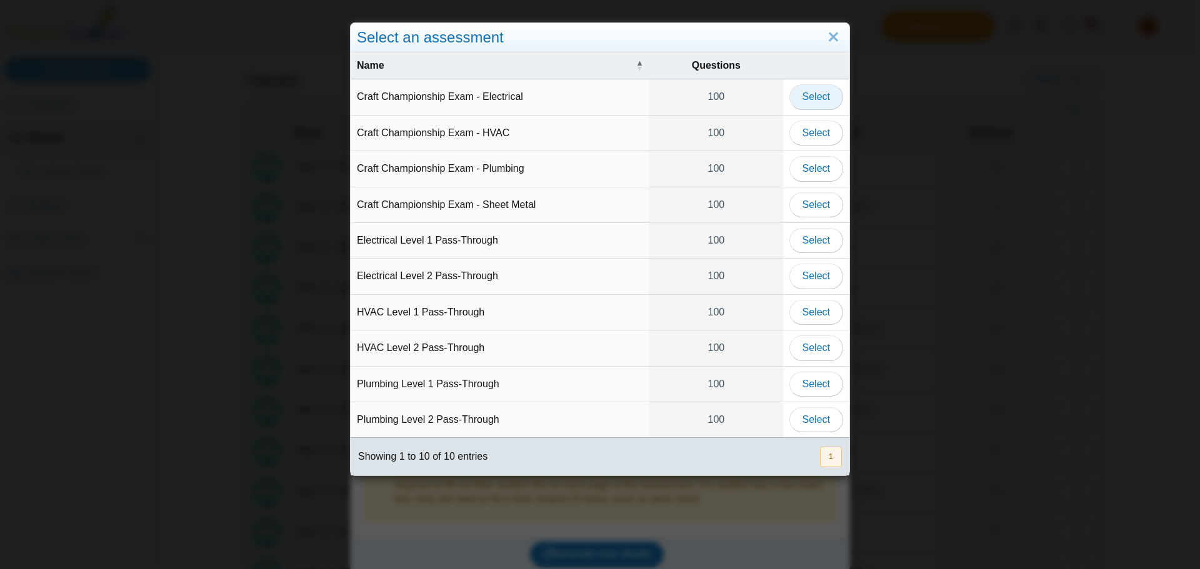
click at [823, 96] on span "Select" at bounding box center [815, 96] width 27 height 11
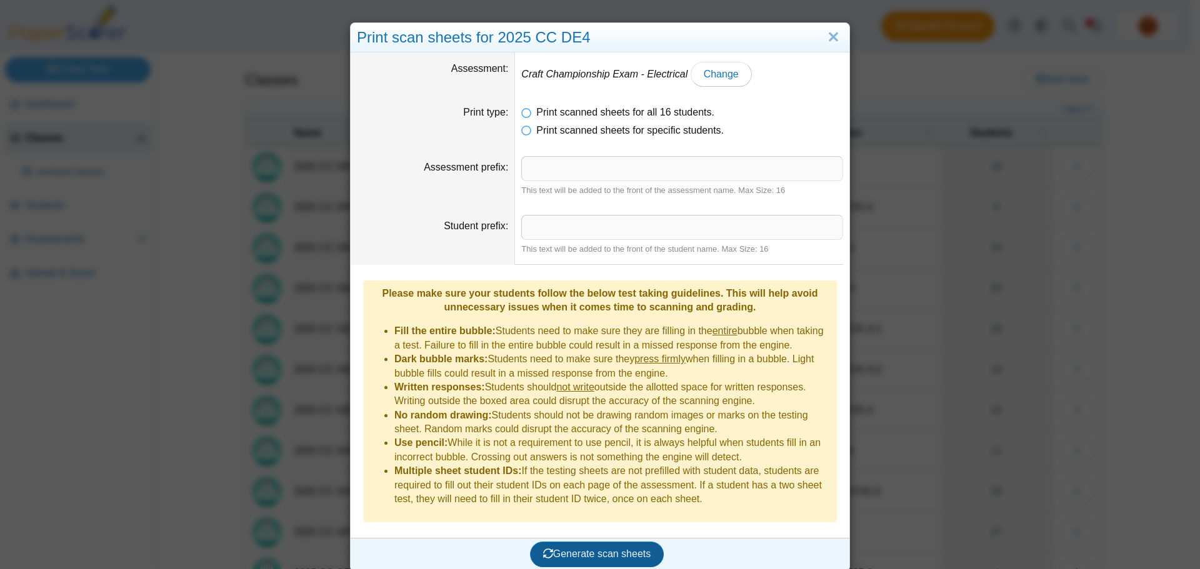
click at [621, 549] on span "Generate scan sheets" at bounding box center [597, 554] width 108 height 11
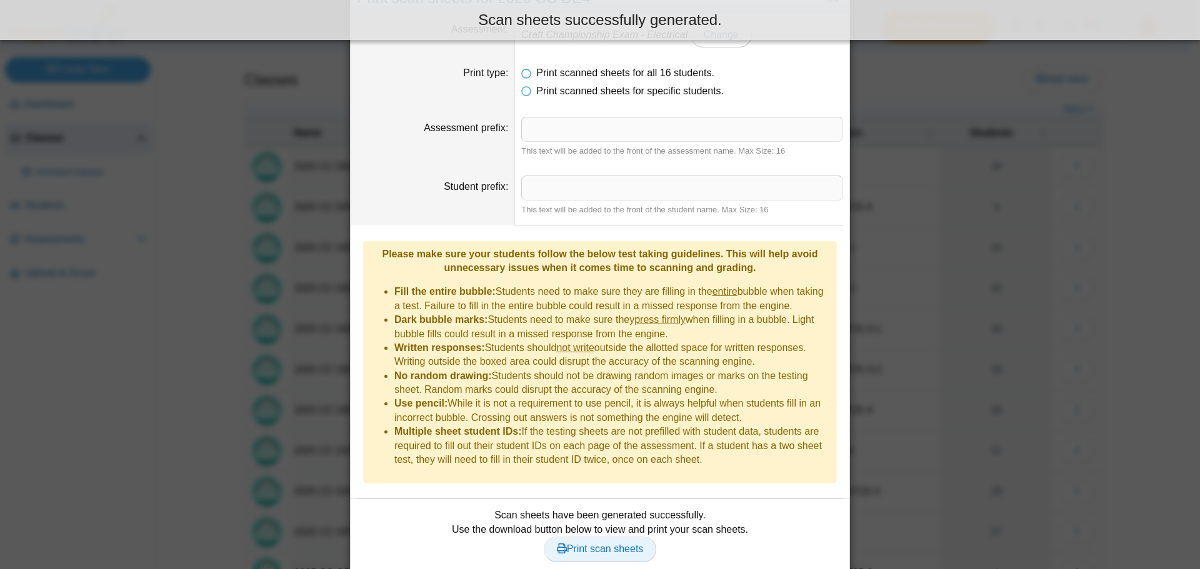
scroll to position [61, 0]
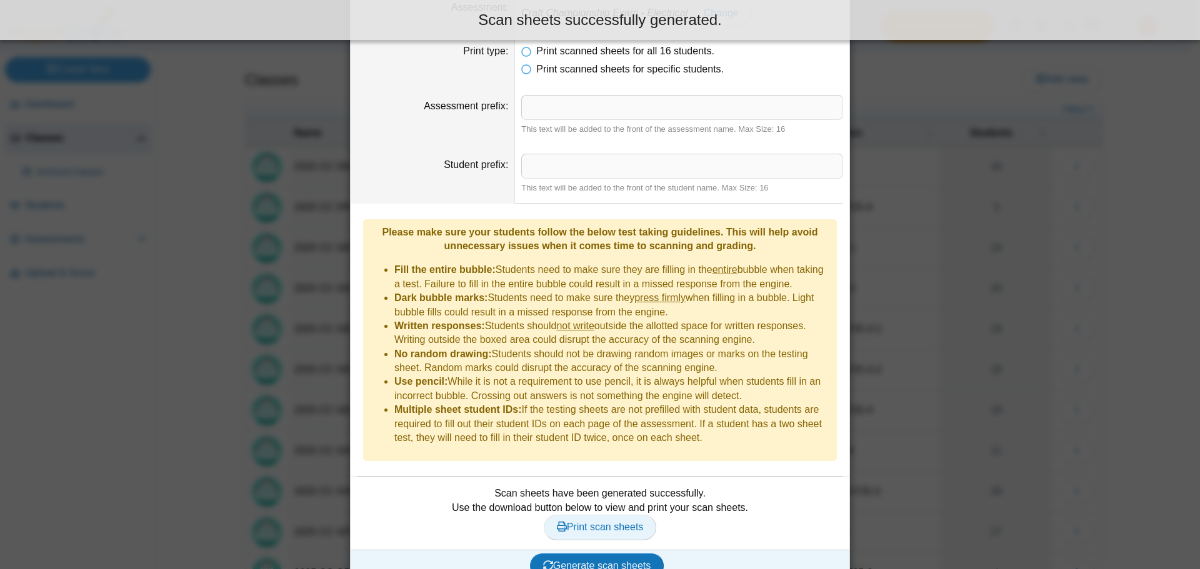
click at [616, 522] on span "Print scan sheets" at bounding box center [600, 527] width 87 height 11
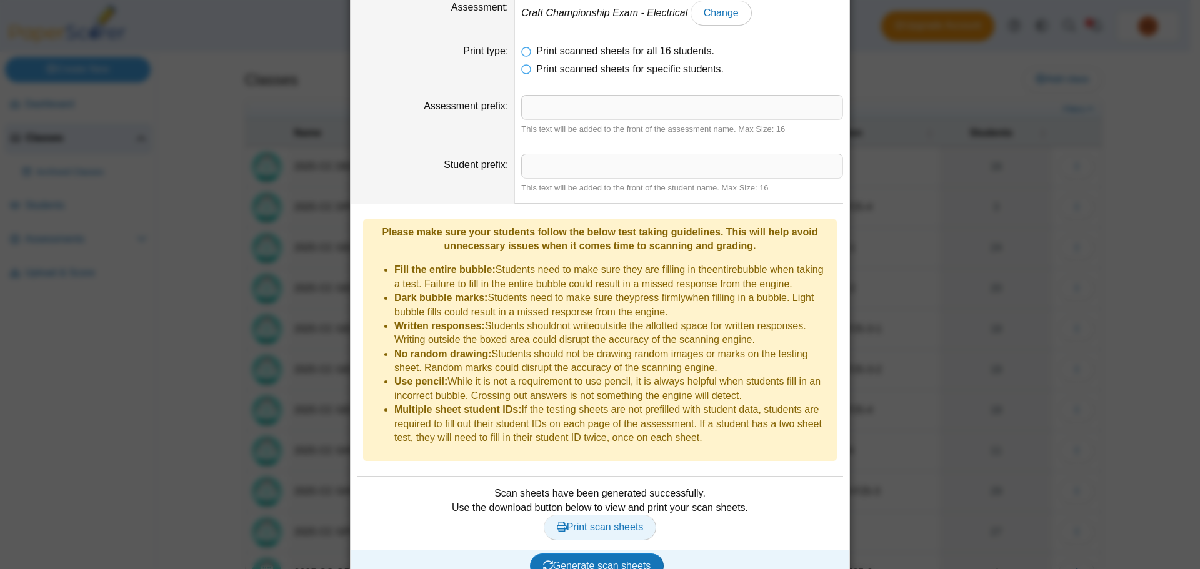
scroll to position [0, 0]
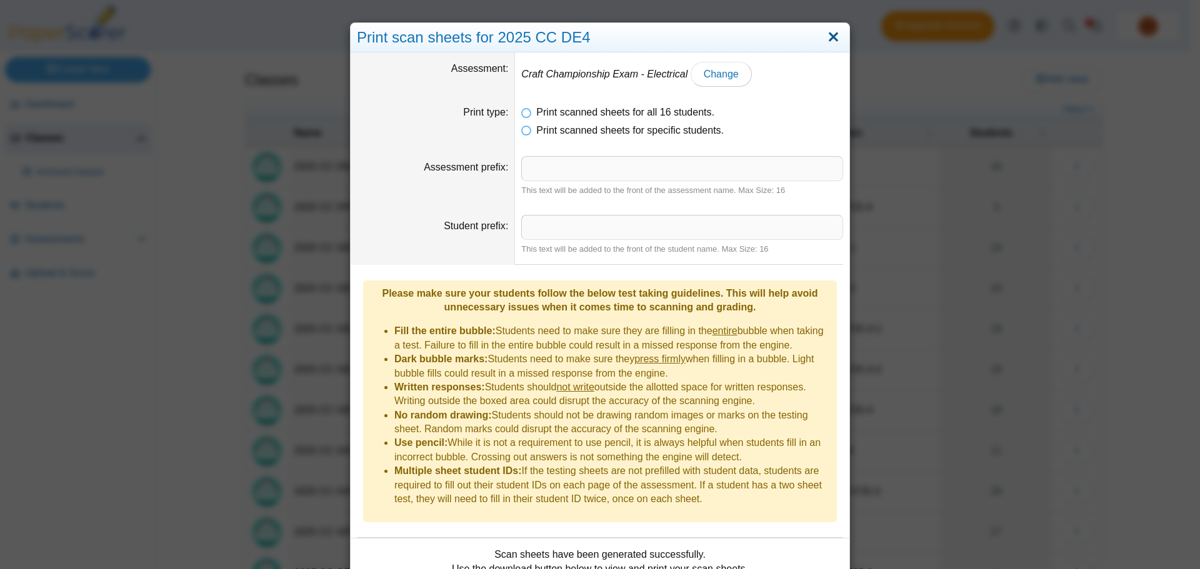
click at [835, 37] on link "Close" at bounding box center [833, 37] width 19 height 21
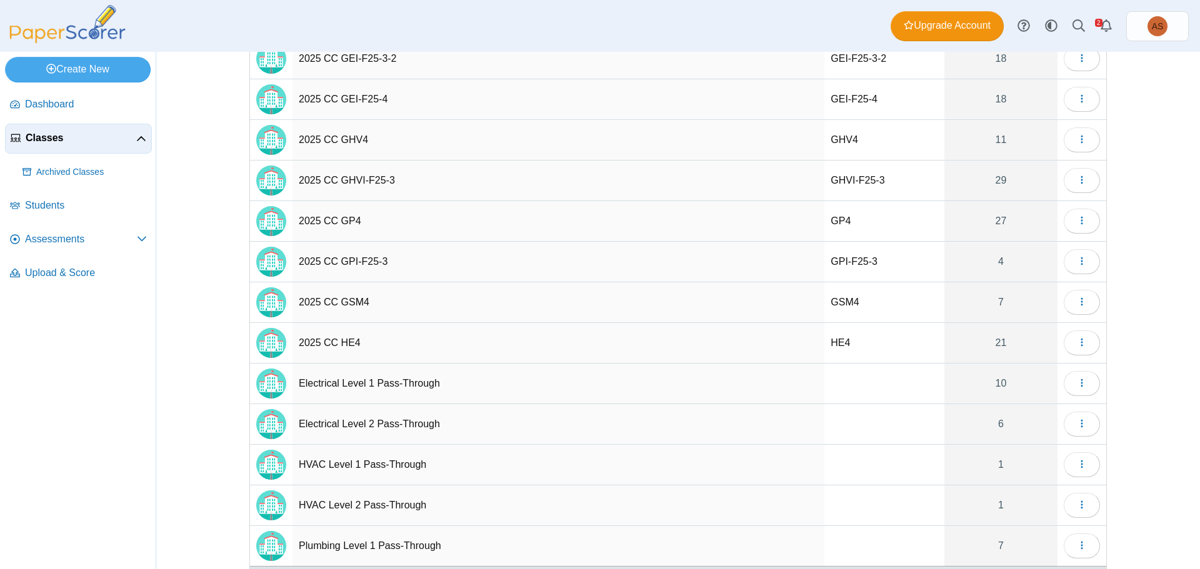
scroll to position [312, 0]
click at [1084, 262] on button "button" at bounding box center [1082, 260] width 36 height 25
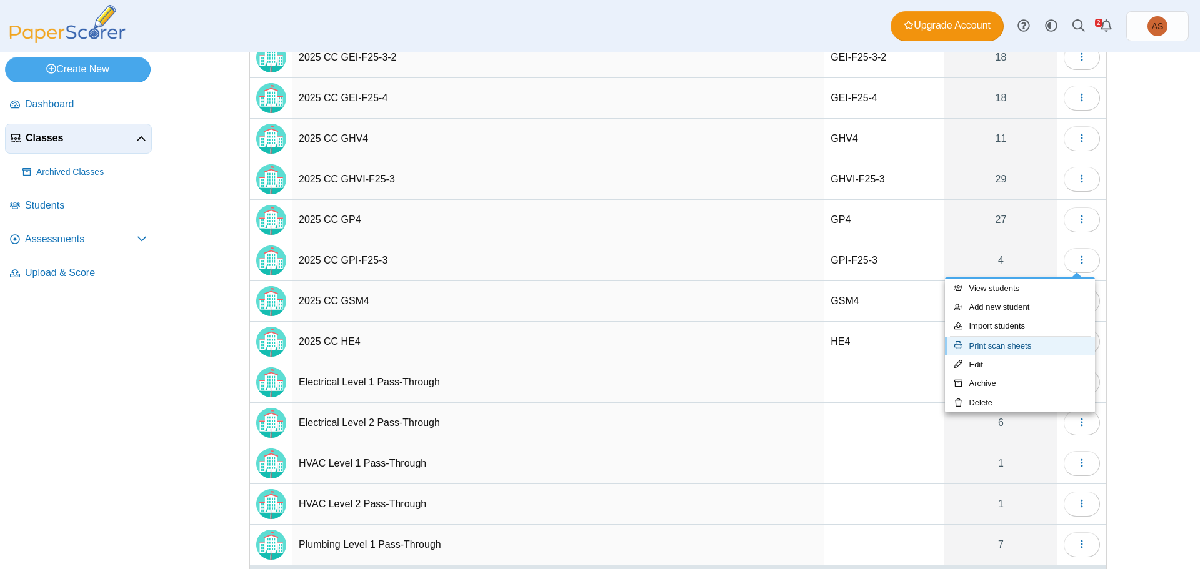
click at [1027, 344] on link "Print scan sheets" at bounding box center [1020, 346] width 150 height 19
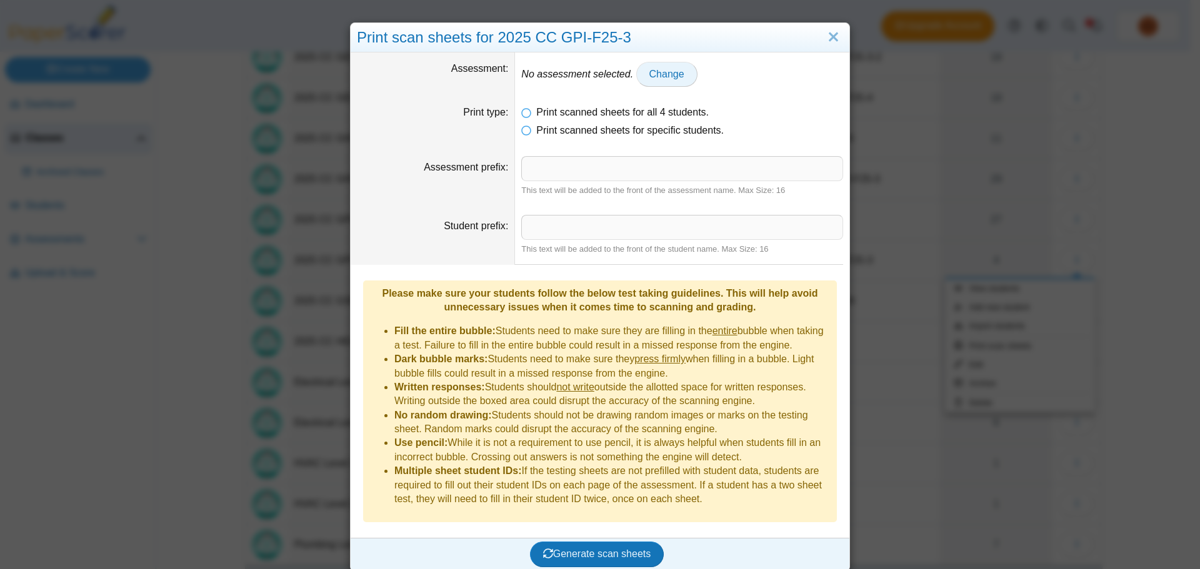
click at [649, 77] on span "Change" at bounding box center [666, 74] width 35 height 11
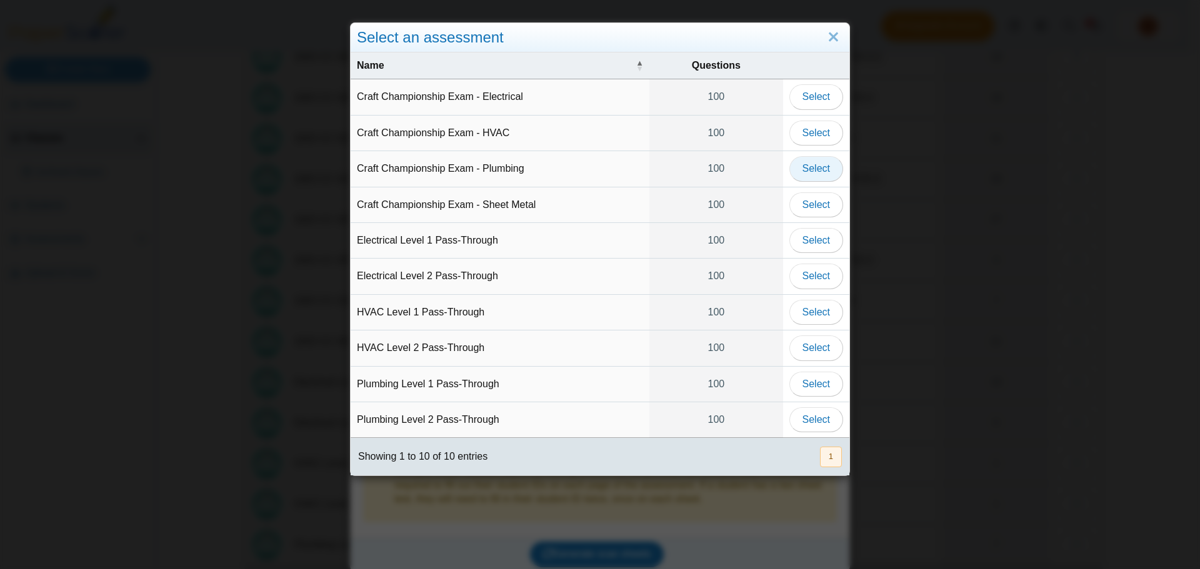
click at [814, 171] on span "Select" at bounding box center [815, 168] width 27 height 11
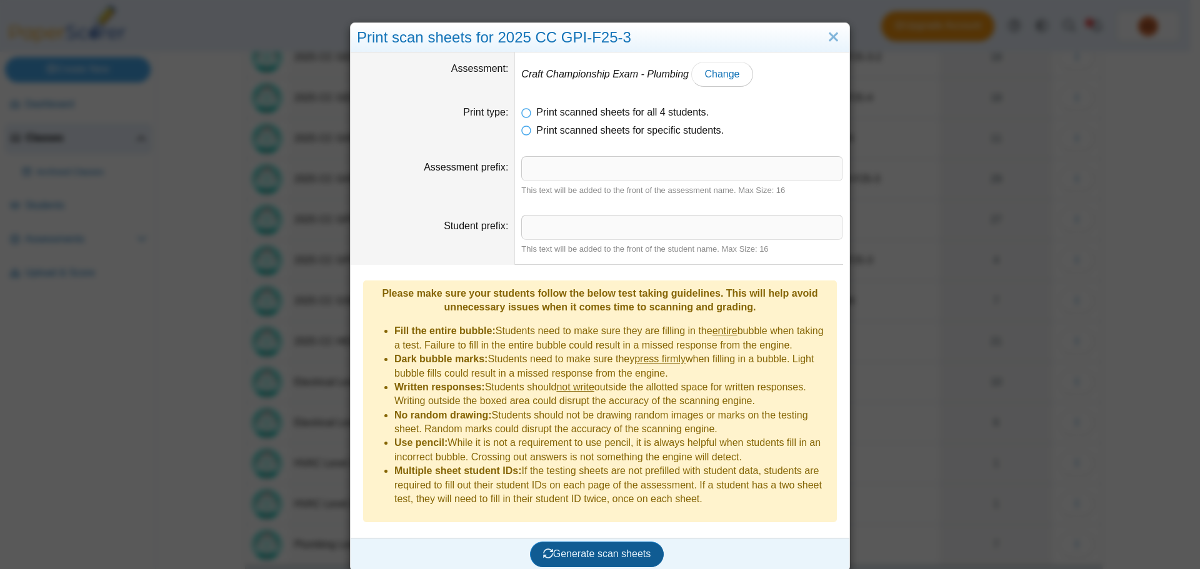
click at [596, 542] on button "Generate scan sheets" at bounding box center [597, 554] width 134 height 25
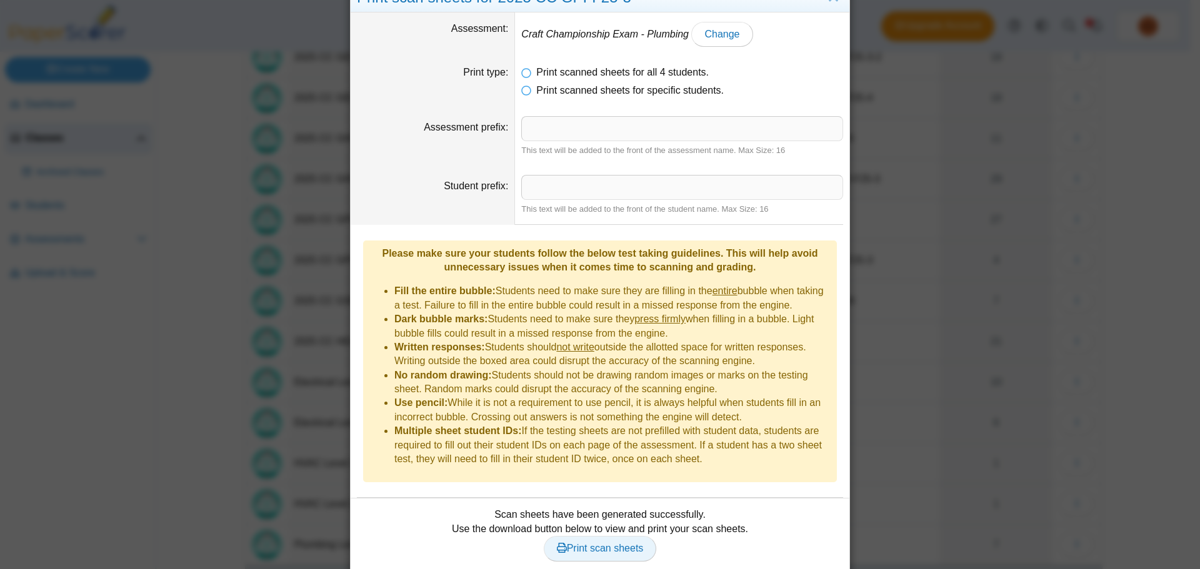
scroll to position [61, 0]
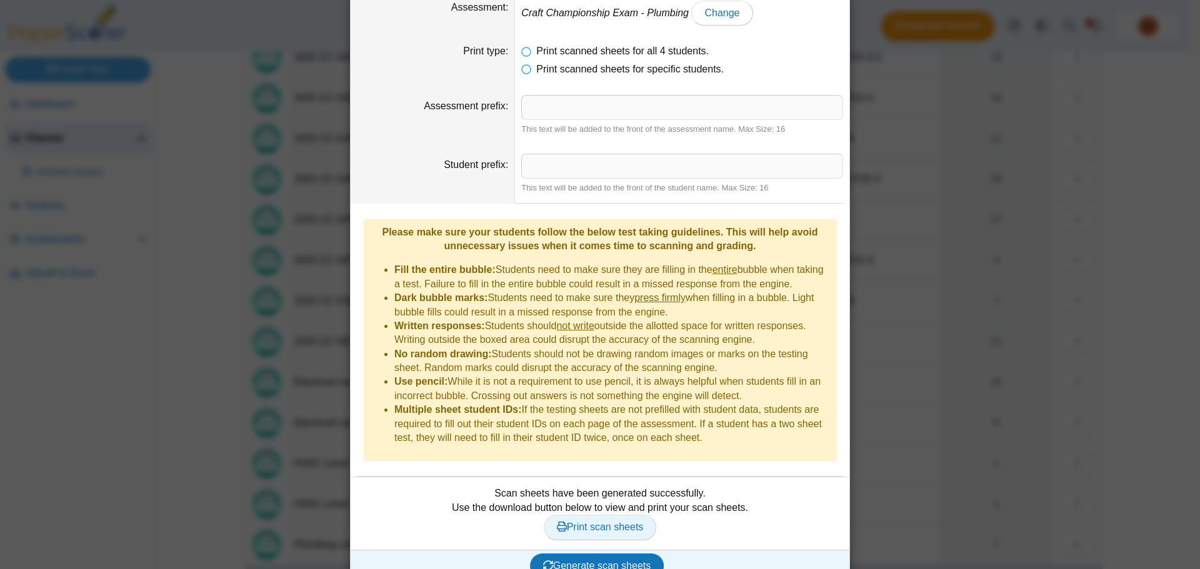
click at [592, 516] on link "Print scan sheets" at bounding box center [600, 527] width 113 height 25
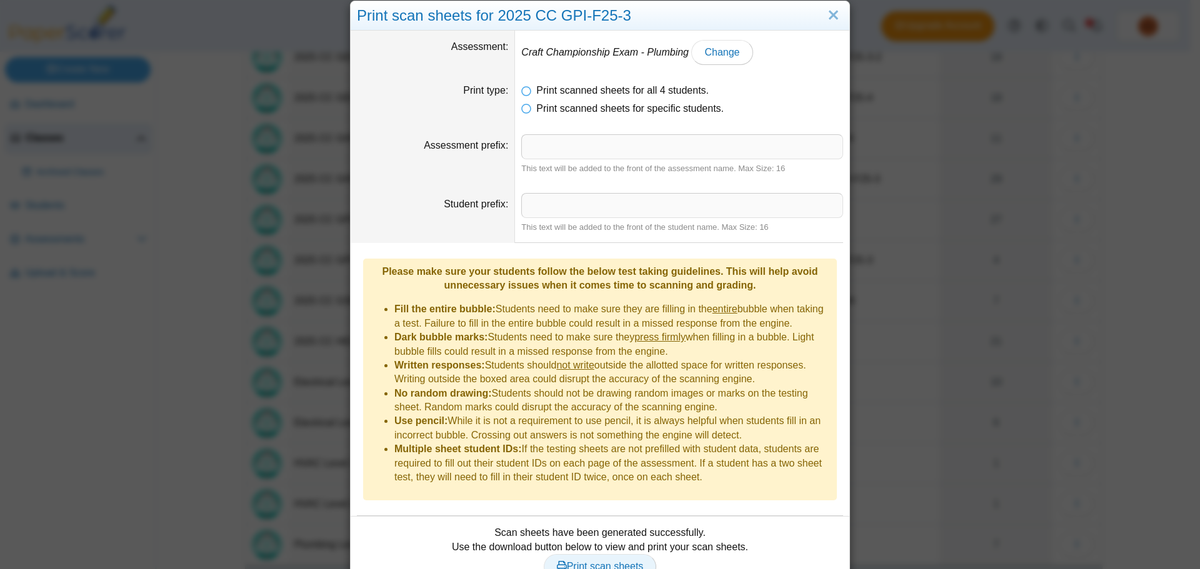
scroll to position [0, 0]
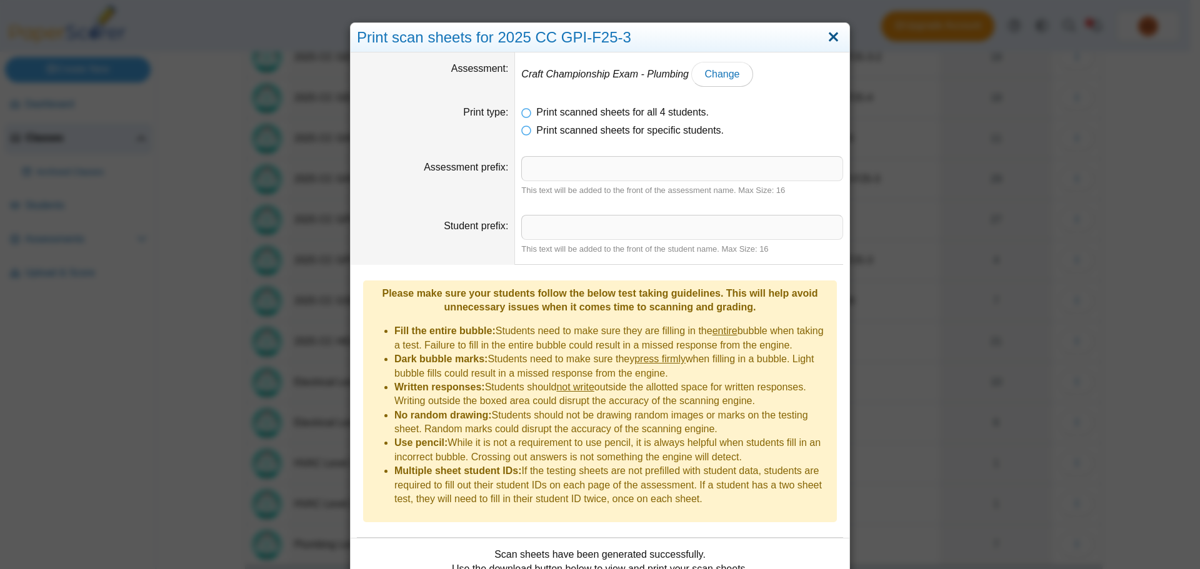
click at [831, 39] on link "Close" at bounding box center [833, 37] width 19 height 21
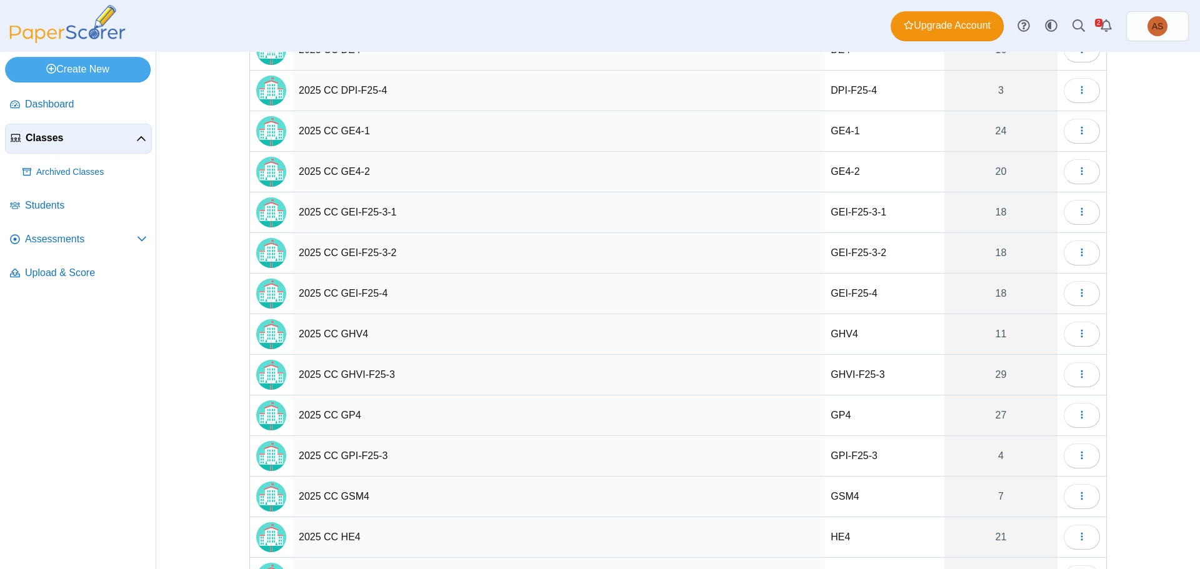
scroll to position [62, 0]
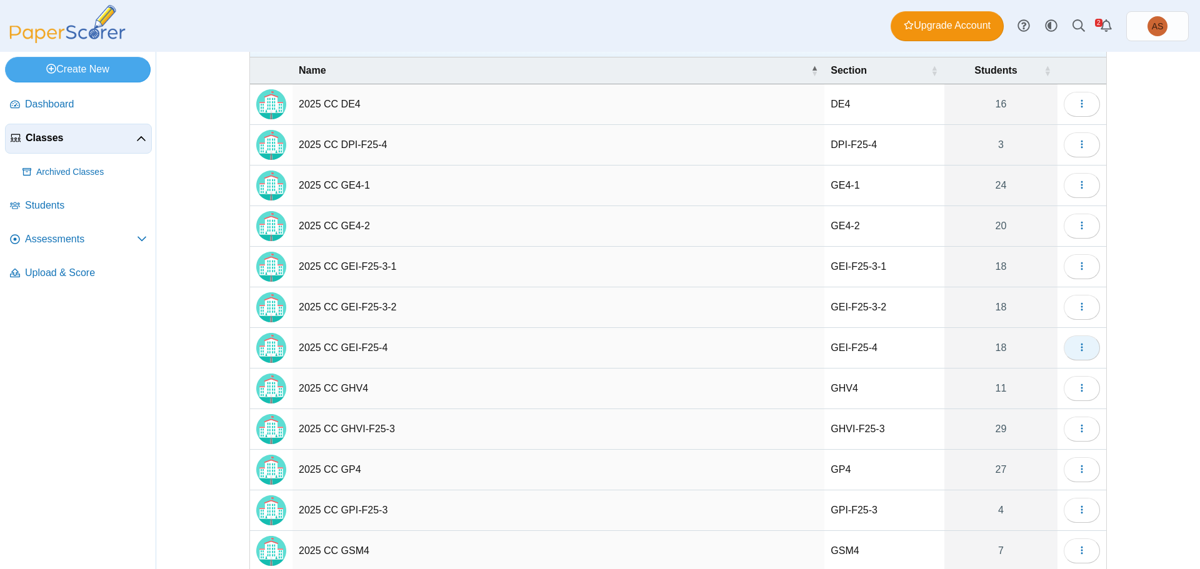
click at [1082, 347] on button "button" at bounding box center [1082, 348] width 36 height 25
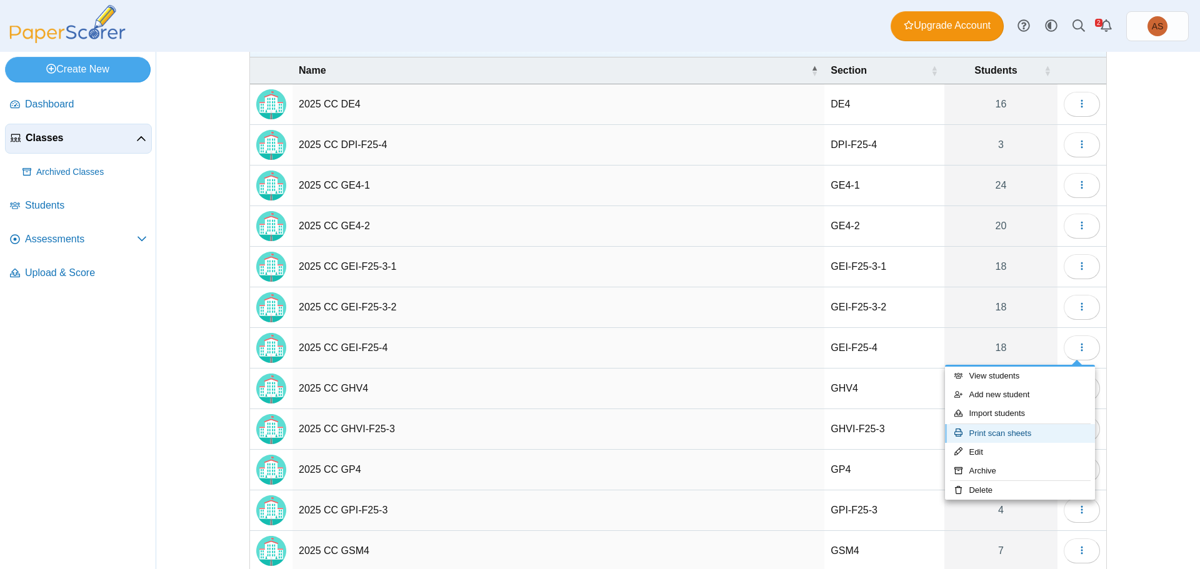
click at [987, 437] on link "Print scan sheets" at bounding box center [1020, 433] width 150 height 19
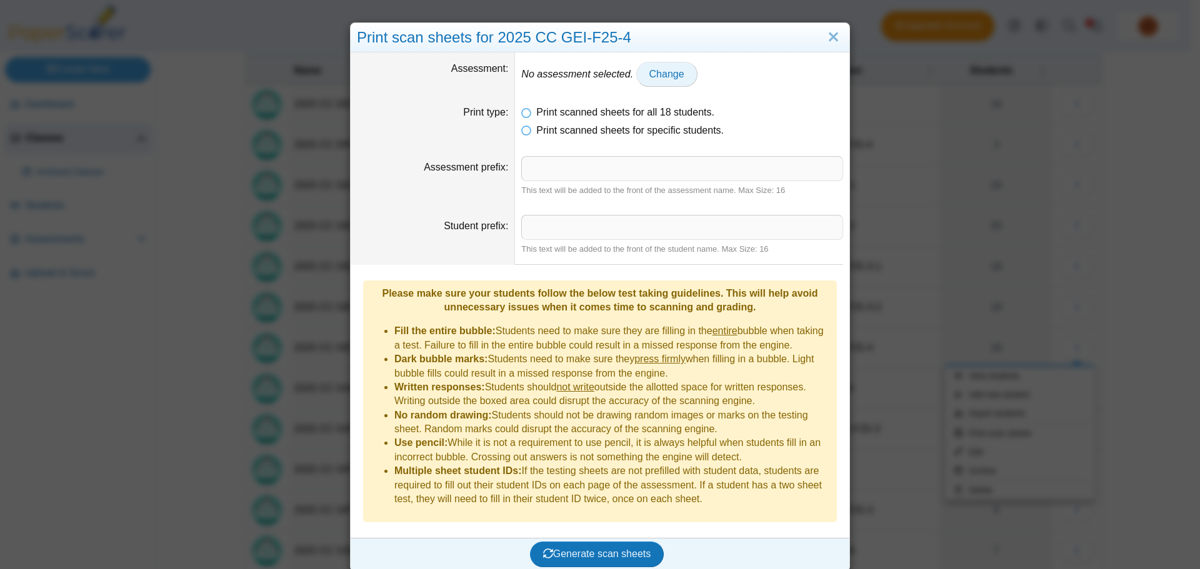
click at [656, 79] on span "Change" at bounding box center [666, 74] width 35 height 11
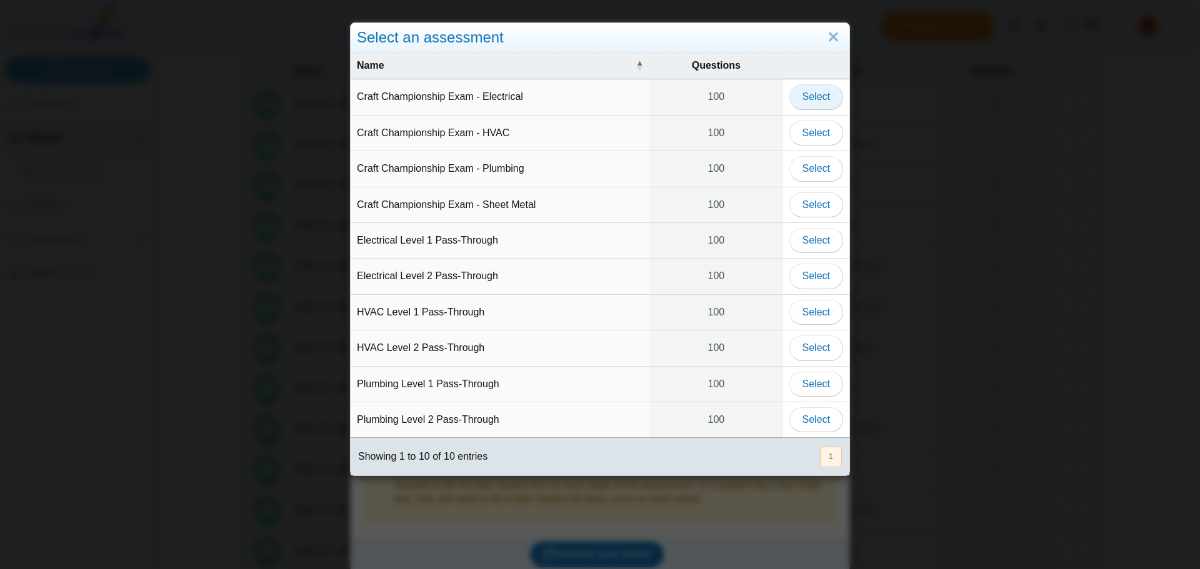
click at [824, 101] on span "Select" at bounding box center [815, 96] width 27 height 11
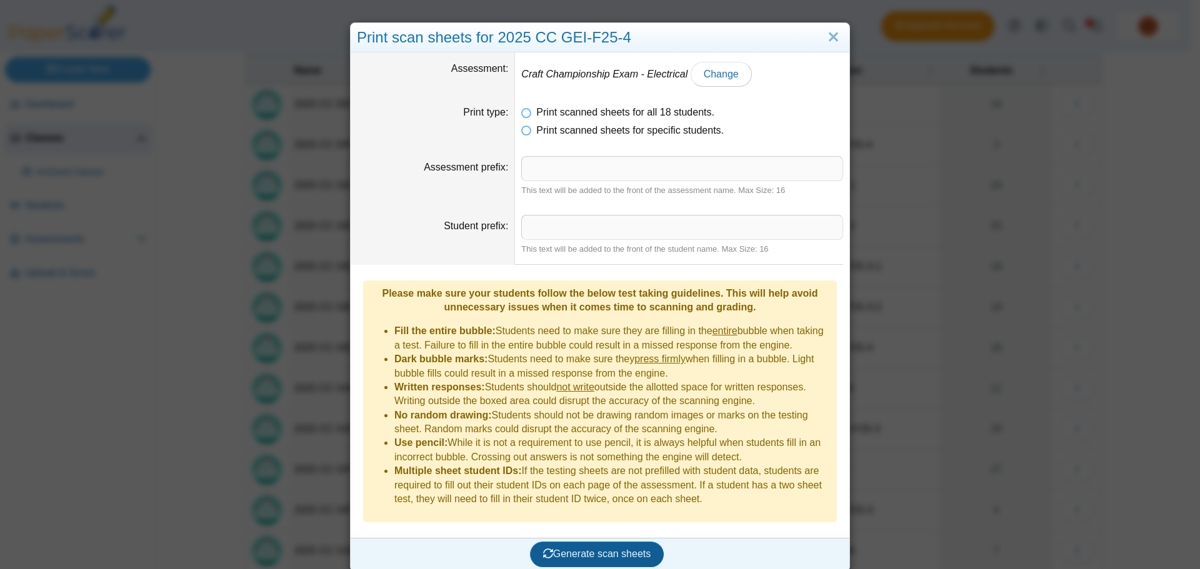
click at [559, 549] on span "Generate scan sheets" at bounding box center [597, 554] width 108 height 11
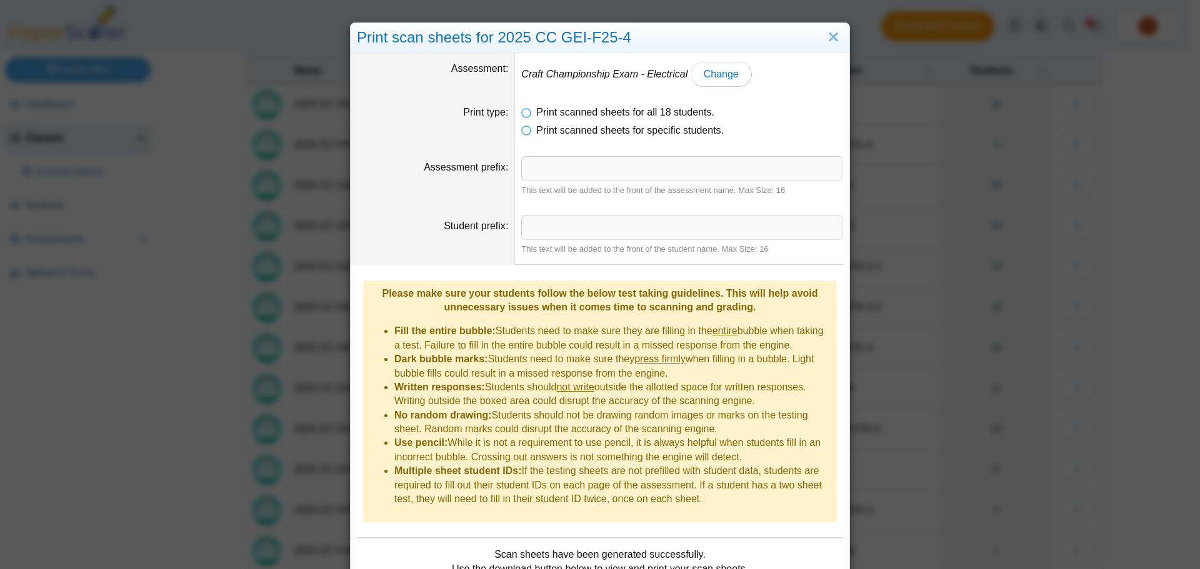
scroll to position [61, 0]
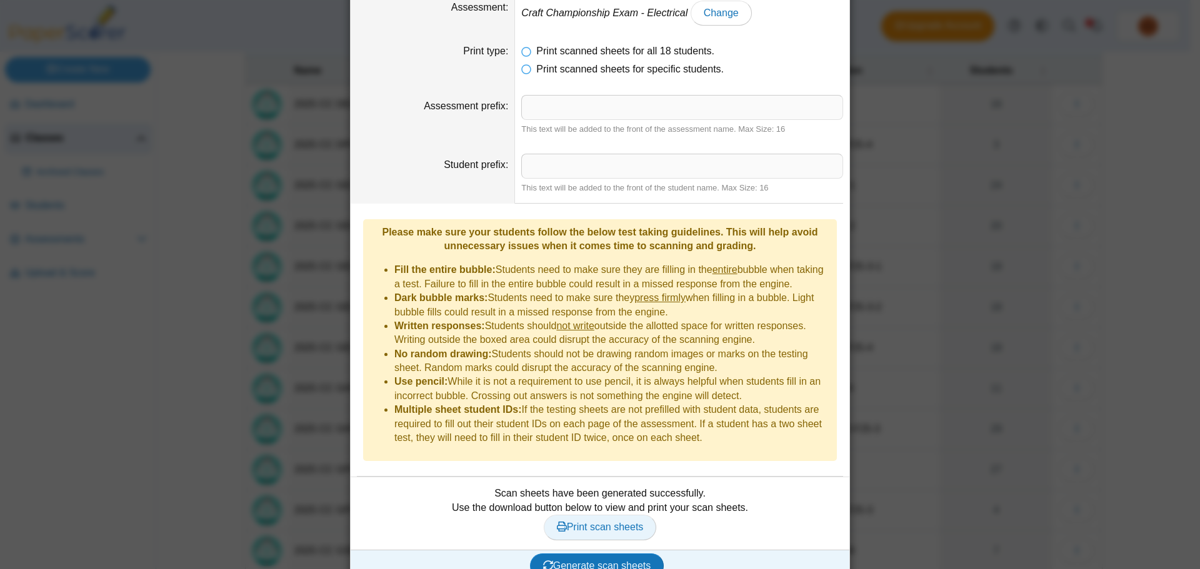
click at [578, 522] on span "Print scan sheets" at bounding box center [600, 527] width 87 height 11
click at [966, 289] on div "Print scan sheets for 2025 CC GEI-F25-4 Assessment Craft Championship Exam - El…" at bounding box center [600, 284] width 1200 height 569
